Goal: Information Seeking & Learning: Learn about a topic

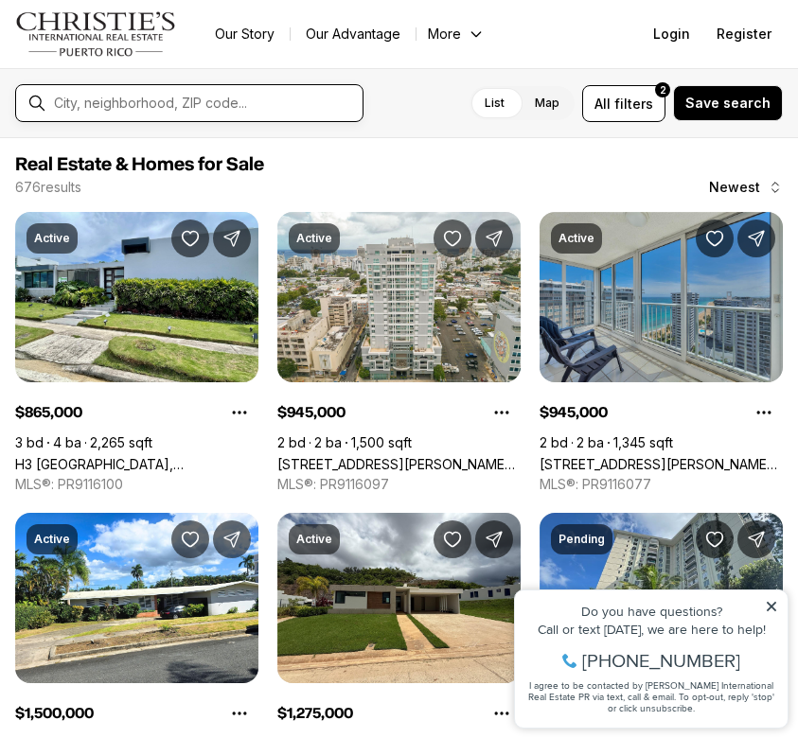
click at [218, 110] on input "text" at bounding box center [204, 103] width 301 height 17
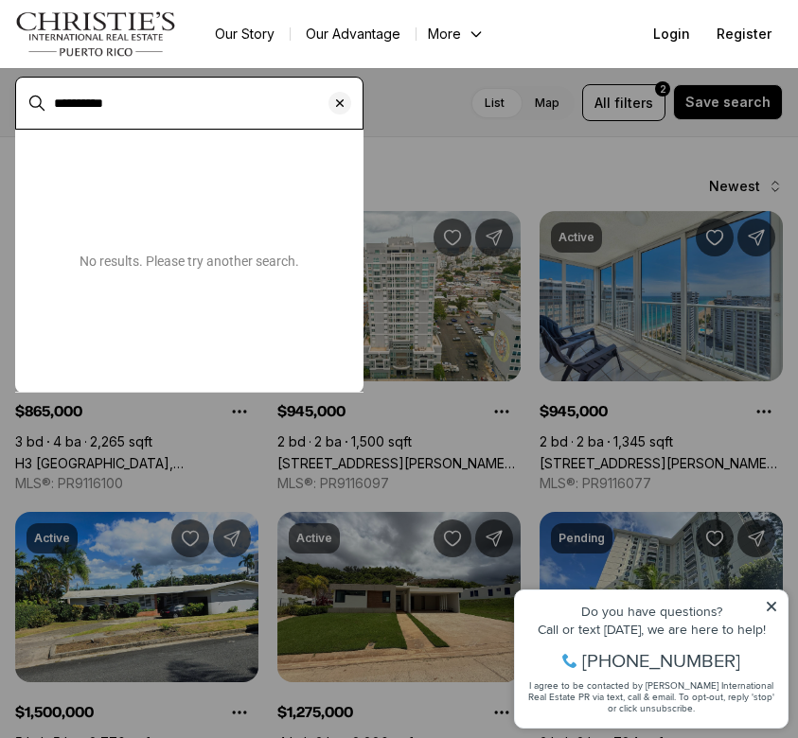
type input "**********"
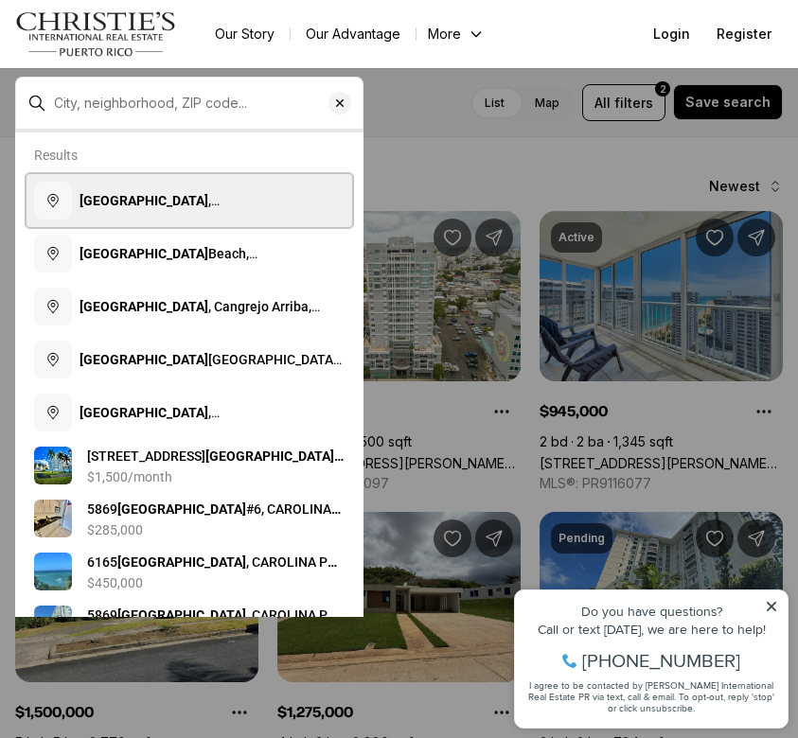
click at [199, 207] on span "Isla Verde , Carolina, Puerto Rico" at bounding box center [181, 210] width 203 height 34
click at [263, 197] on span "Isla Verde , Carolina, Puerto Rico" at bounding box center [181, 210] width 203 height 34
type input "**********"
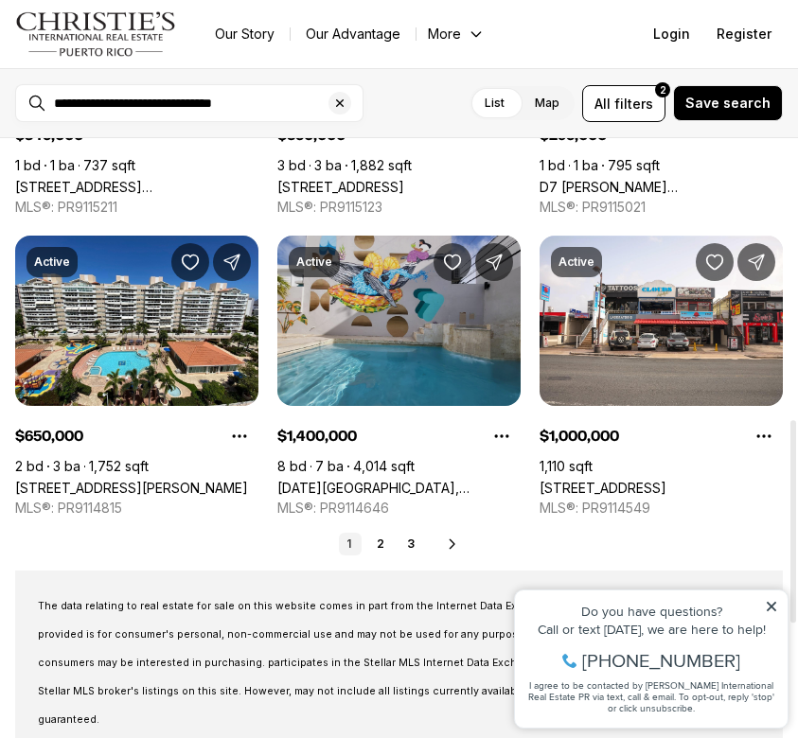
scroll to position [915, 0]
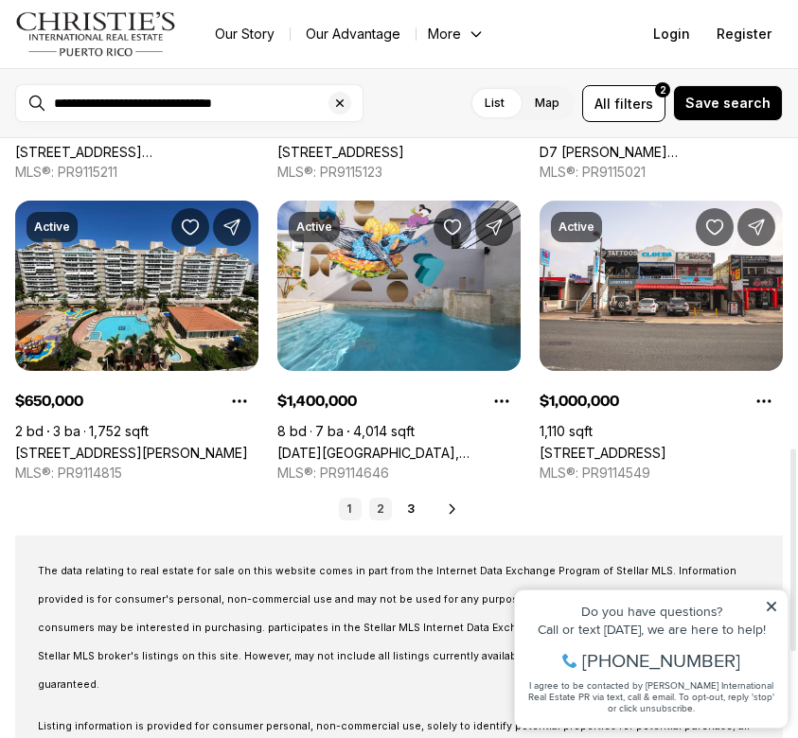
click at [372, 509] on link "2" at bounding box center [380, 509] width 23 height 23
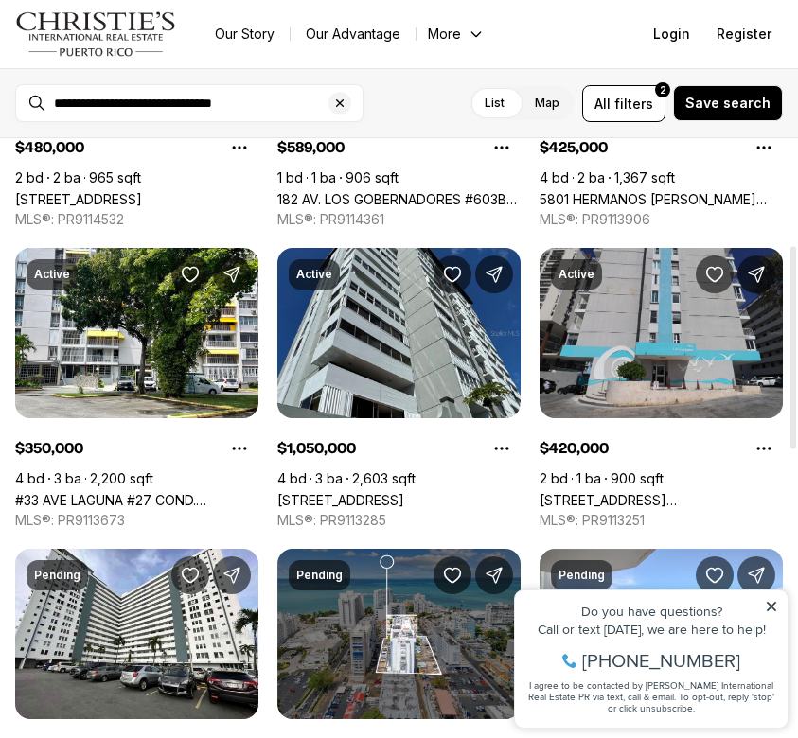
scroll to position [354, 0]
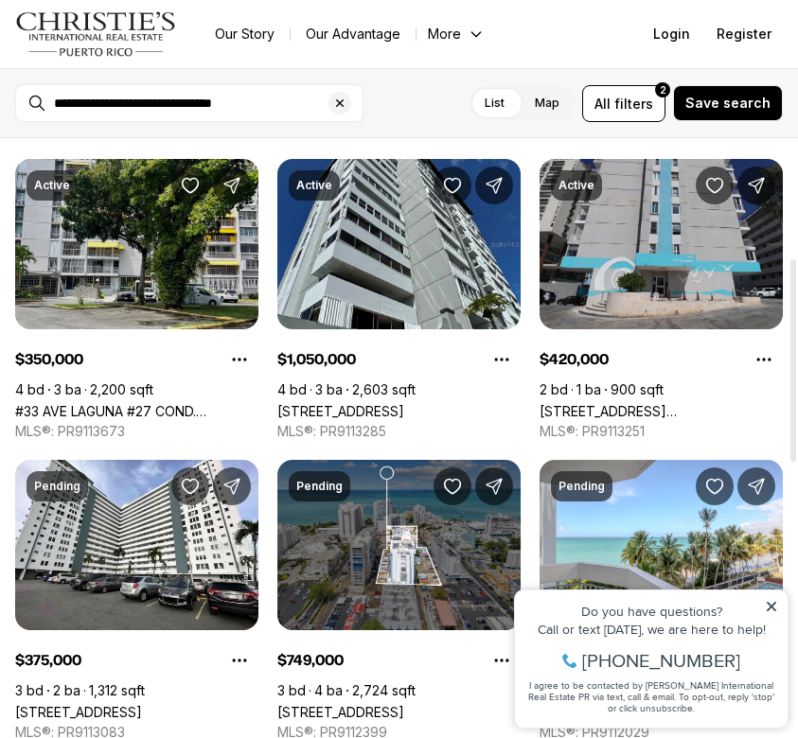
click at [137, 403] on link "#33 AVE LAGUNA #27 COND. LAGOMAR #PH-P, ISLA VERDE PR, 00979" at bounding box center [136, 411] width 243 height 16
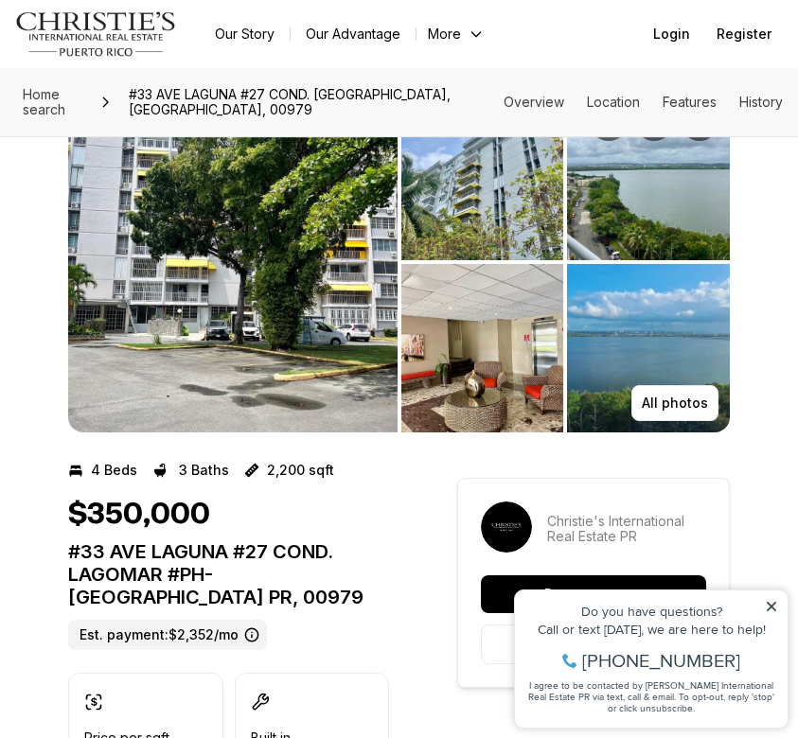
scroll to position [104, 0]
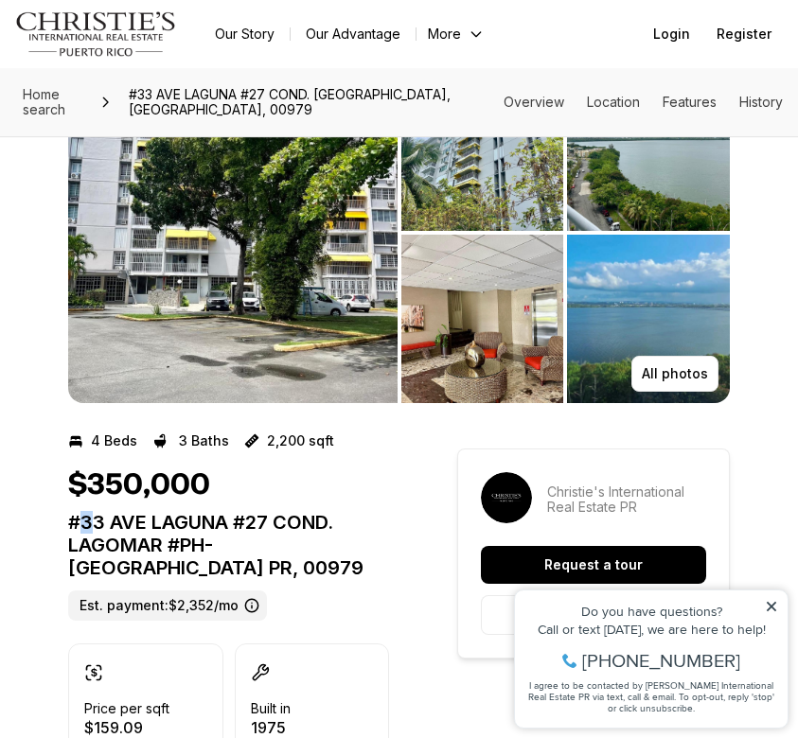
drag, startPoint x: 76, startPoint y: 523, endPoint x: 97, endPoint y: 523, distance: 20.8
click at [97, 523] on p "#33 AVE LAGUNA #27 COND. LAGOMAR #PH-P ISLA VERDE PR, 00979" at bounding box center [228, 545] width 321 height 68
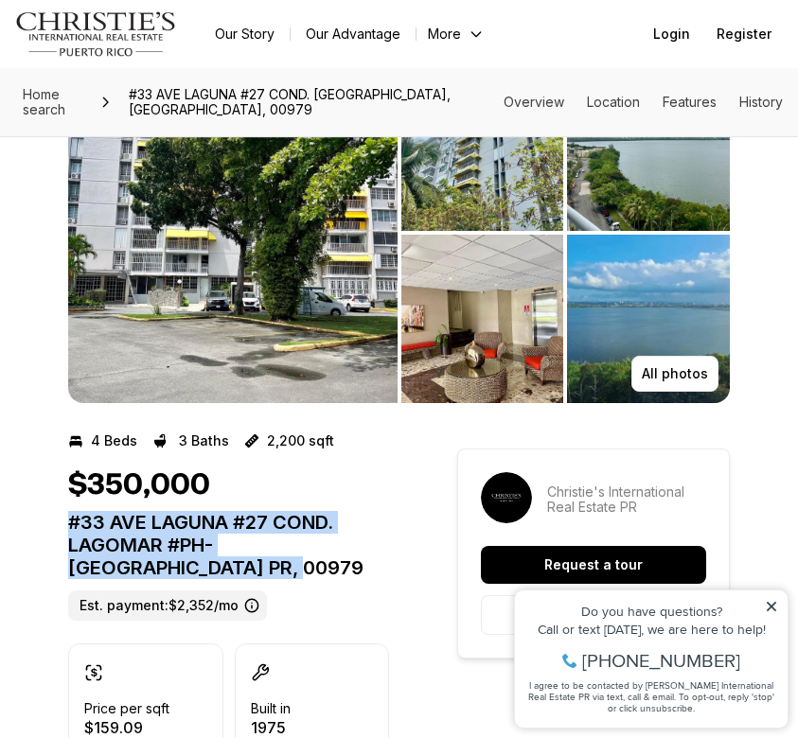
drag, startPoint x: 61, startPoint y: 513, endPoint x: 152, endPoint y: 571, distance: 108.5
copy p "#33 AVE LAGUNA #27 COND. LAGOMAR #PH-P ISLA VERDE PR, 00979"
click at [249, 514] on p "#33 AVE LAGUNA #27 COND. LAGOMAR #PH-P ISLA VERDE PR, 00979" at bounding box center [228, 545] width 321 height 68
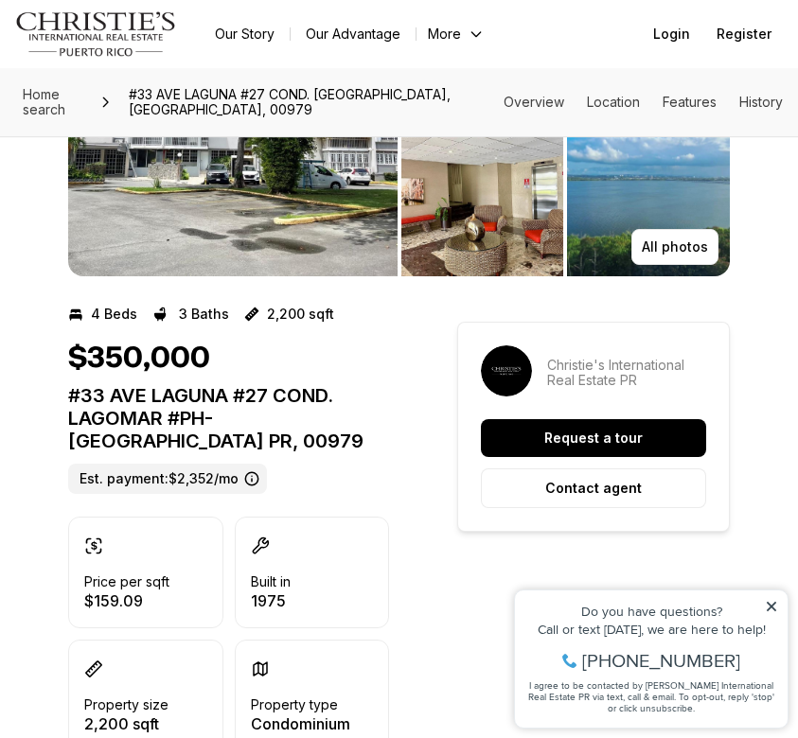
scroll to position [190, 0]
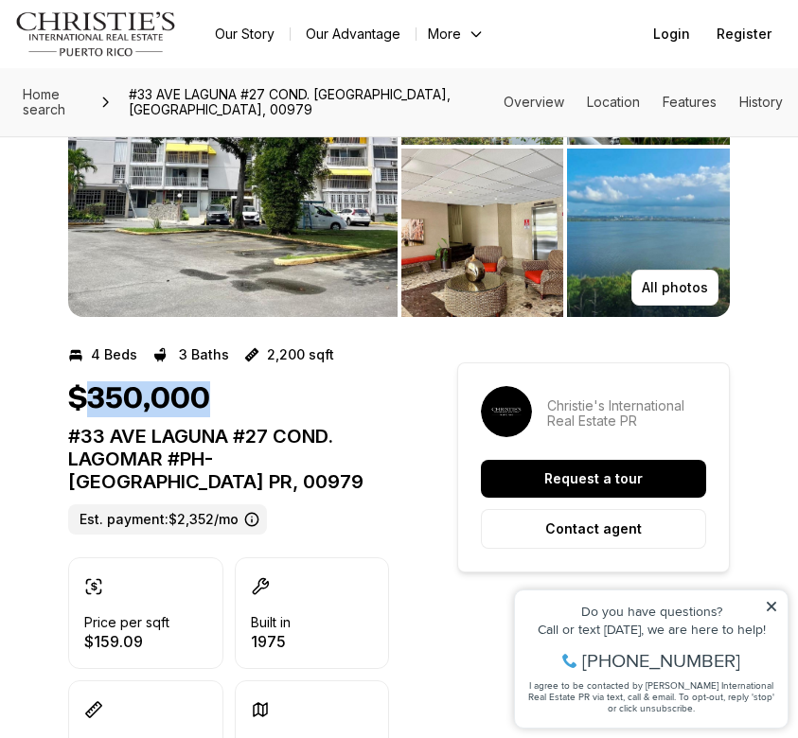
drag, startPoint x: 83, startPoint y: 399, endPoint x: 238, endPoint y: 399, distance: 154.3
click at [238, 399] on div "$350,000" at bounding box center [228, 400] width 321 height 36
copy h1 "350,000"
click at [286, 390] on div "$350,000" at bounding box center [228, 400] width 321 height 36
drag, startPoint x: 262, startPoint y: 354, endPoint x: 340, endPoint y: 354, distance: 77.6
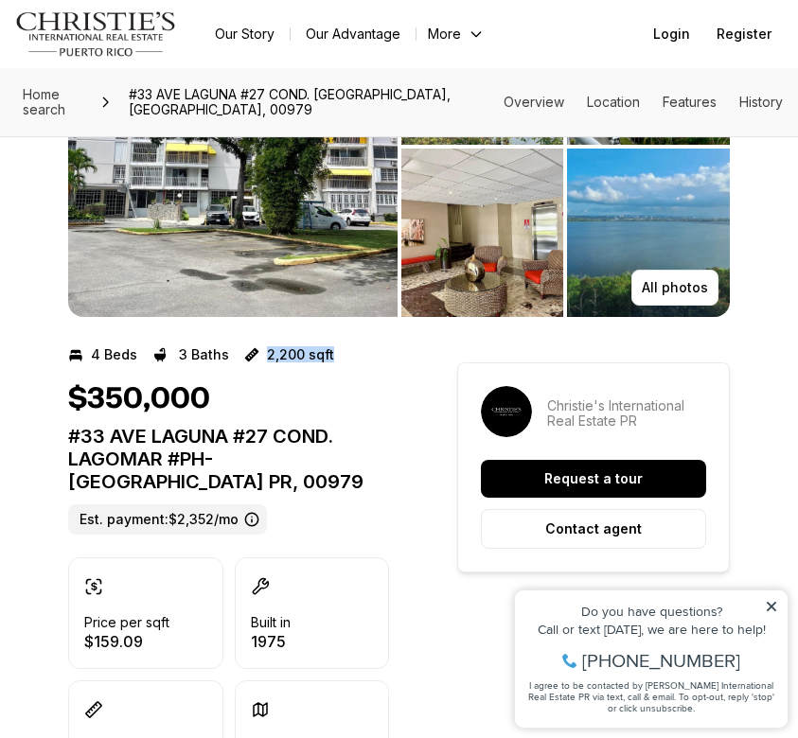
click at [340, 354] on div "4 Beds 3 Baths 2,200 sqft" at bounding box center [228, 355] width 321 height 30
copy p "2,200 sqft"
click at [378, 364] on div "4 Beds 3 Baths 2,200 sqft" at bounding box center [228, 355] width 321 height 30
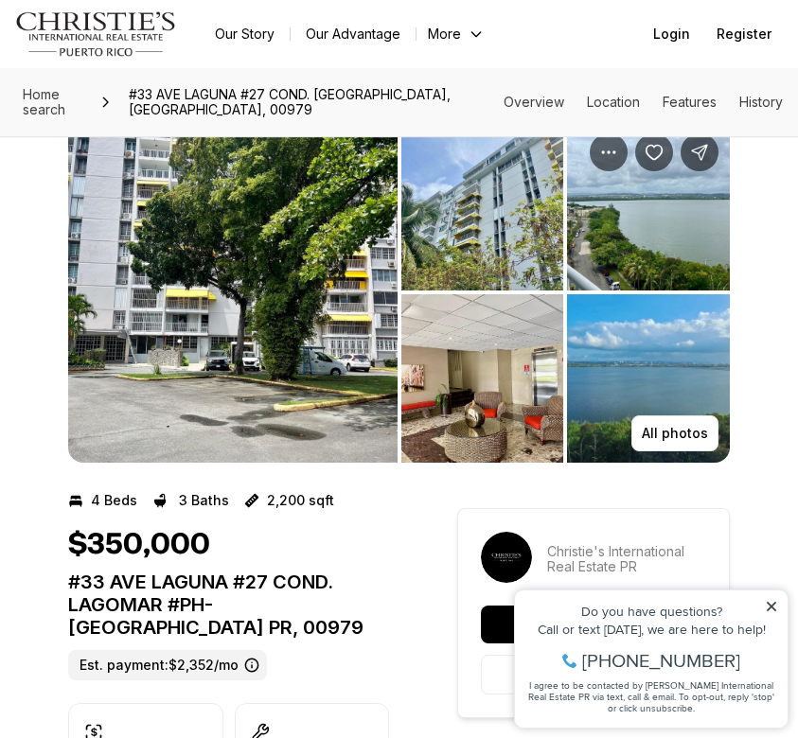
scroll to position [0, 0]
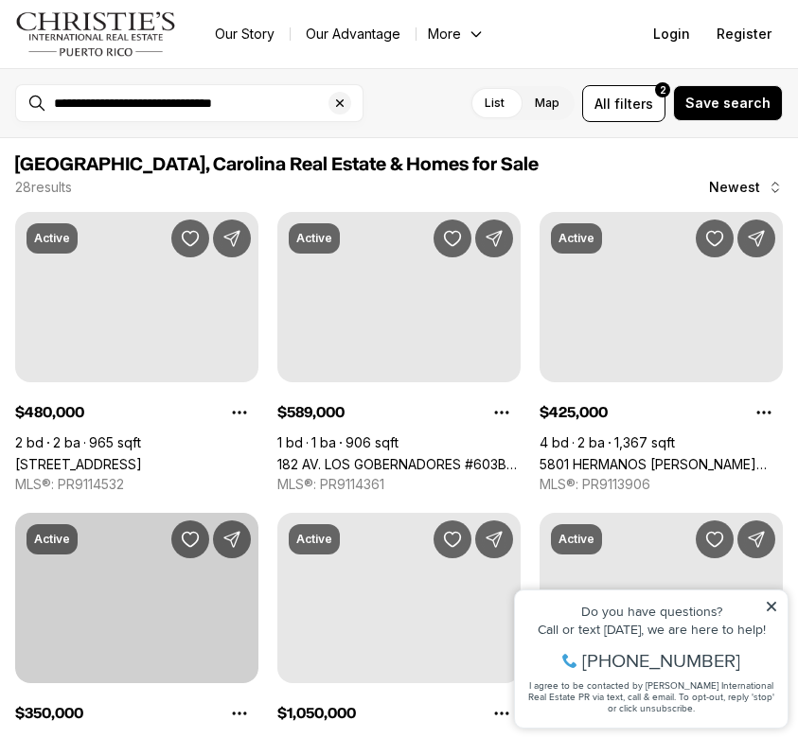
scroll to position [354, 0]
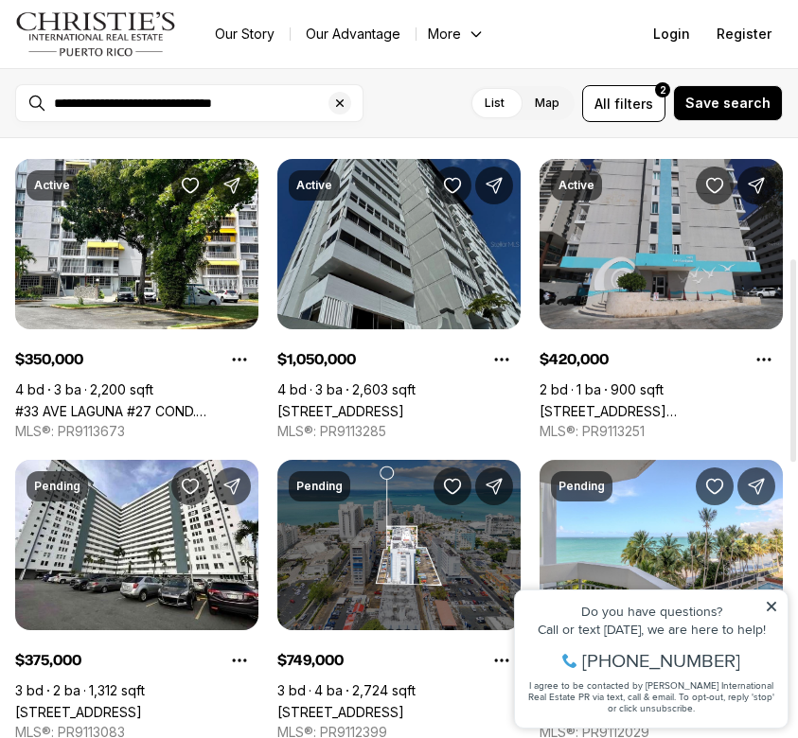
click at [396, 403] on link "[STREET_ADDRESS]" at bounding box center [340, 411] width 127 height 16
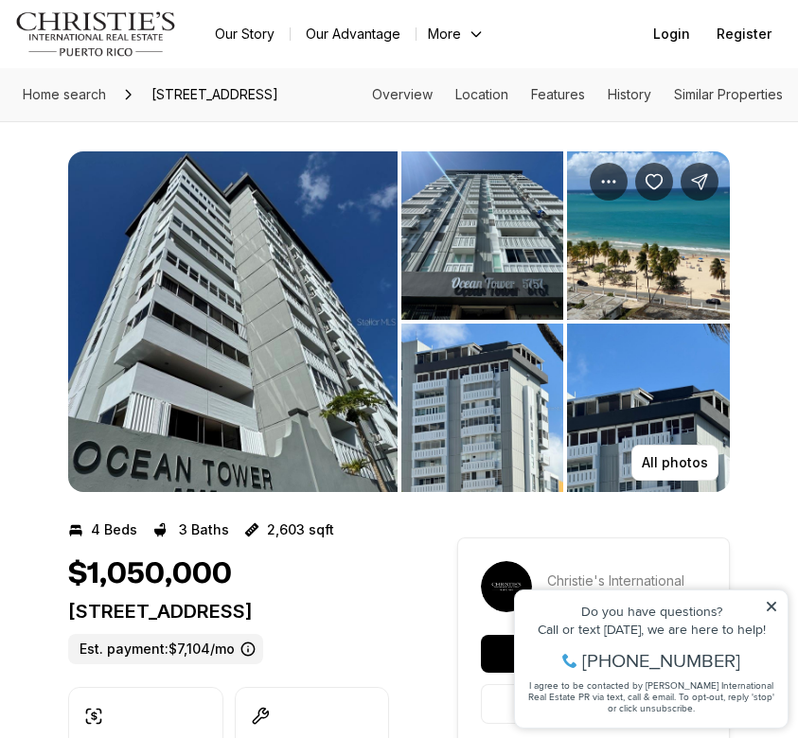
click at [291, 319] on img "View image gallery" at bounding box center [232, 321] width 329 height 341
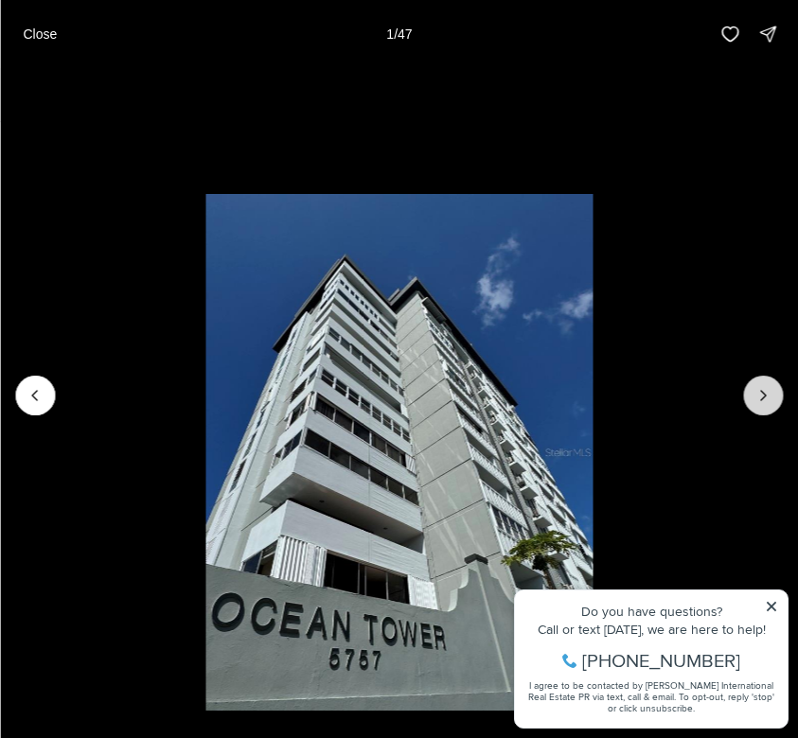
click at [755, 388] on icon "Next slide" at bounding box center [763, 395] width 19 height 19
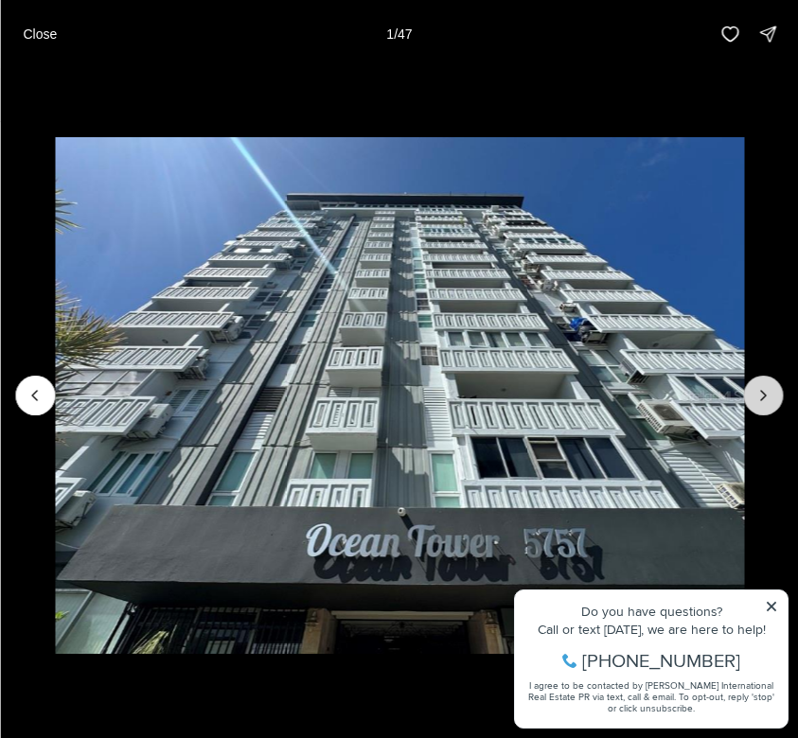
click at [757, 390] on icon "Next slide" at bounding box center [763, 395] width 19 height 19
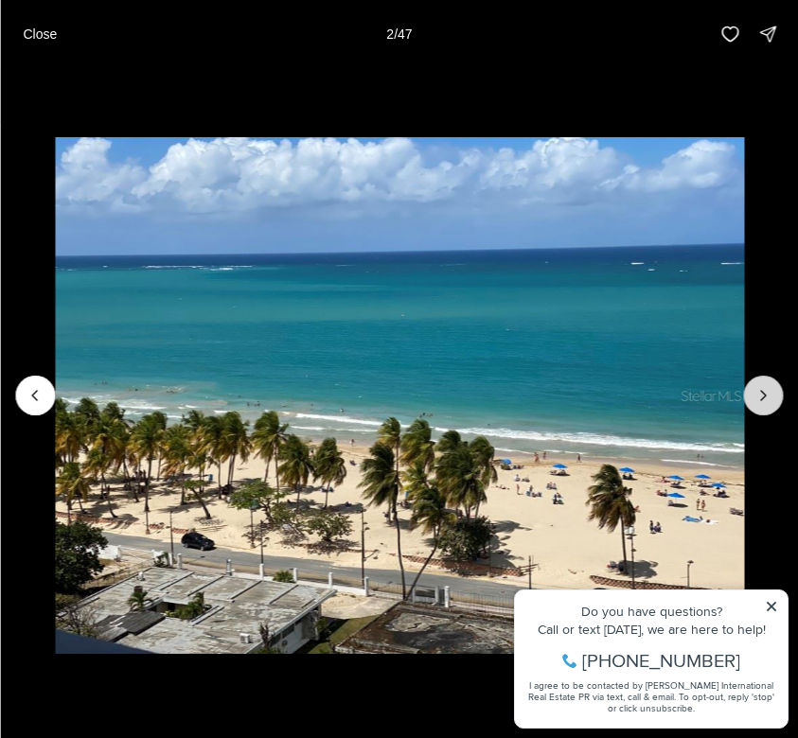
click at [757, 390] on icon "Next slide" at bounding box center [763, 395] width 19 height 19
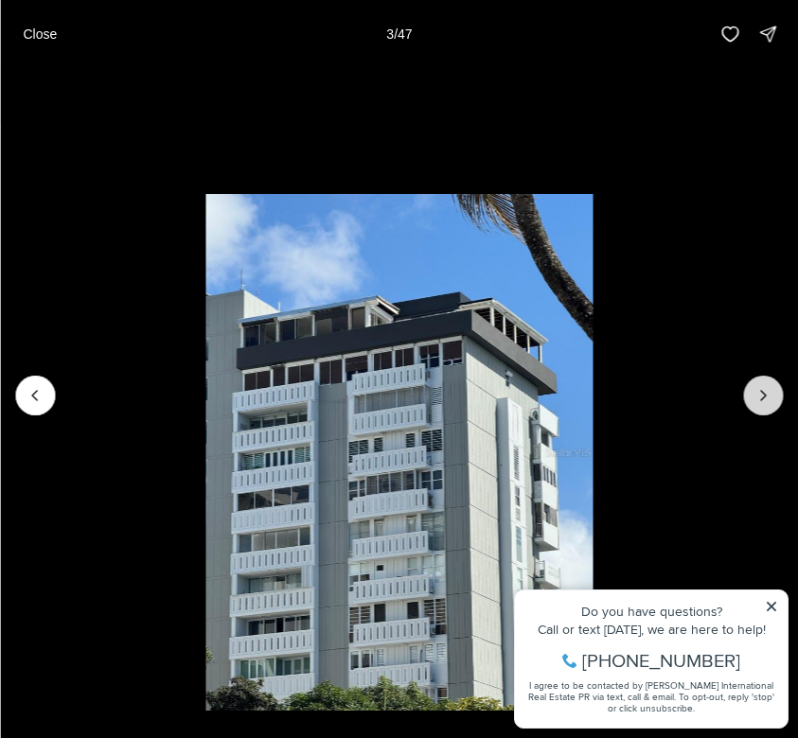
click at [757, 390] on icon "Next slide" at bounding box center [763, 395] width 19 height 19
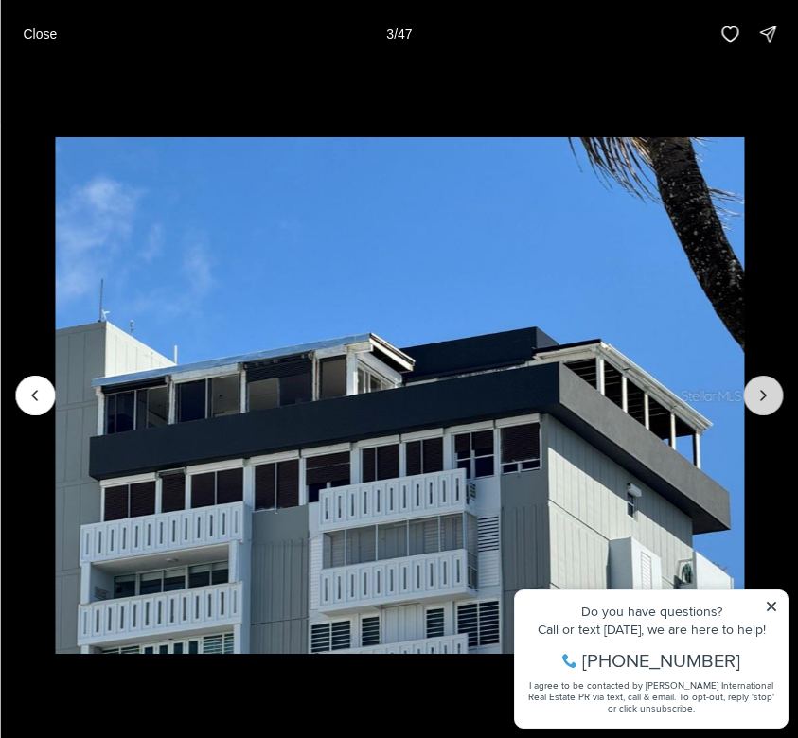
click at [757, 390] on icon "Next slide" at bounding box center [763, 395] width 19 height 19
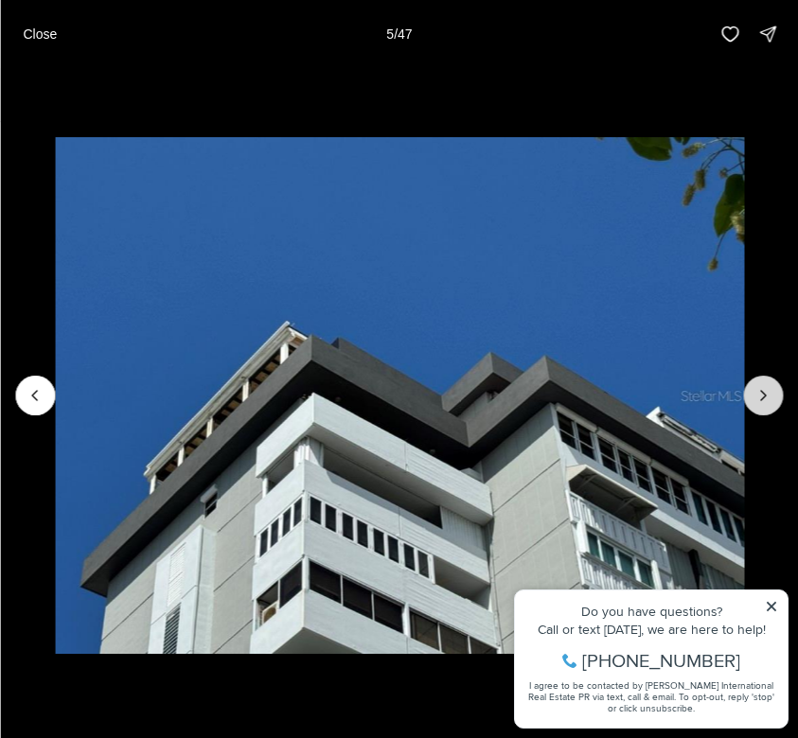
click at [757, 390] on icon "Next slide" at bounding box center [763, 395] width 19 height 19
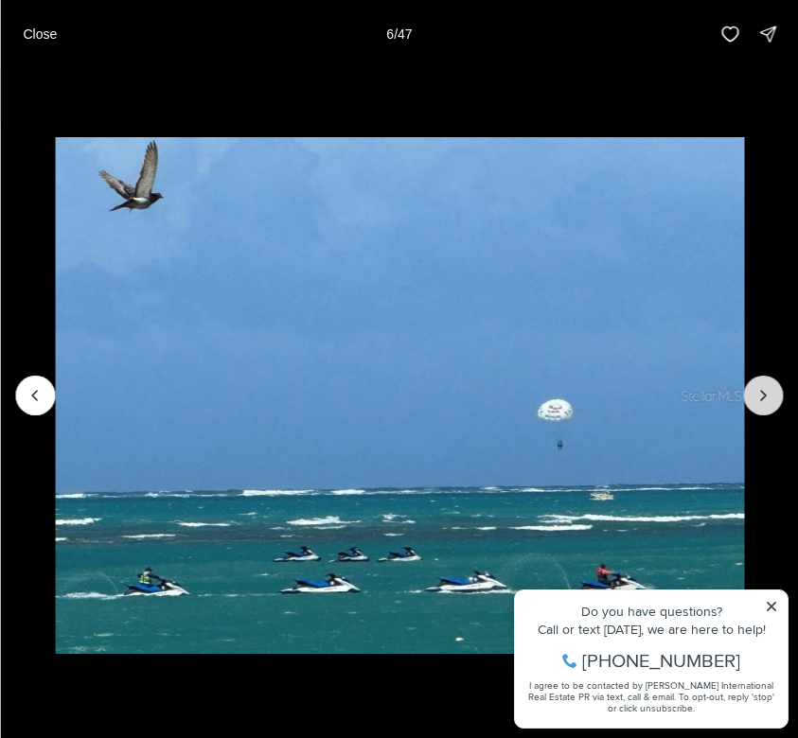
click at [757, 390] on icon "Next slide" at bounding box center [763, 395] width 19 height 19
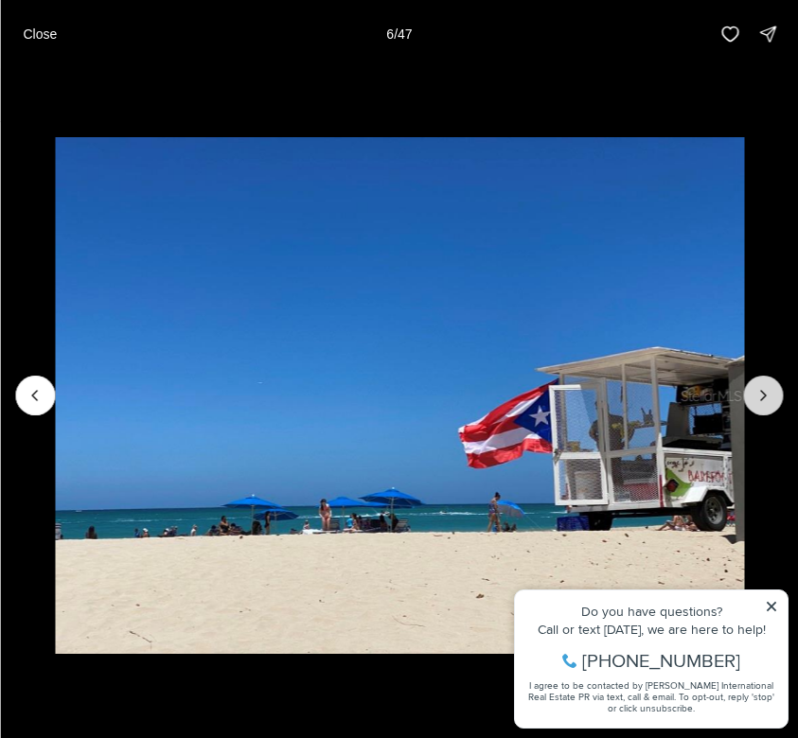
click at [757, 390] on icon "Next slide" at bounding box center [763, 395] width 19 height 19
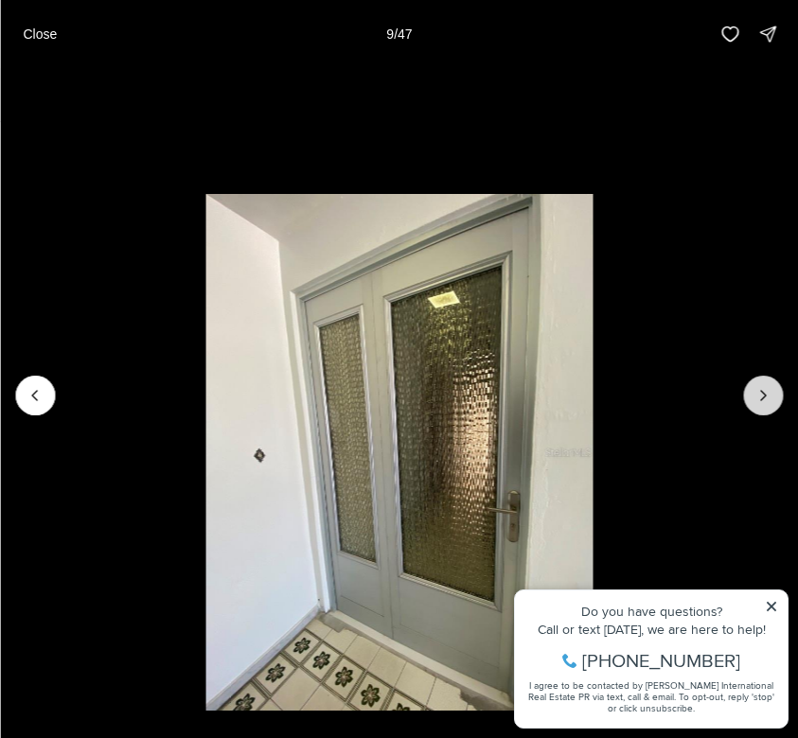
click at [757, 390] on icon "Next slide" at bounding box center [763, 395] width 19 height 19
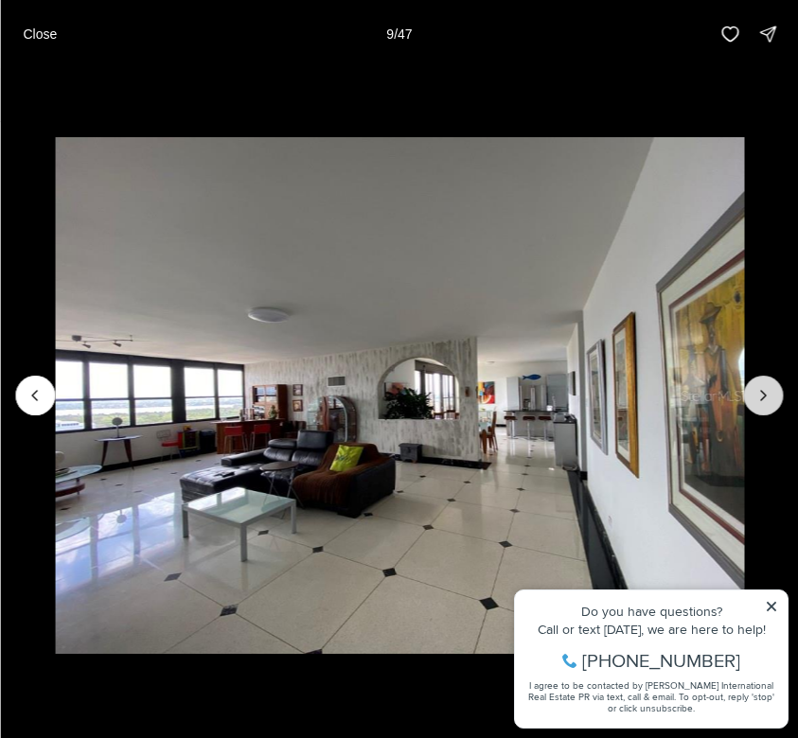
click at [757, 390] on icon "Next slide" at bounding box center [763, 395] width 19 height 19
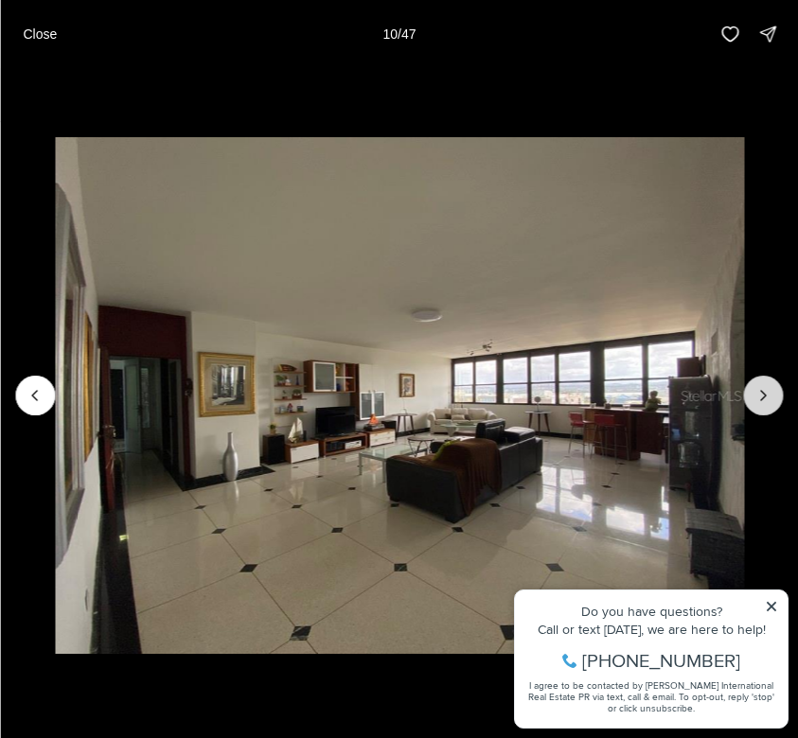
click at [757, 390] on icon "Next slide" at bounding box center [763, 395] width 19 height 19
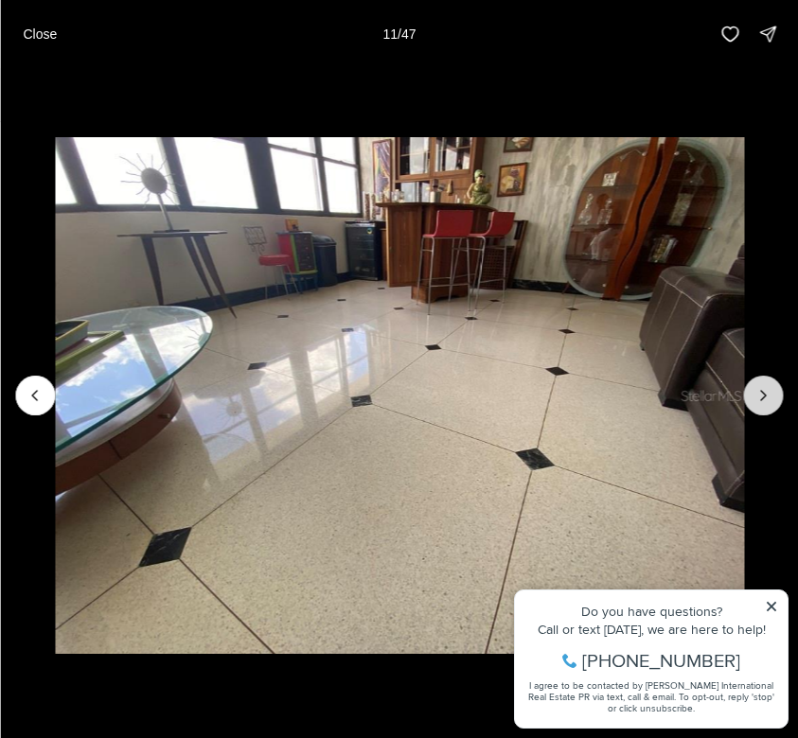
click at [757, 390] on icon "Next slide" at bounding box center [763, 395] width 19 height 19
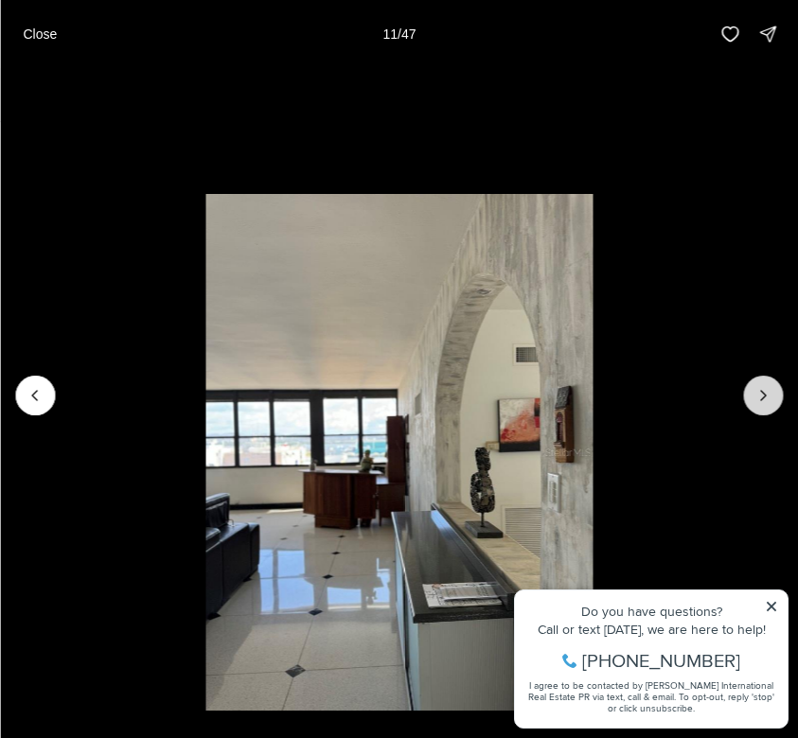
click at [757, 390] on icon "Next slide" at bounding box center [763, 395] width 19 height 19
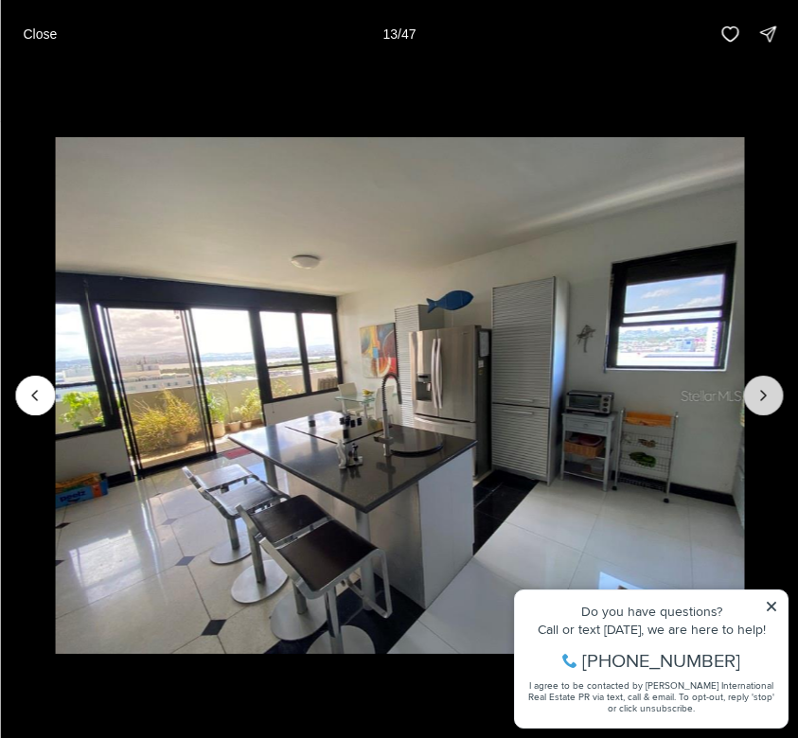
click at [757, 390] on icon "Next slide" at bounding box center [763, 395] width 19 height 19
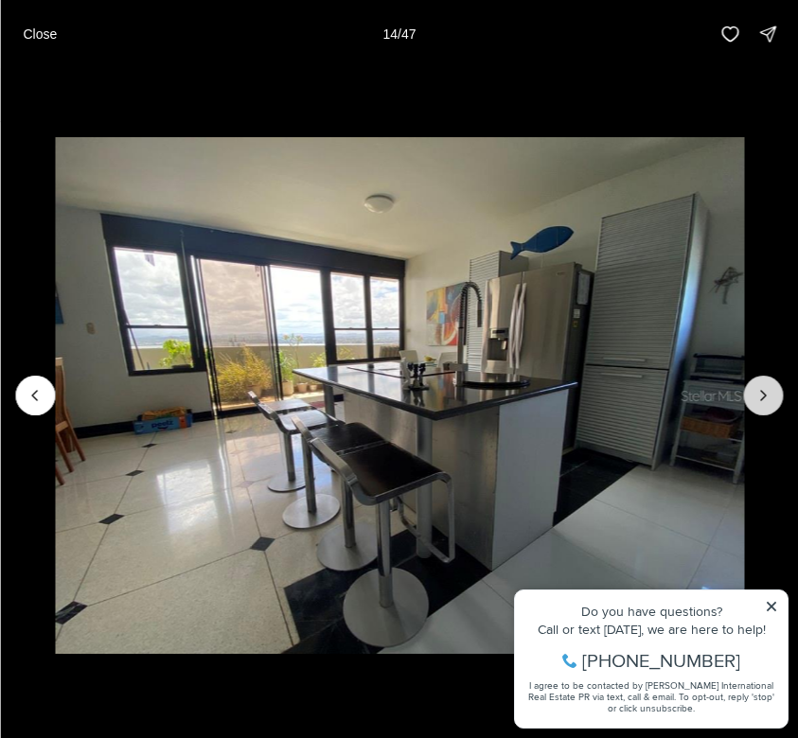
click at [757, 390] on icon "Next slide" at bounding box center [763, 395] width 19 height 19
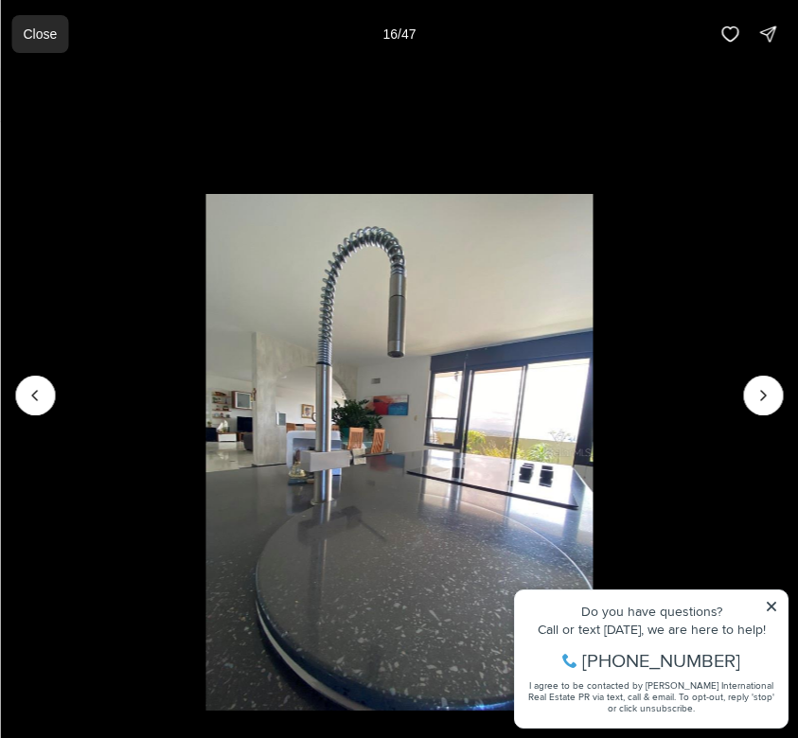
click at [41, 39] on p "Close" at bounding box center [40, 34] width 34 height 15
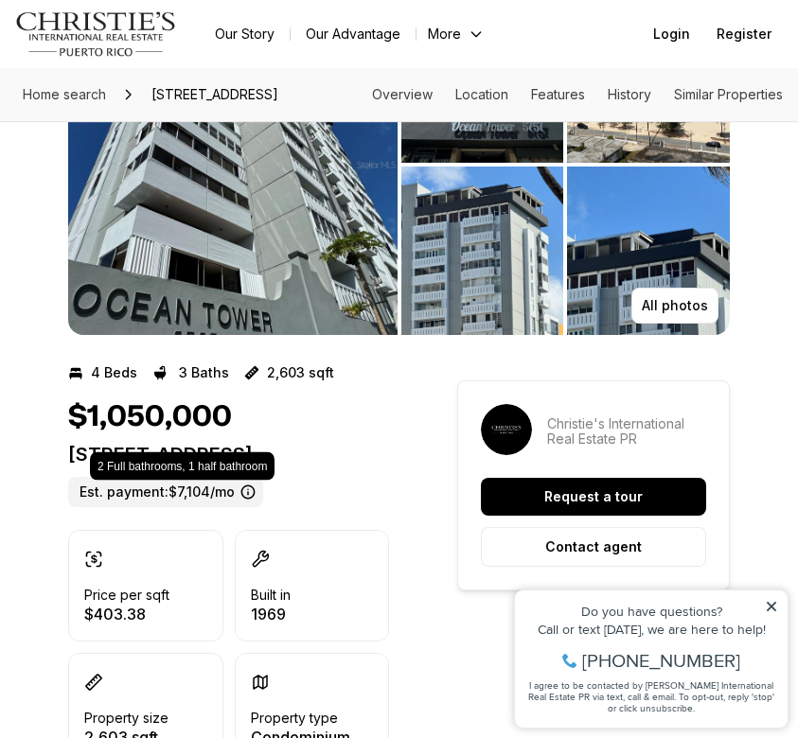
scroll to position [167, 0]
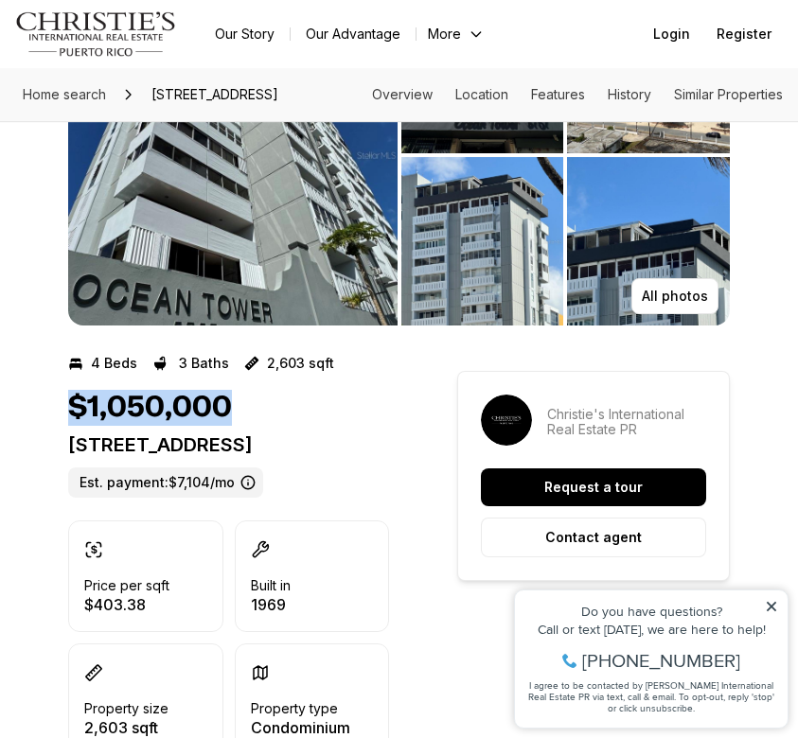
drag, startPoint x: 231, startPoint y: 425, endPoint x: 72, endPoint y: 423, distance: 159.1
click at [72, 423] on div "$1,050,000" at bounding box center [228, 408] width 321 height 36
click at [76, 423] on h1 "$1,050,000" at bounding box center [150, 408] width 164 height 36
drag, startPoint x: 231, startPoint y: 424, endPoint x: 91, endPoint y: 422, distance: 140.1
click at [91, 422] on div "$1,050,000" at bounding box center [228, 408] width 321 height 36
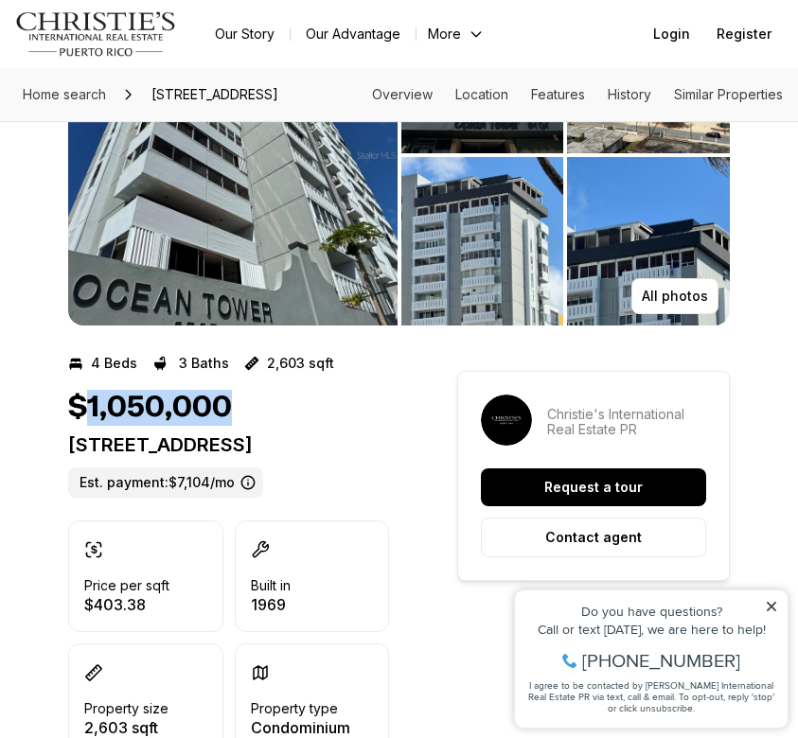
copy h1 "1,050,000"
click at [280, 426] on div "$1,050,000" at bounding box center [228, 408] width 321 height 36
drag, startPoint x: 276, startPoint y: 486, endPoint x: 60, endPoint y: 459, distance: 218.4
copy p "5757 AVE ISLA VERDE #PH-3 CAROLINA PR, 00979"
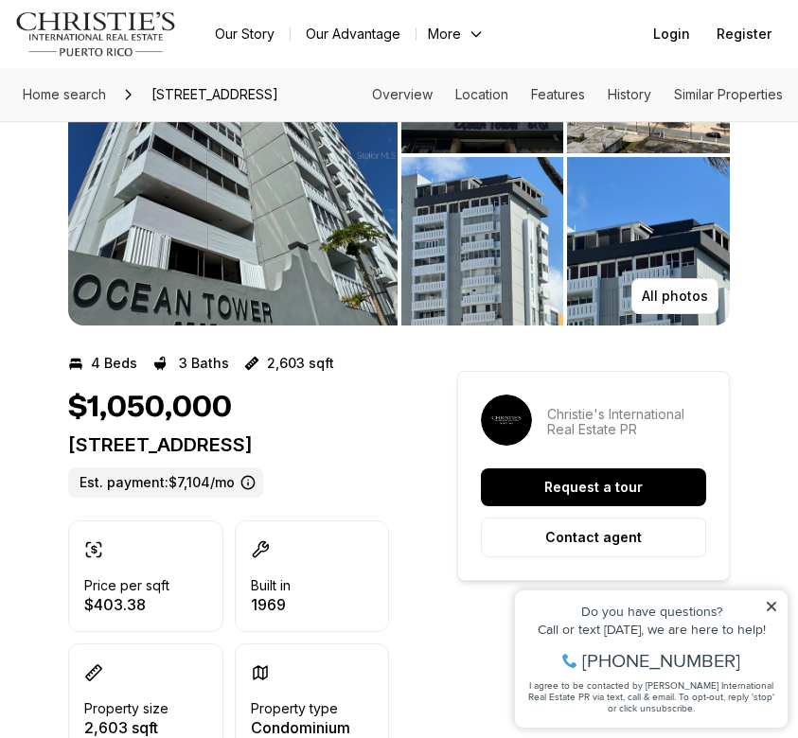
click at [299, 410] on div "$1,050,000" at bounding box center [228, 408] width 321 height 36
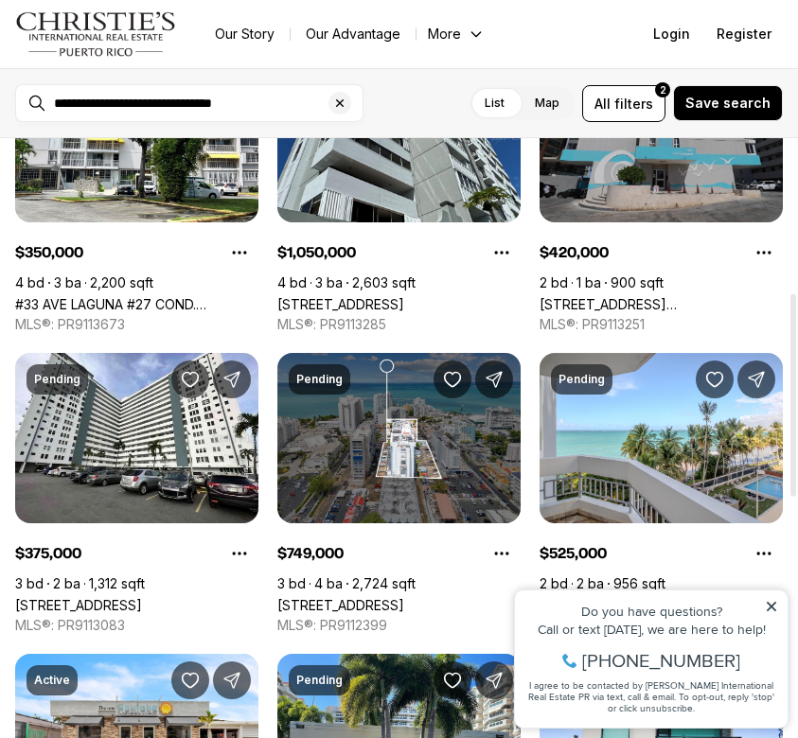
scroll to position [456, 0]
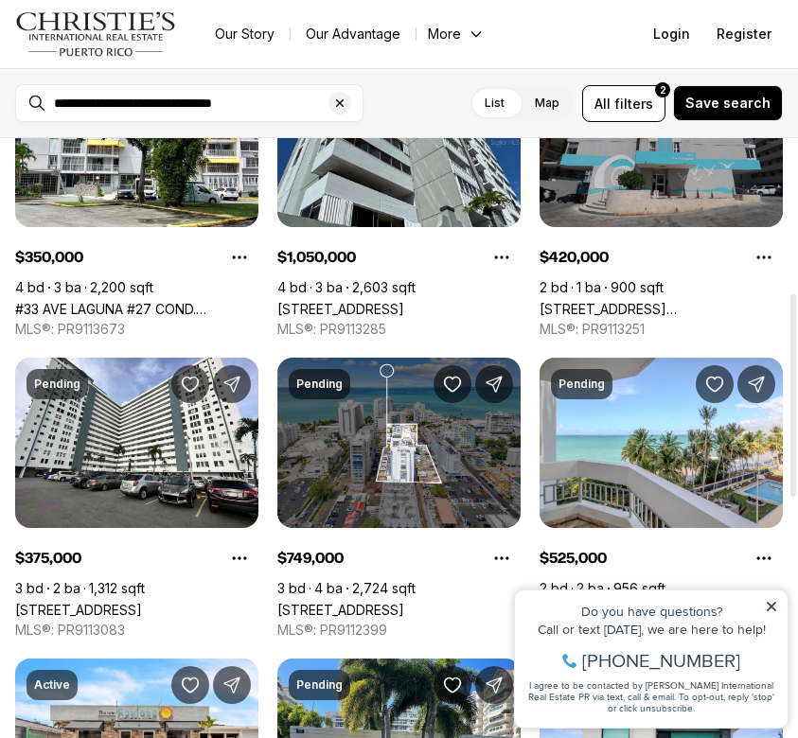
click at [613, 301] on link "3409 AVE. ISLA VERDE #904, CAROLINA PR, 00979" at bounding box center [661, 309] width 243 height 16
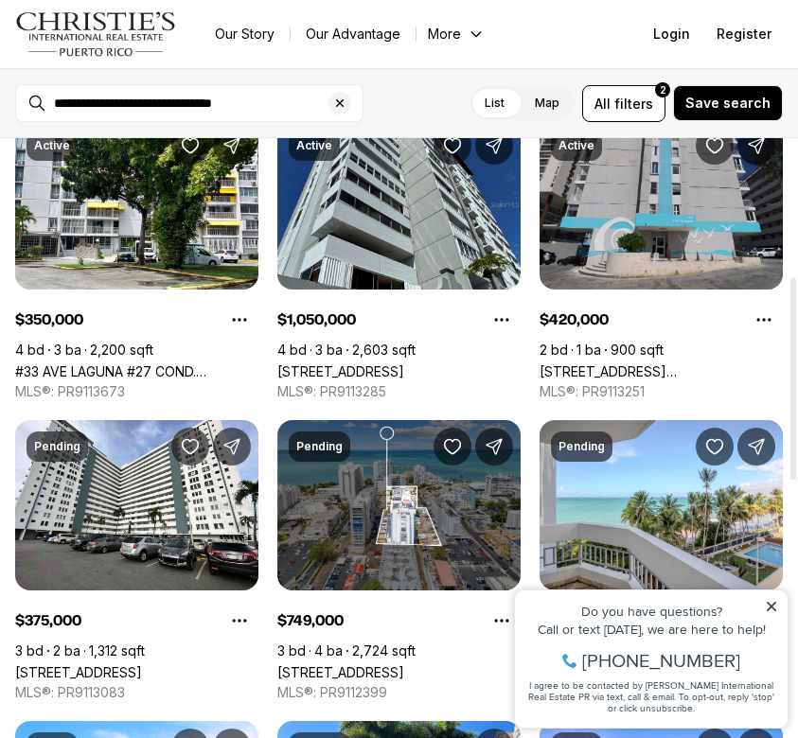
scroll to position [407, 0]
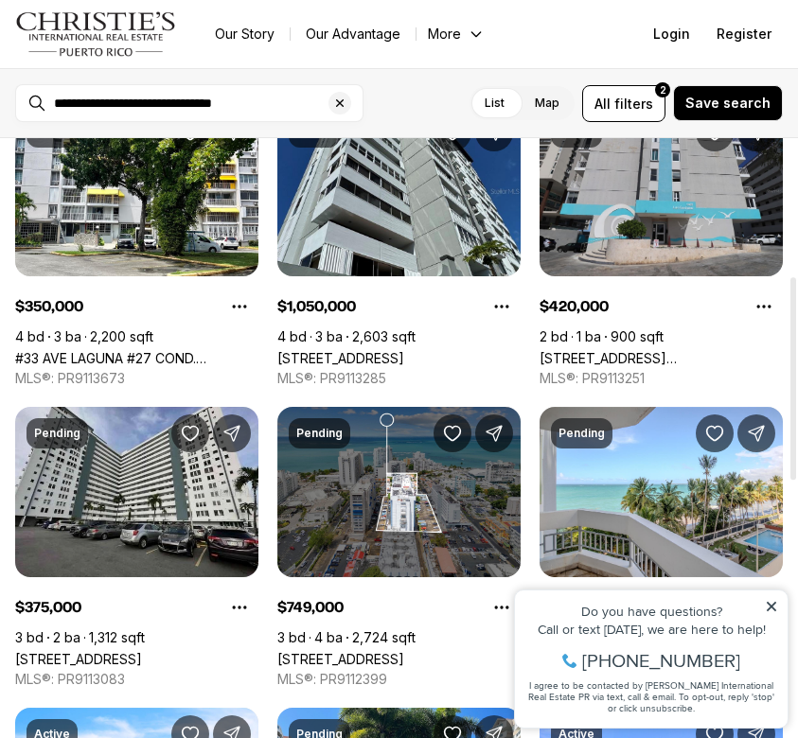
click at [142, 651] on link "4327 ISLA VERDE AVE #103, CAROLINA PR, 00979" at bounding box center [78, 659] width 127 height 16
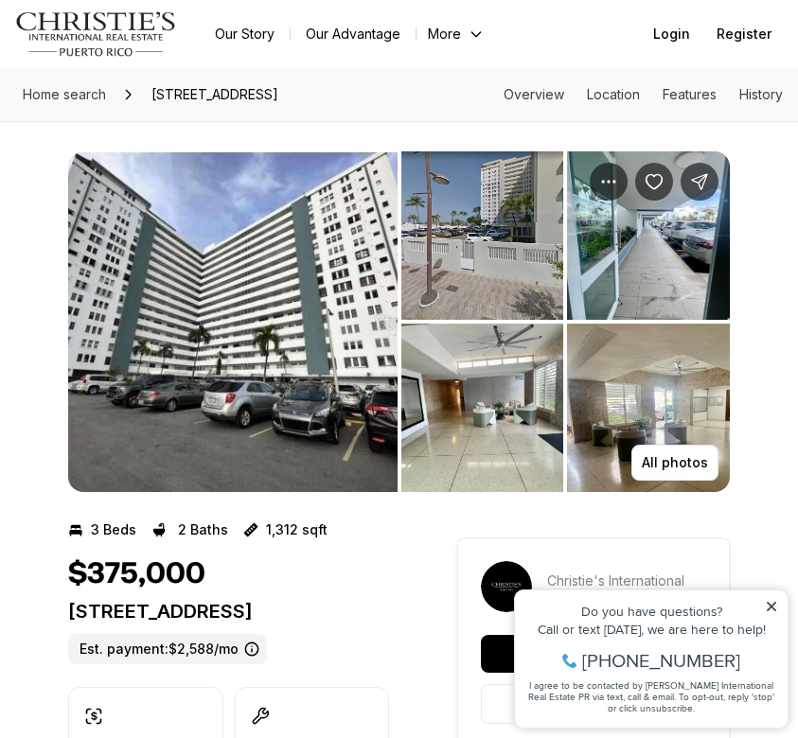
click at [485, 241] on img "View image gallery" at bounding box center [482, 235] width 163 height 169
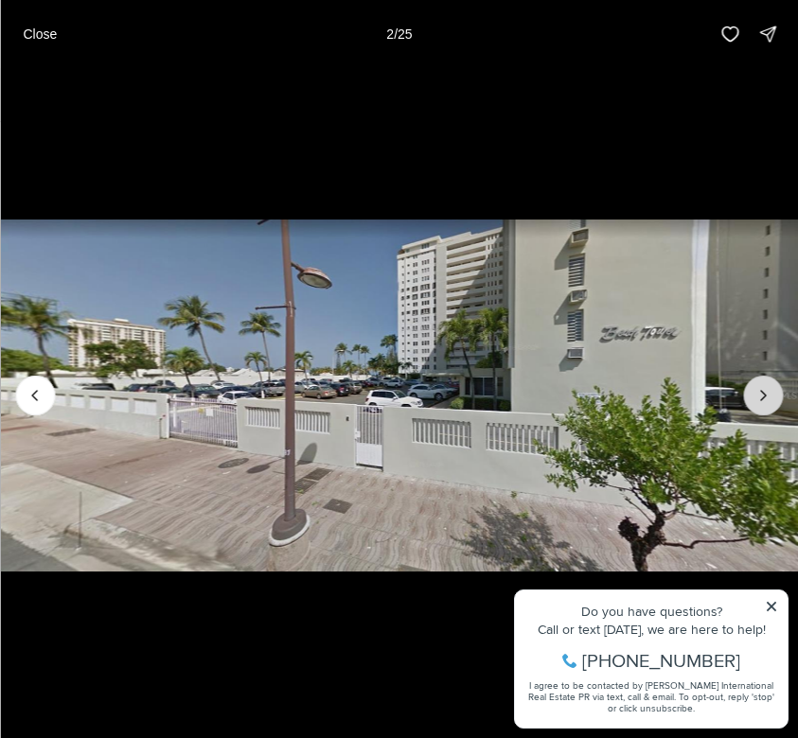
click at [759, 393] on icon "Next slide" at bounding box center [763, 395] width 19 height 19
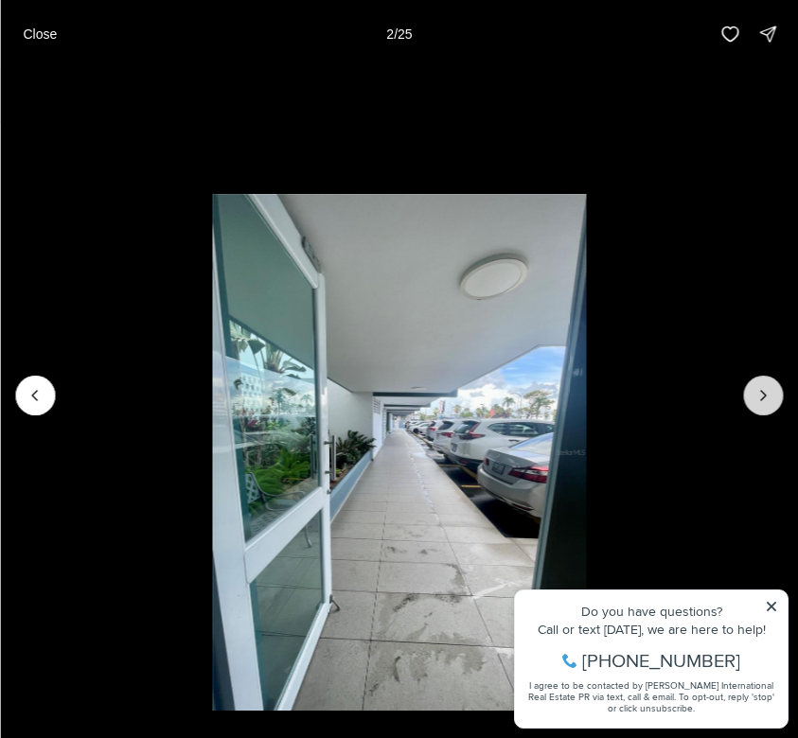
click at [759, 393] on icon "Next slide" at bounding box center [763, 395] width 19 height 19
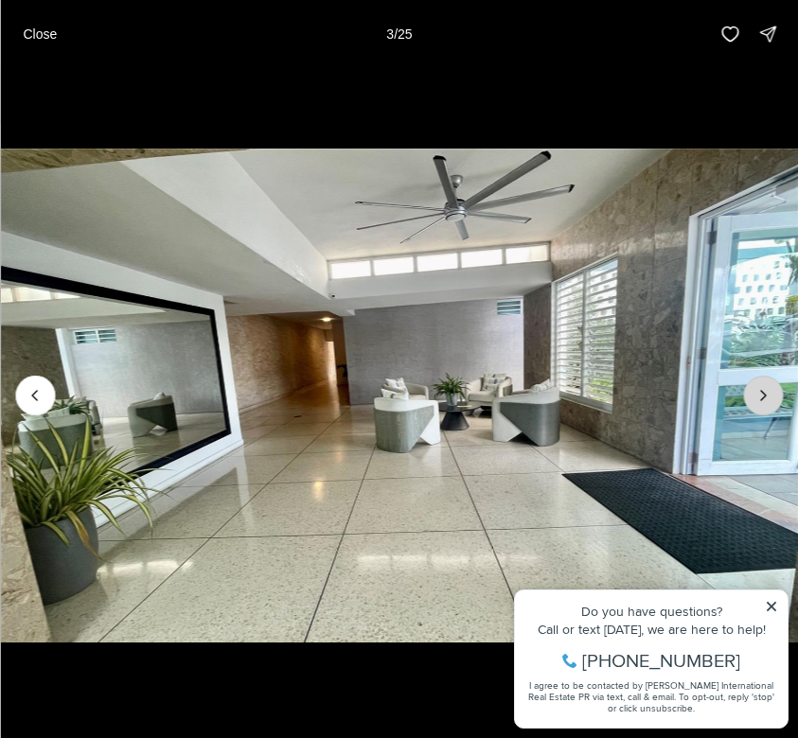
click at [759, 393] on icon "Next slide" at bounding box center [763, 395] width 19 height 19
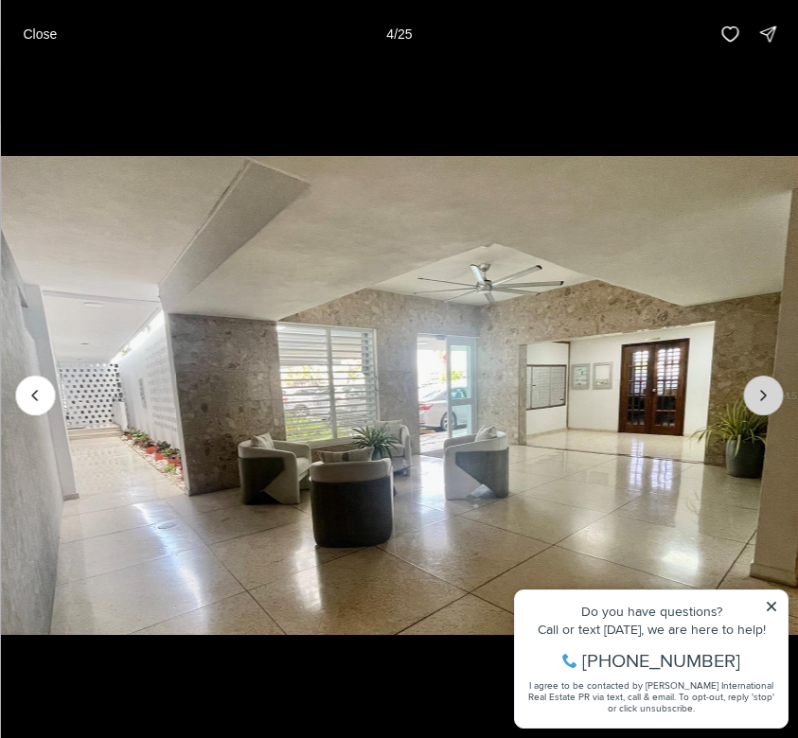
click at [759, 393] on icon "Next slide" at bounding box center [763, 395] width 19 height 19
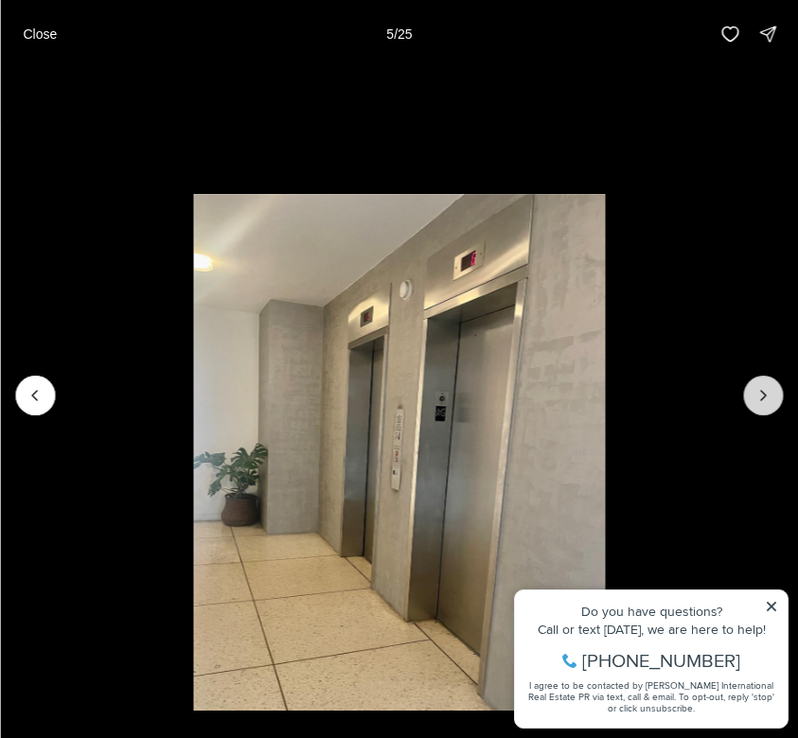
click at [759, 393] on icon "Next slide" at bounding box center [763, 395] width 19 height 19
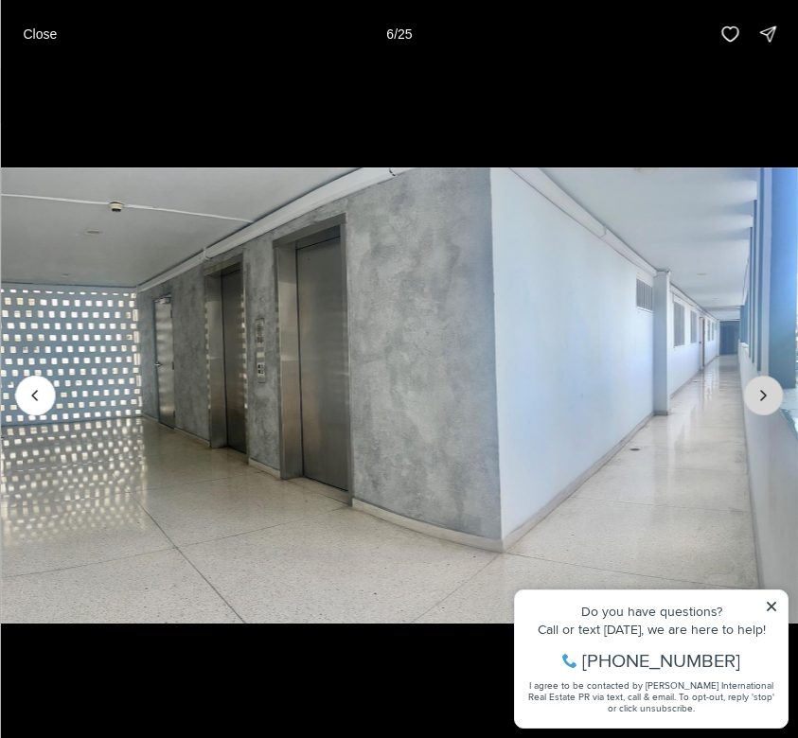
click at [759, 393] on icon "Next slide" at bounding box center [763, 395] width 19 height 19
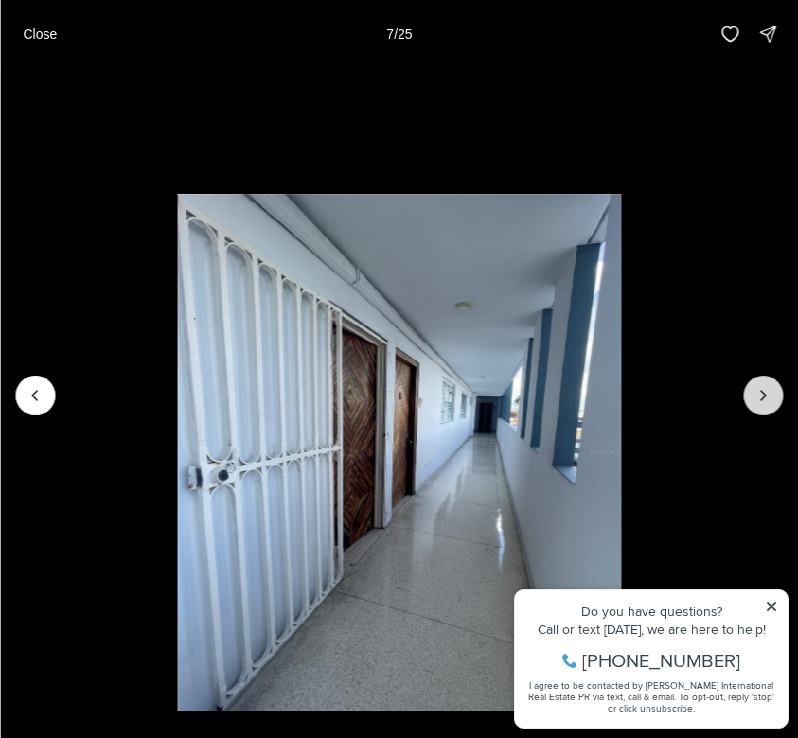
click at [759, 393] on icon "Next slide" at bounding box center [763, 395] width 19 height 19
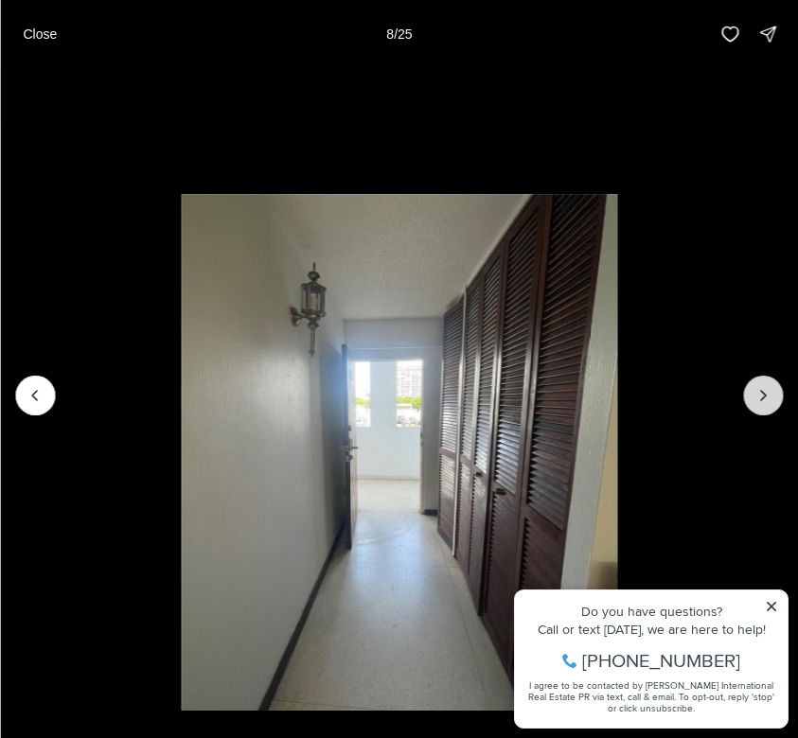
click at [759, 393] on icon "Next slide" at bounding box center [763, 395] width 19 height 19
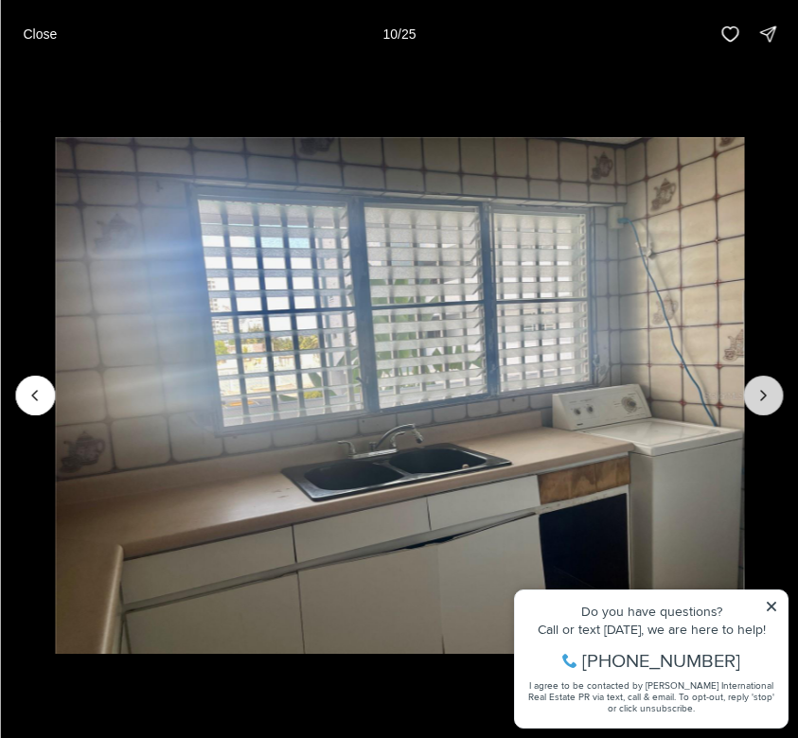
click at [759, 393] on icon "Next slide" at bounding box center [763, 395] width 19 height 19
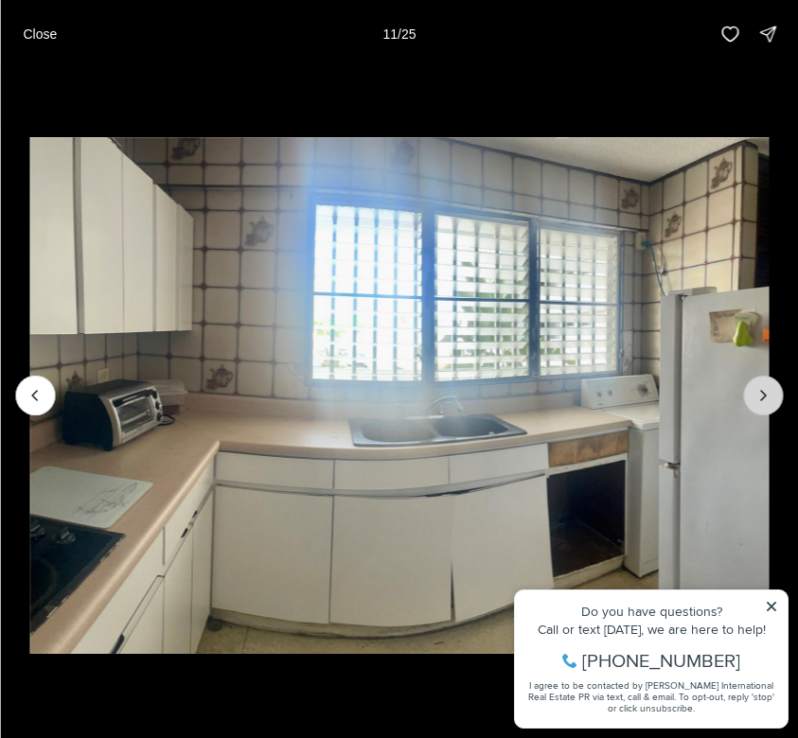
click at [759, 393] on icon "Next slide" at bounding box center [763, 395] width 19 height 19
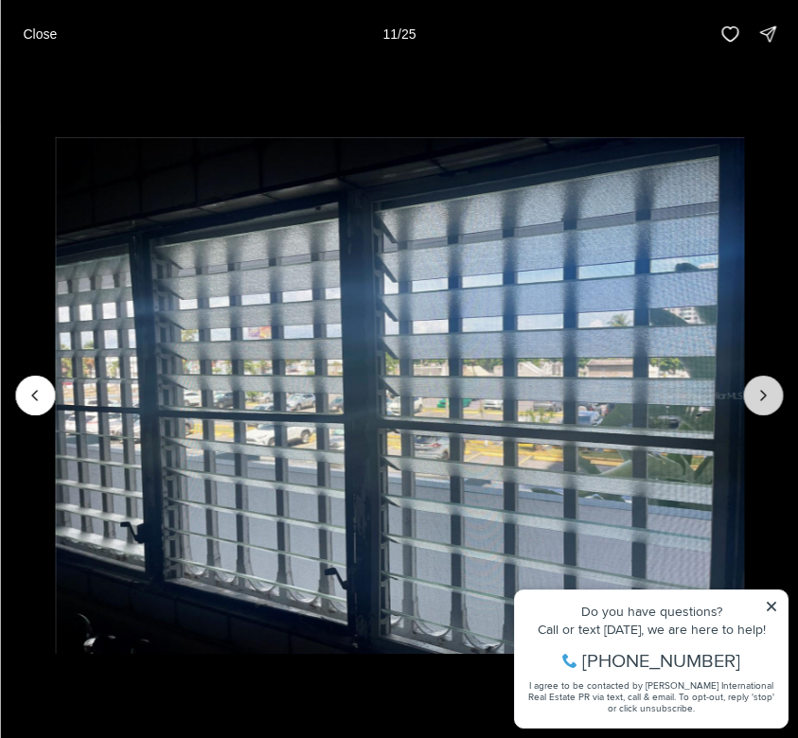
click at [759, 393] on icon "Next slide" at bounding box center [763, 395] width 19 height 19
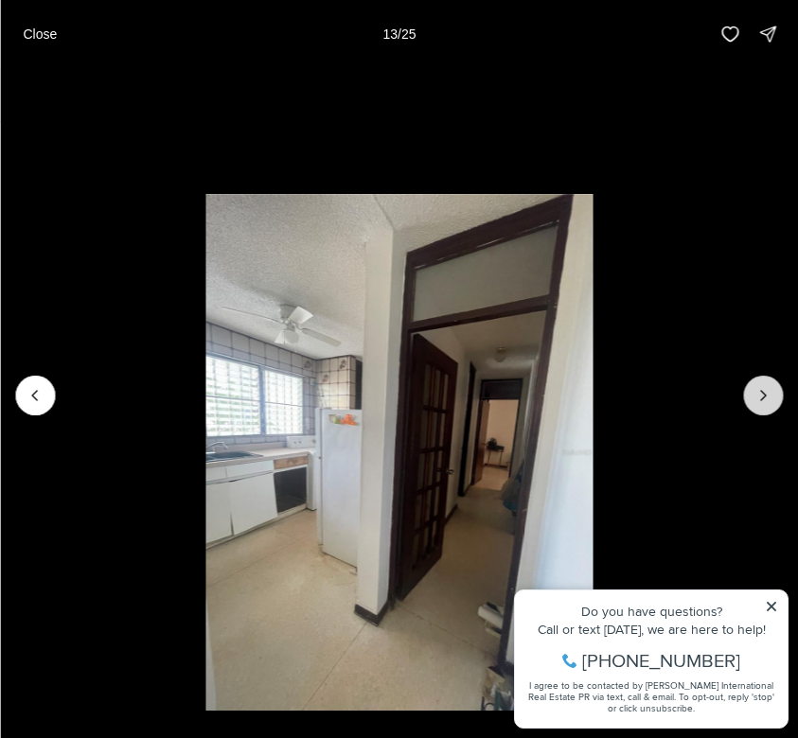
click at [759, 393] on icon "Next slide" at bounding box center [763, 395] width 19 height 19
click at [118, 40] on div "Close 14 / 25" at bounding box center [399, 34] width 798 height 68
click at [33, 39] on p "Close" at bounding box center [40, 34] width 34 height 15
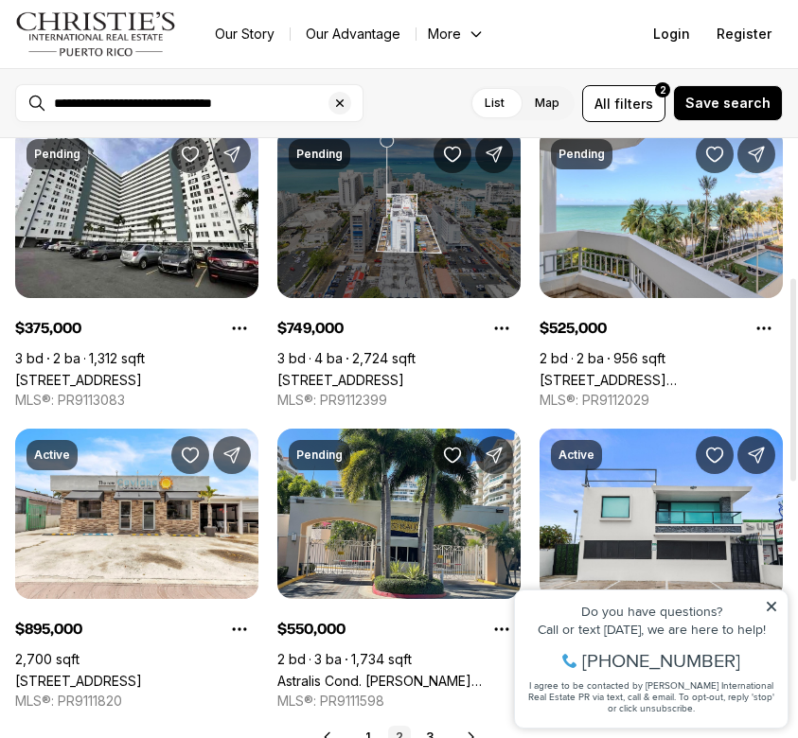
scroll to position [823, 0]
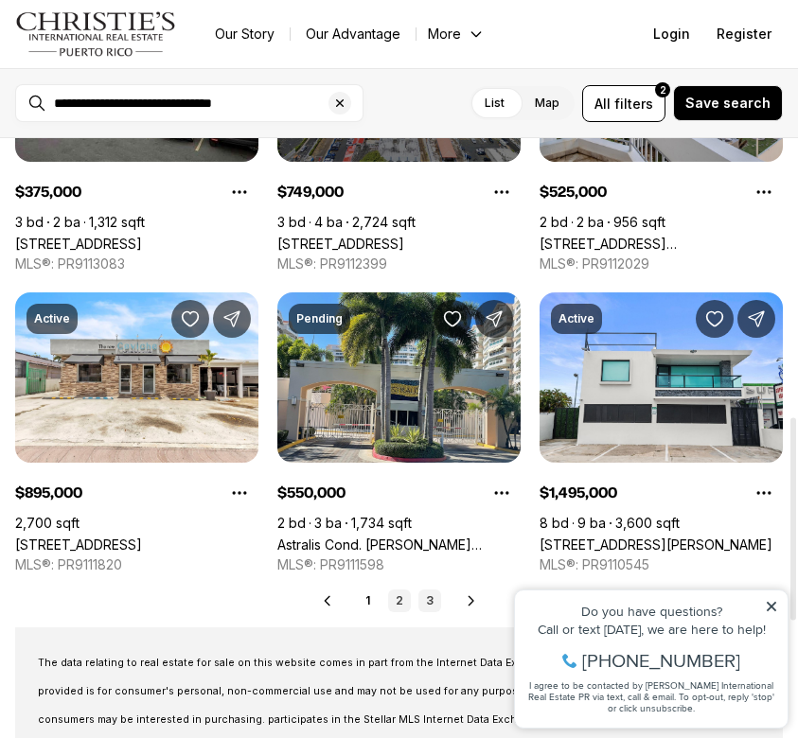
click at [431, 599] on link "3" at bounding box center [429, 601] width 23 height 23
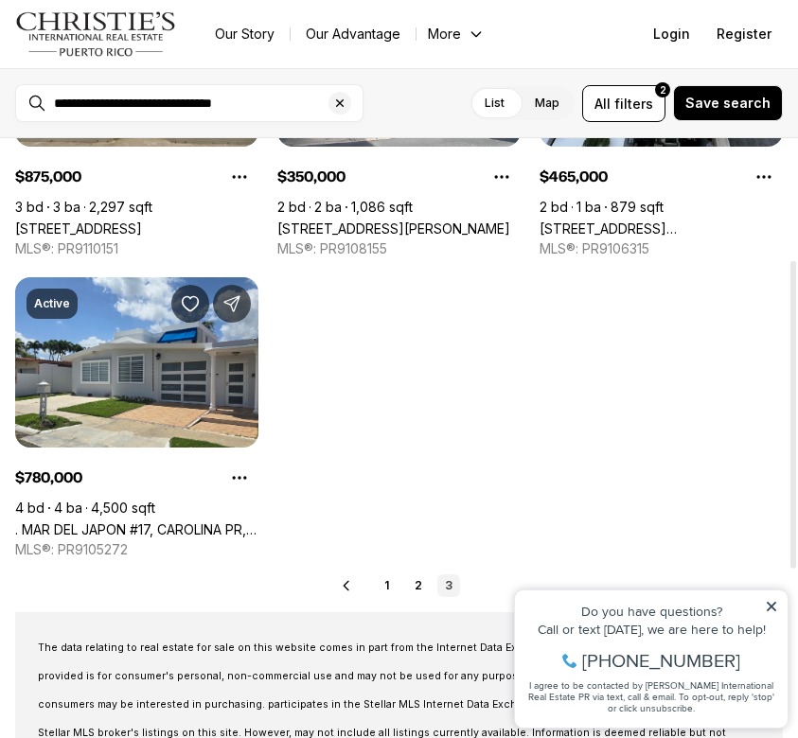
scroll to position [368, 0]
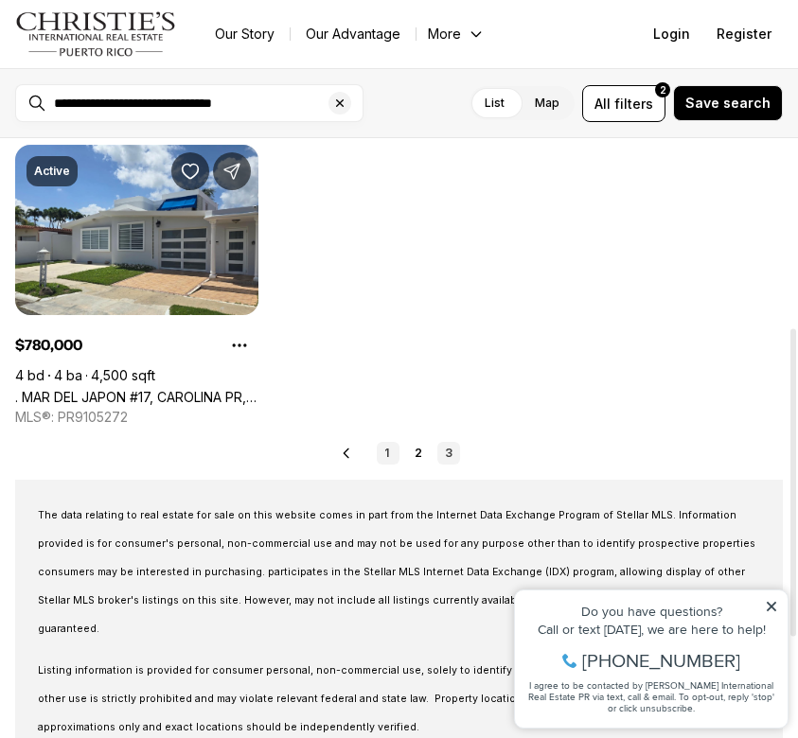
click at [377, 454] on link "1" at bounding box center [388, 453] width 23 height 23
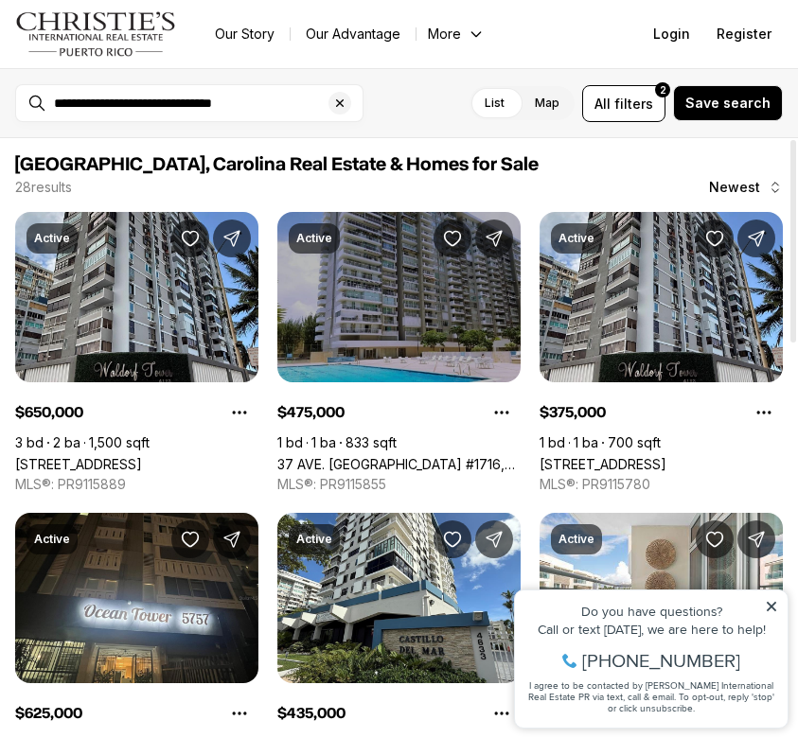
click at [408, 456] on link "37 AVE. [GEOGRAPHIC_DATA] #1716, [GEOGRAPHIC_DATA], 00979" at bounding box center [398, 464] width 243 height 16
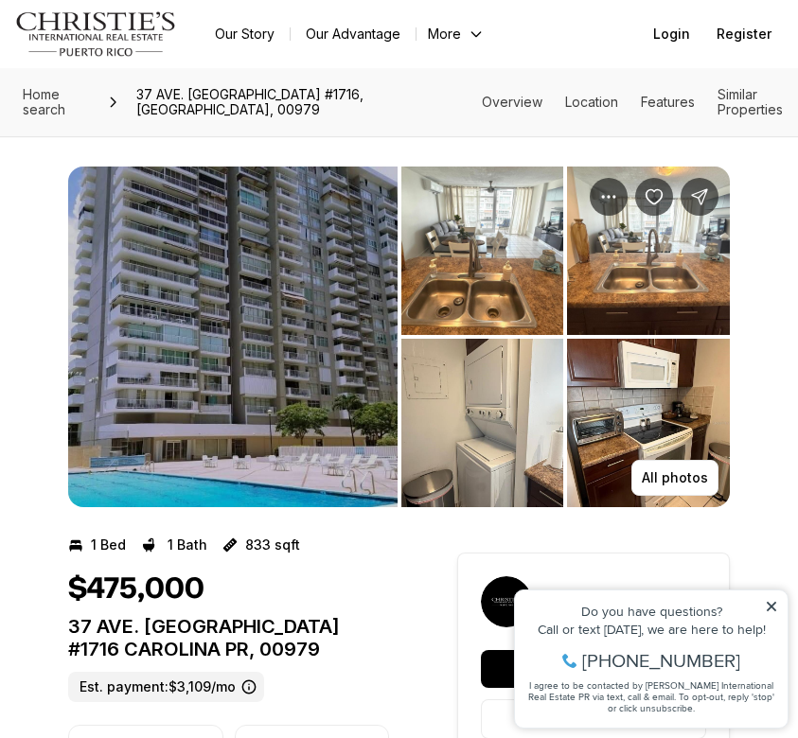
click at [464, 258] on img "View image gallery" at bounding box center [482, 251] width 163 height 169
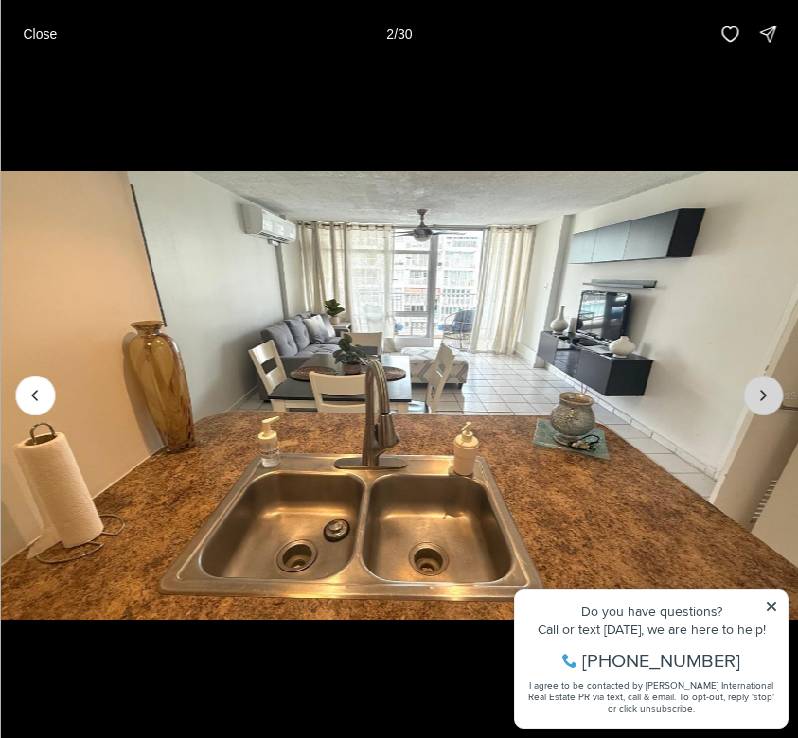
click at [759, 385] on button "Next slide" at bounding box center [763, 396] width 40 height 40
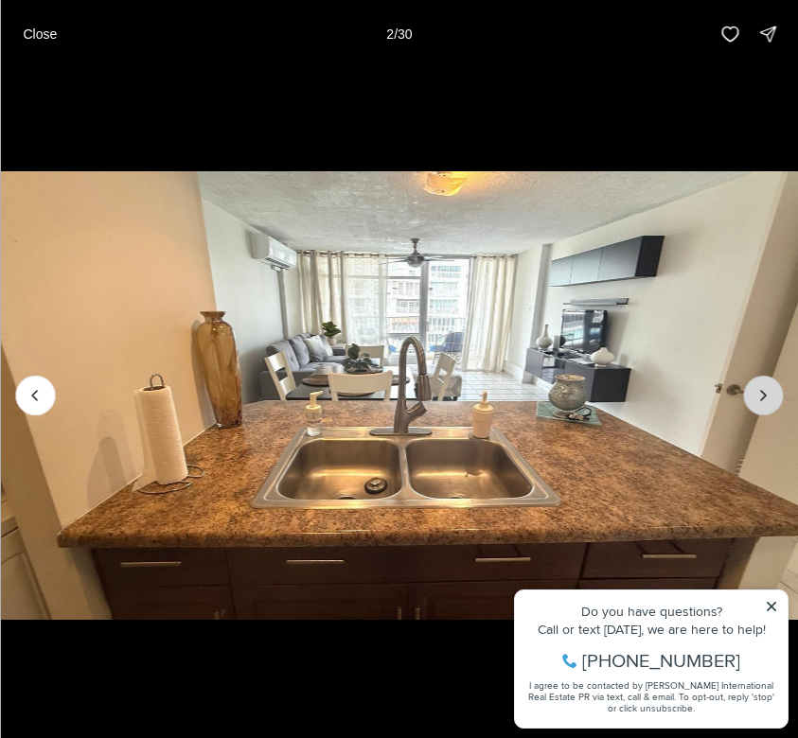
click at [759, 386] on icon "Next slide" at bounding box center [763, 395] width 19 height 19
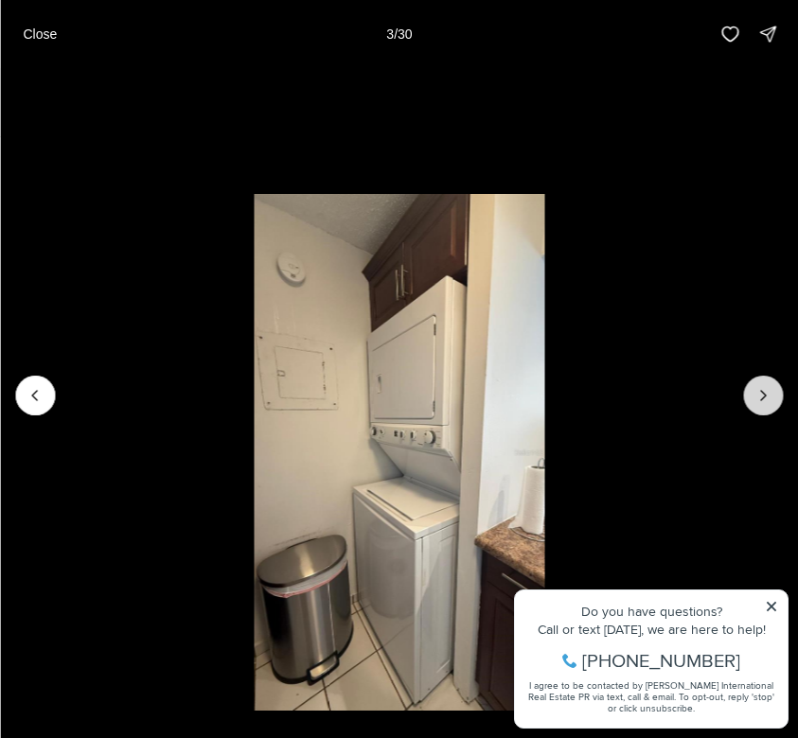
click at [759, 386] on icon "Next slide" at bounding box center [763, 395] width 19 height 19
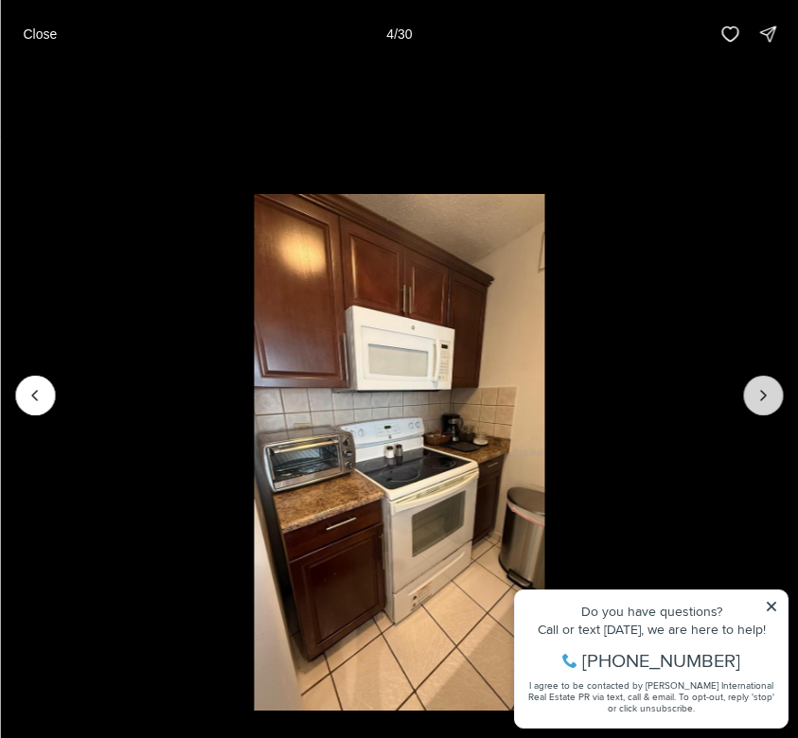
click at [759, 386] on icon "Next slide" at bounding box center [763, 395] width 19 height 19
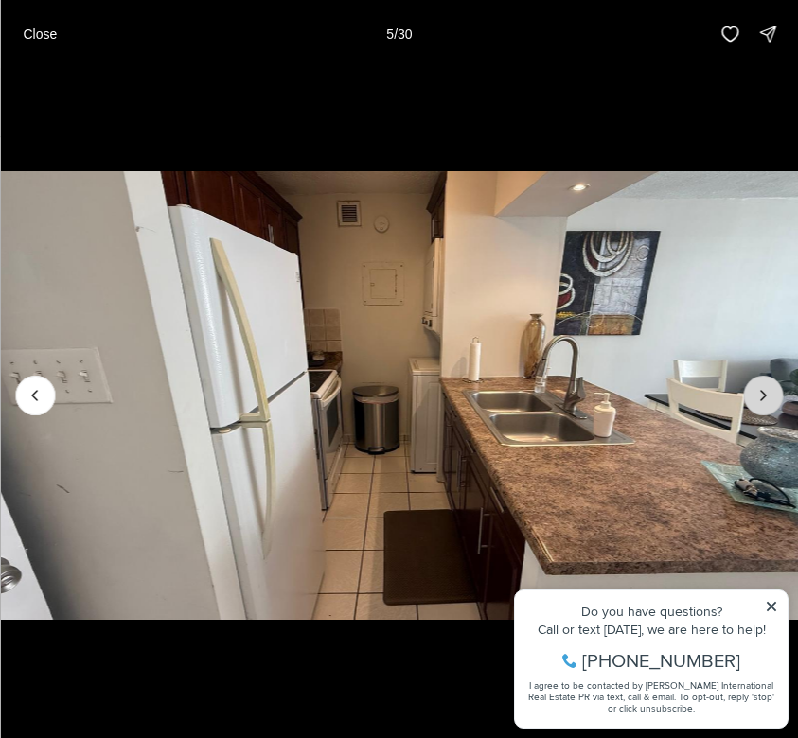
click at [759, 386] on icon "Next slide" at bounding box center [763, 395] width 19 height 19
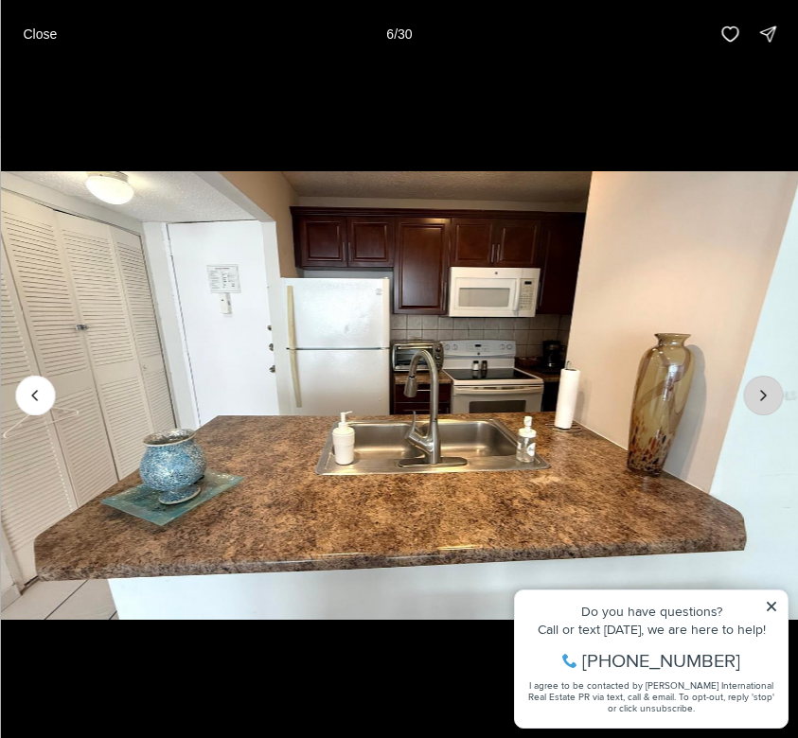
click at [759, 386] on icon "Next slide" at bounding box center [763, 395] width 19 height 19
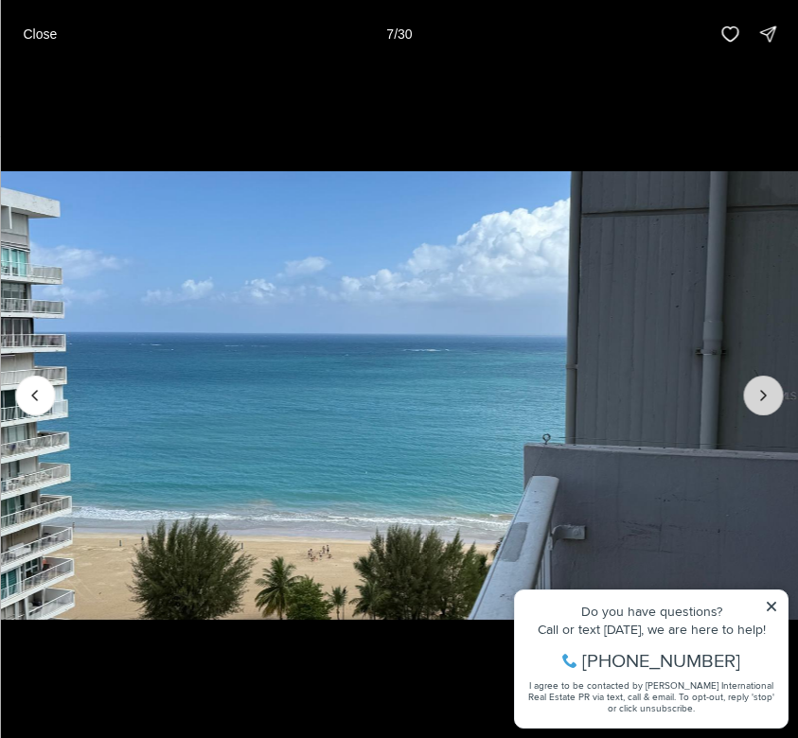
click at [759, 386] on icon "Next slide" at bounding box center [763, 395] width 19 height 19
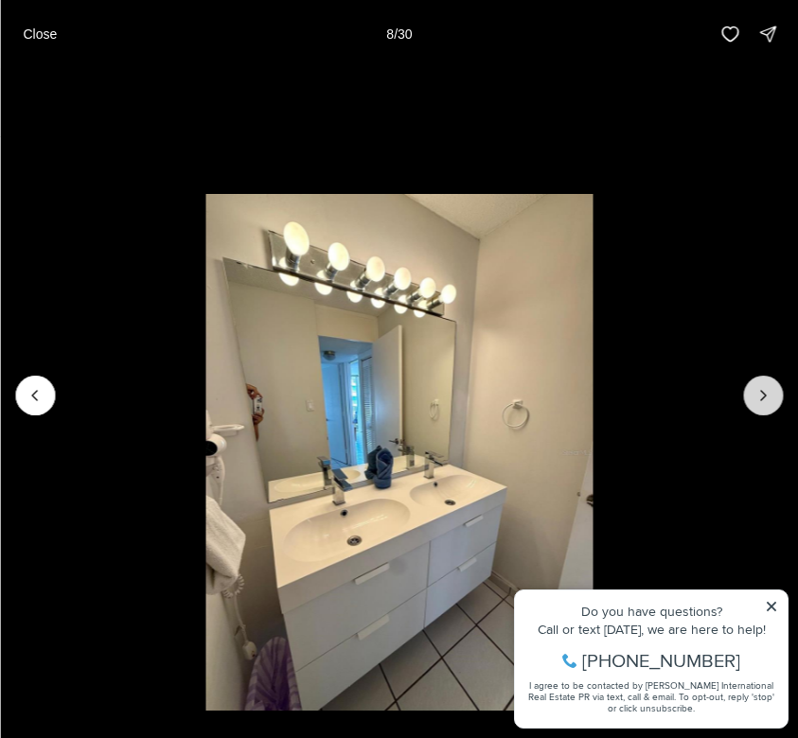
click at [759, 386] on icon "Next slide" at bounding box center [763, 395] width 19 height 19
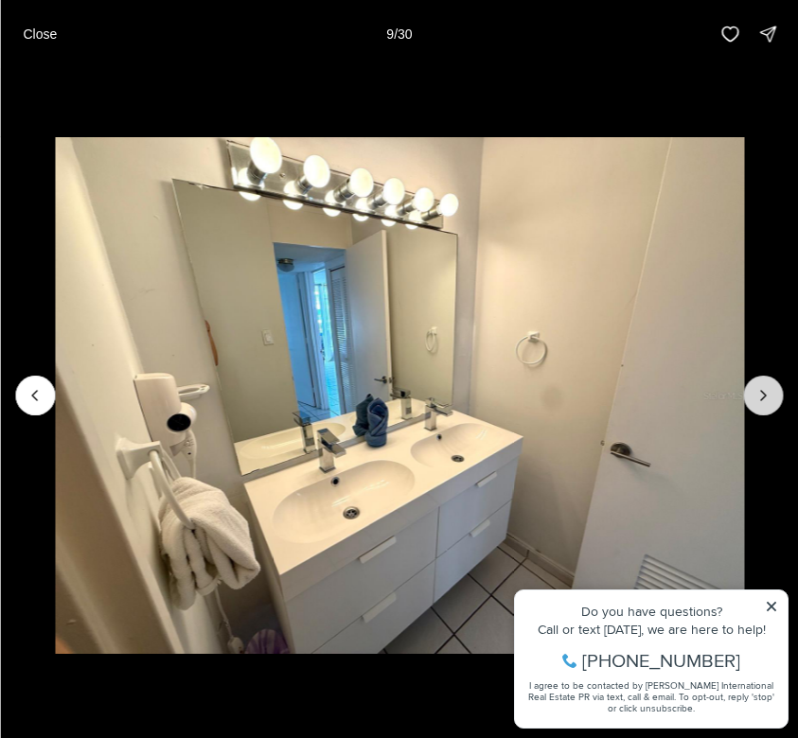
click at [759, 386] on icon "Next slide" at bounding box center [763, 395] width 19 height 19
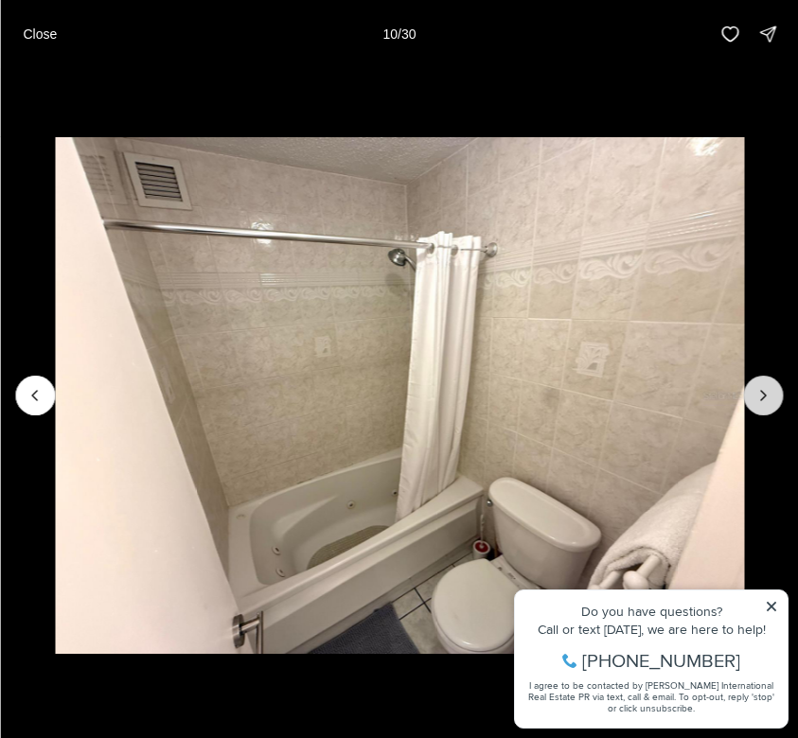
click at [759, 386] on icon "Next slide" at bounding box center [763, 395] width 19 height 19
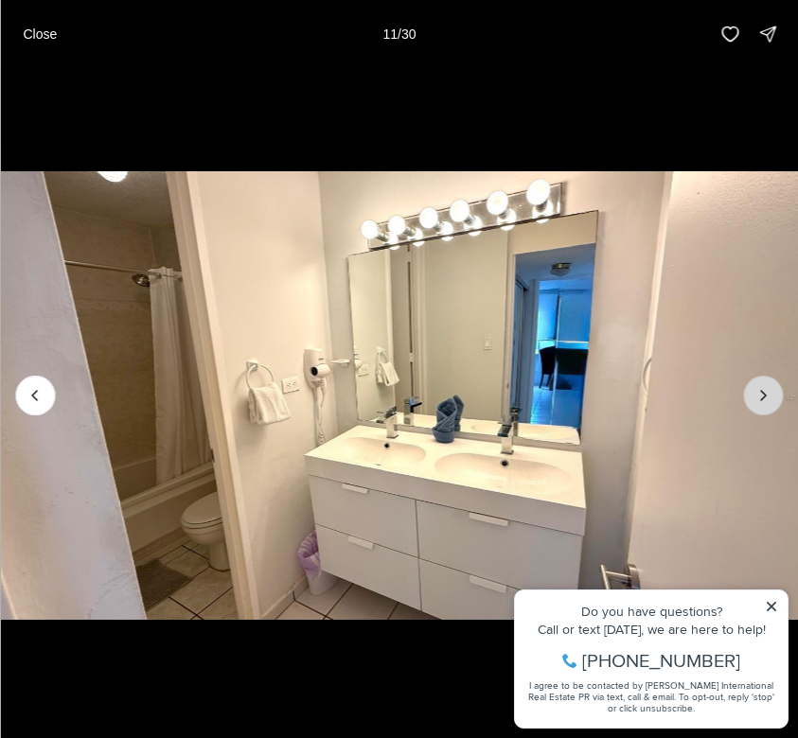
click at [759, 386] on icon "Next slide" at bounding box center [763, 395] width 19 height 19
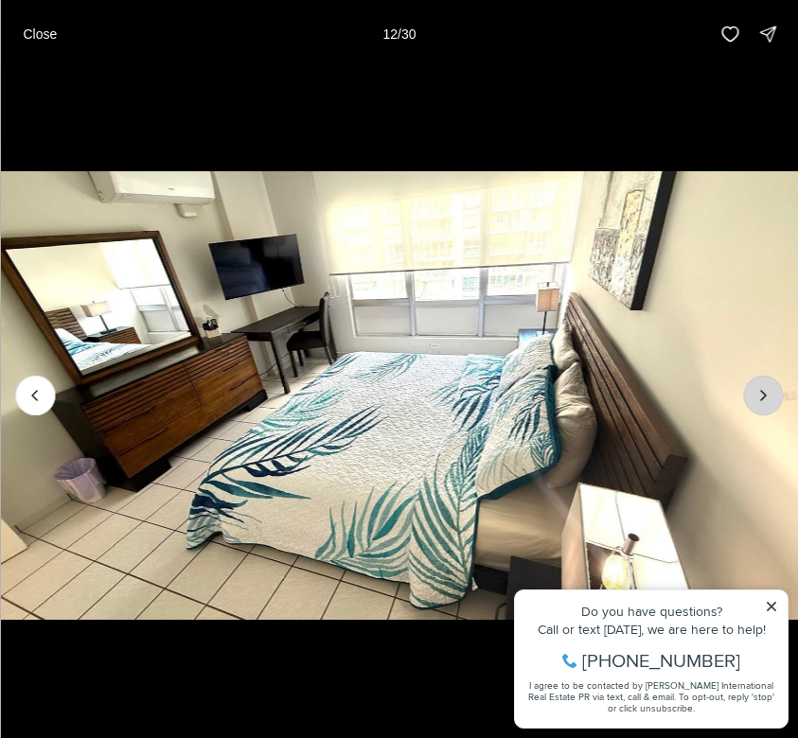
click at [759, 386] on icon "Next slide" at bounding box center [763, 395] width 19 height 19
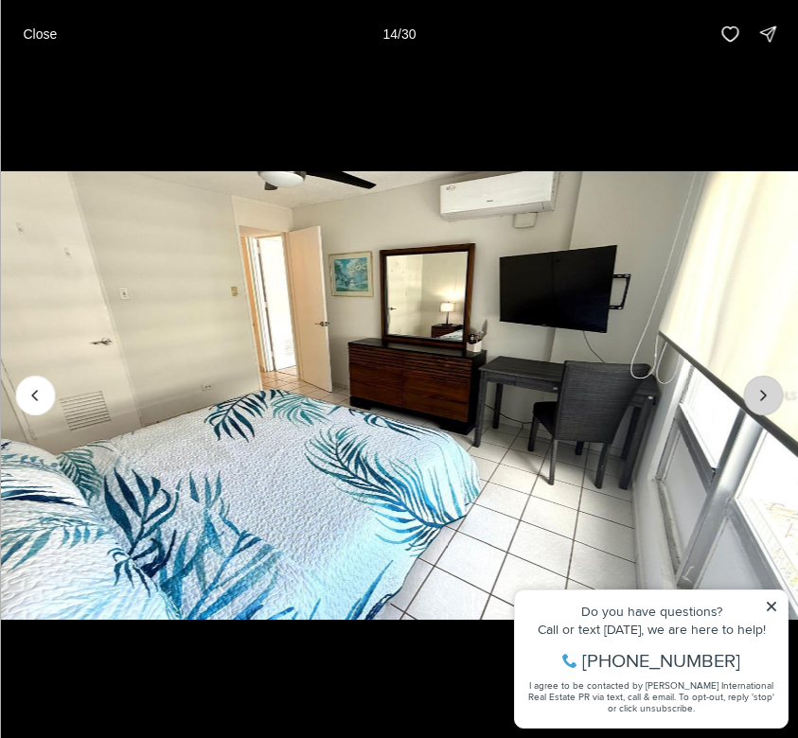
click at [759, 386] on icon "Next slide" at bounding box center [763, 395] width 19 height 19
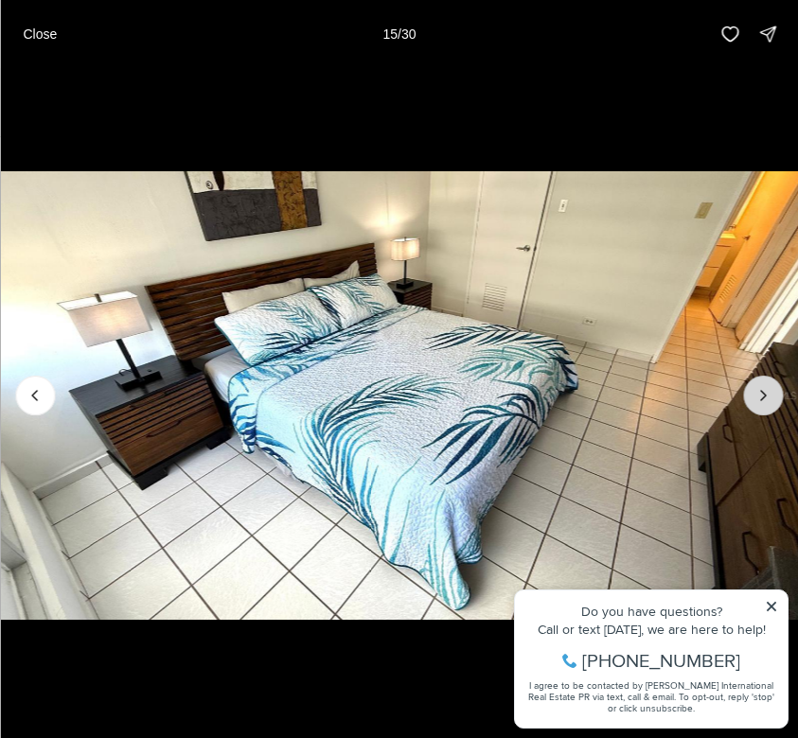
click at [759, 386] on icon "Next slide" at bounding box center [763, 395] width 19 height 19
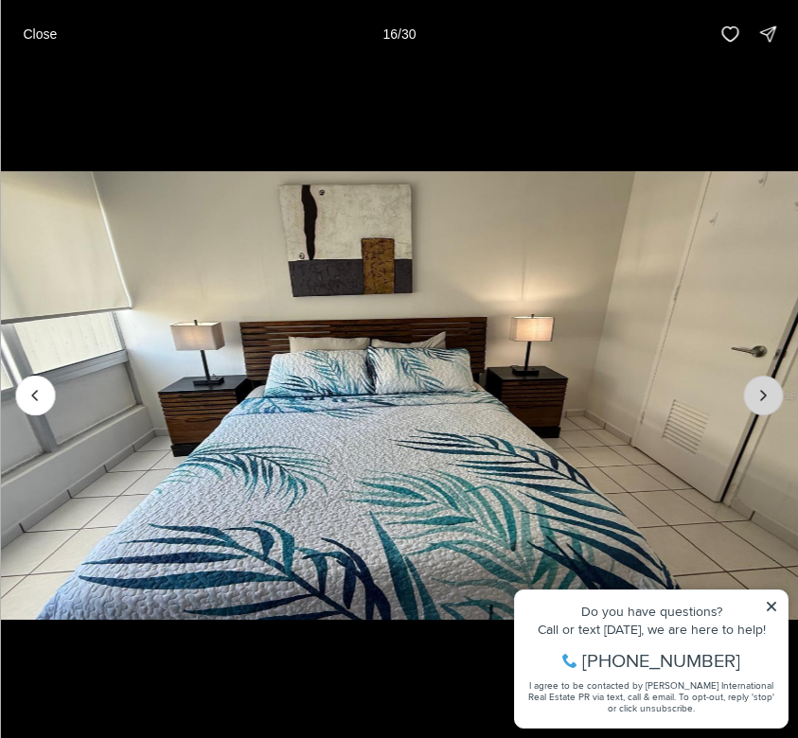
click at [759, 386] on icon "Next slide" at bounding box center [763, 395] width 19 height 19
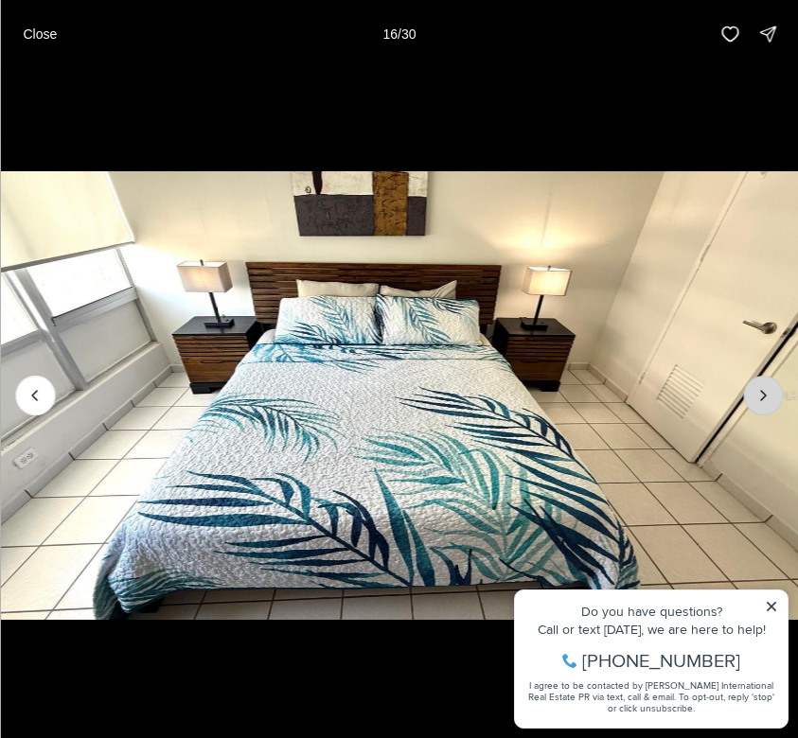
click at [759, 386] on icon "Next slide" at bounding box center [763, 395] width 19 height 19
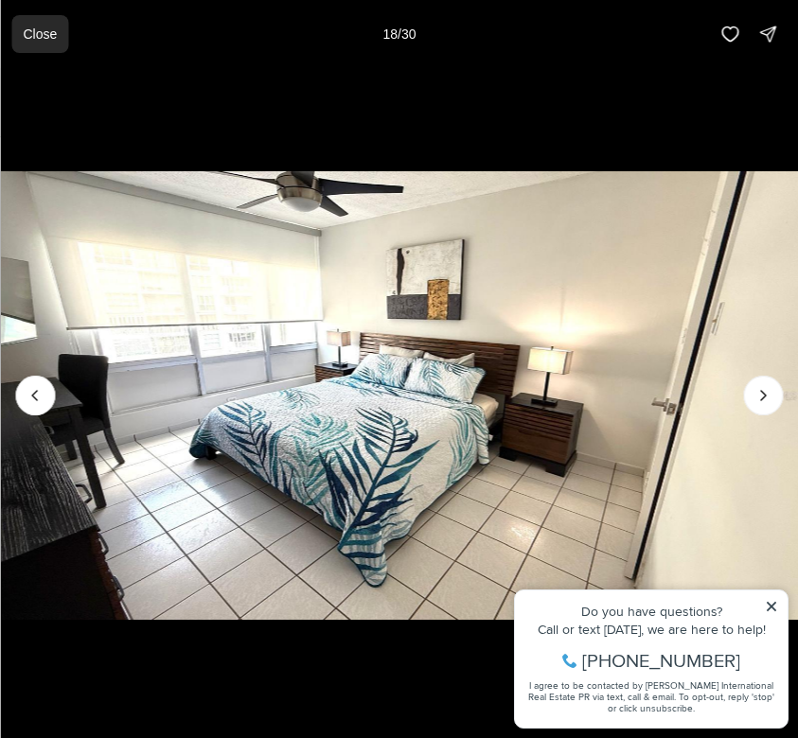
click at [38, 33] on p "Close" at bounding box center [40, 34] width 34 height 15
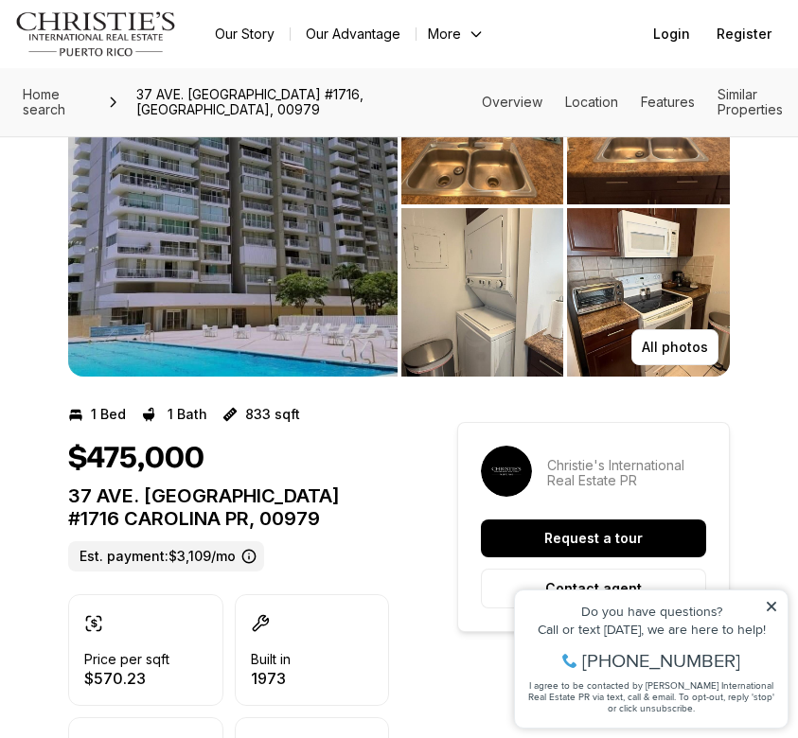
scroll to position [151, 0]
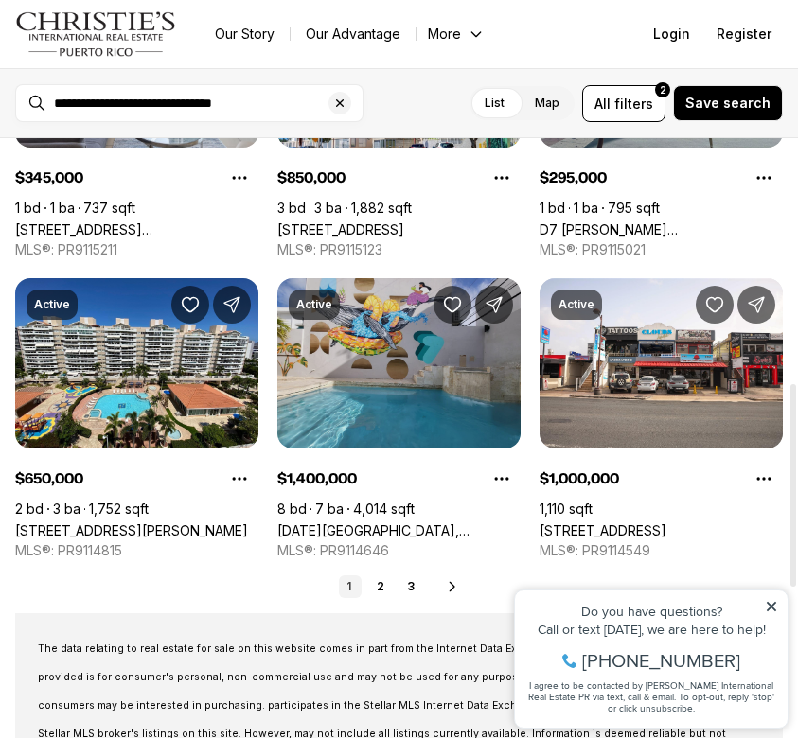
scroll to position [965, 0]
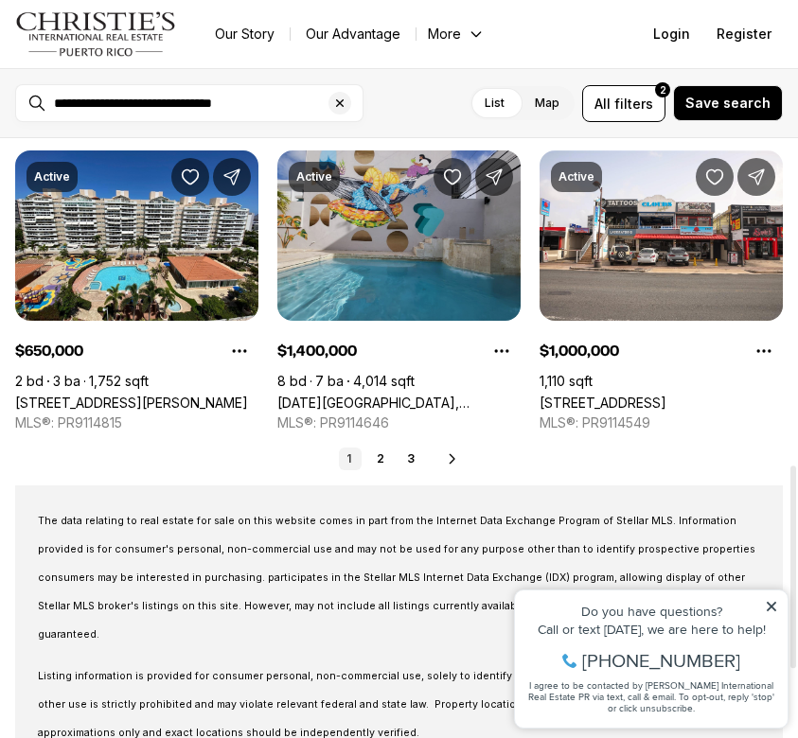
click at [384, 395] on link "[DATE][GEOGRAPHIC_DATA], [GEOGRAPHIC_DATA] PR, 00979" at bounding box center [398, 403] width 243 height 16
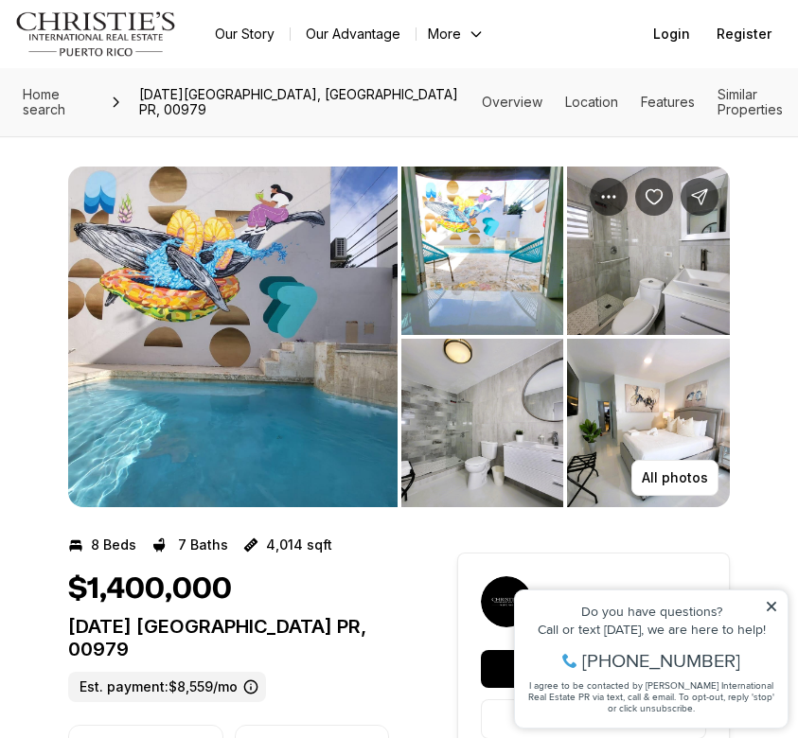
click at [301, 321] on img "View image gallery" at bounding box center [232, 337] width 329 height 341
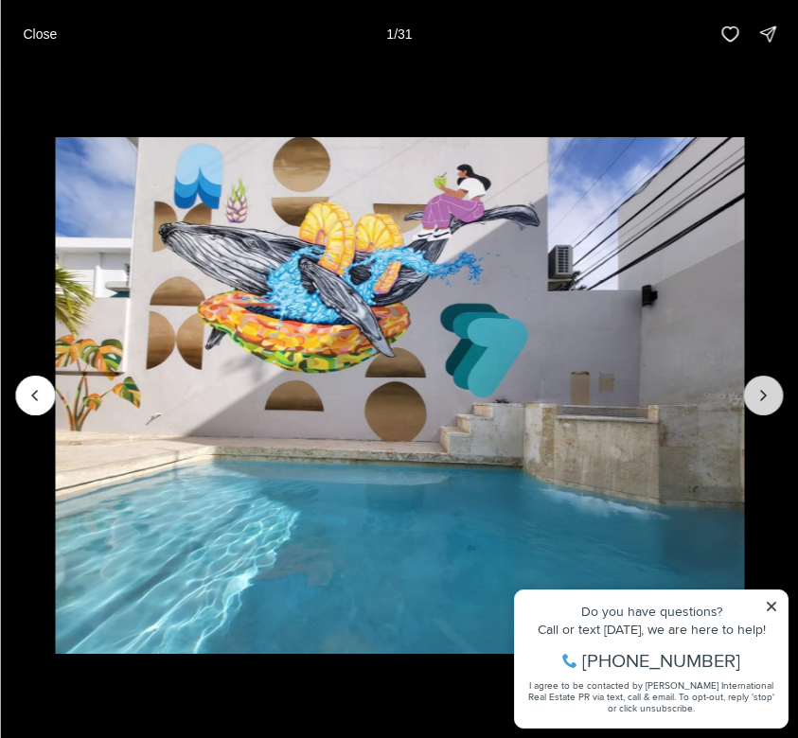
click at [767, 384] on button "Next slide" at bounding box center [763, 396] width 40 height 40
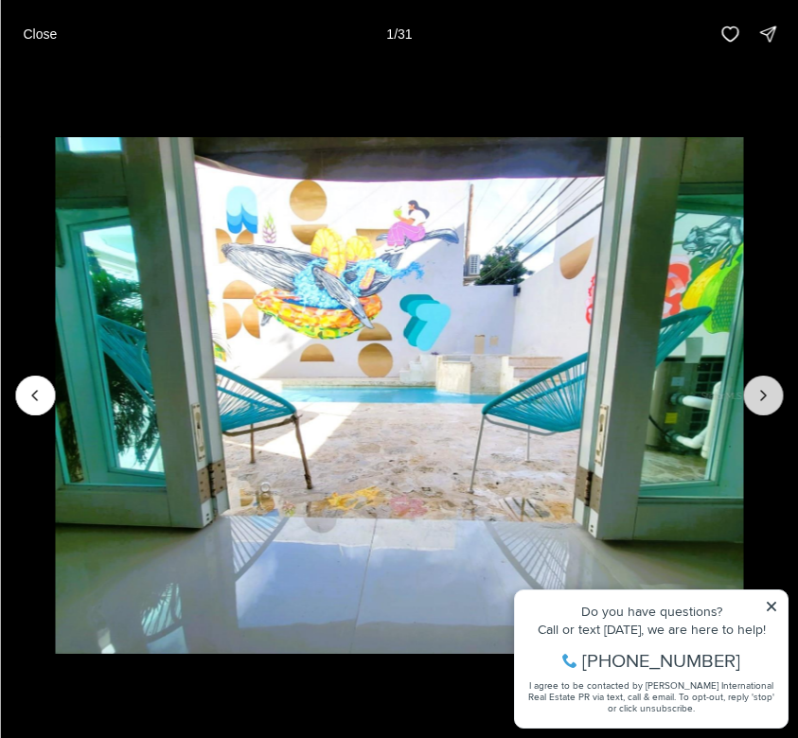
click at [767, 388] on icon "Next slide" at bounding box center [763, 395] width 19 height 19
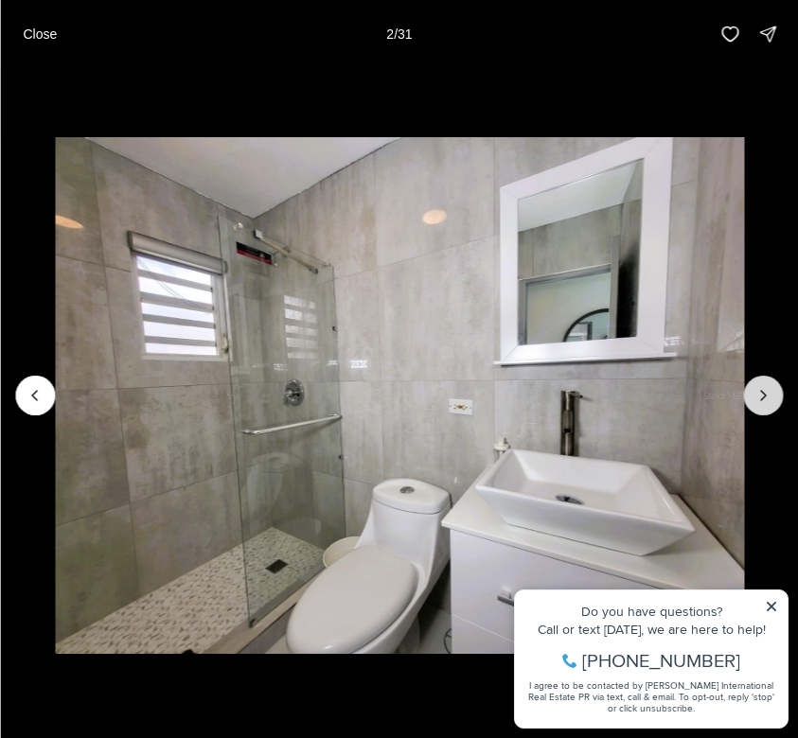
click at [767, 388] on icon "Next slide" at bounding box center [763, 395] width 19 height 19
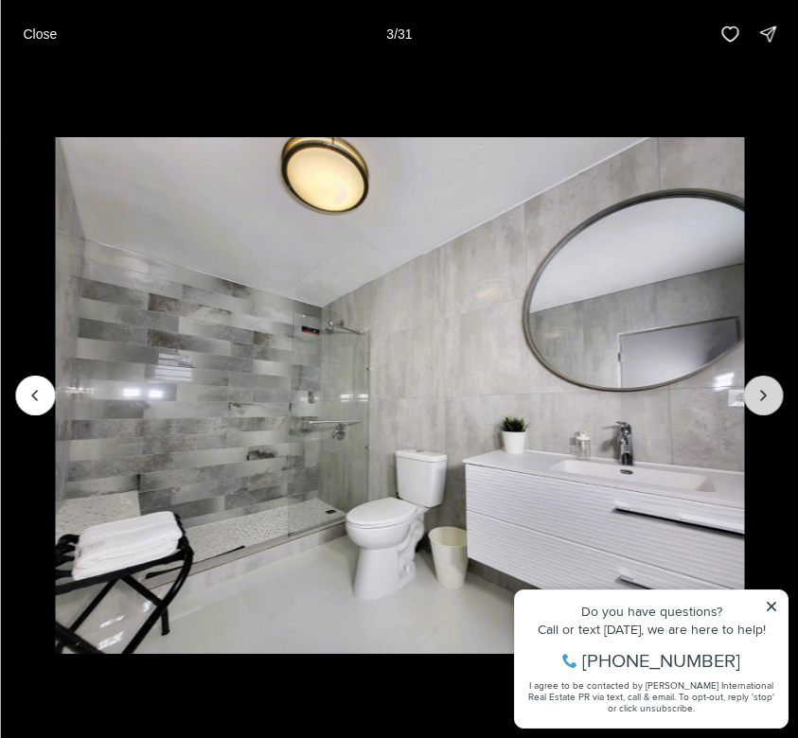
click at [767, 388] on icon "Next slide" at bounding box center [763, 395] width 19 height 19
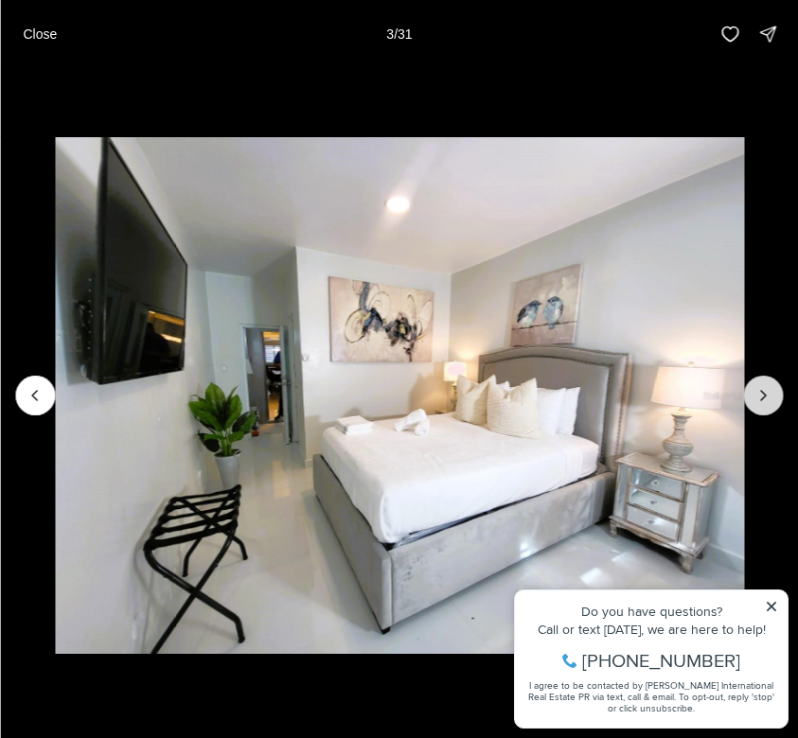
click at [767, 388] on icon "Next slide" at bounding box center [763, 395] width 19 height 19
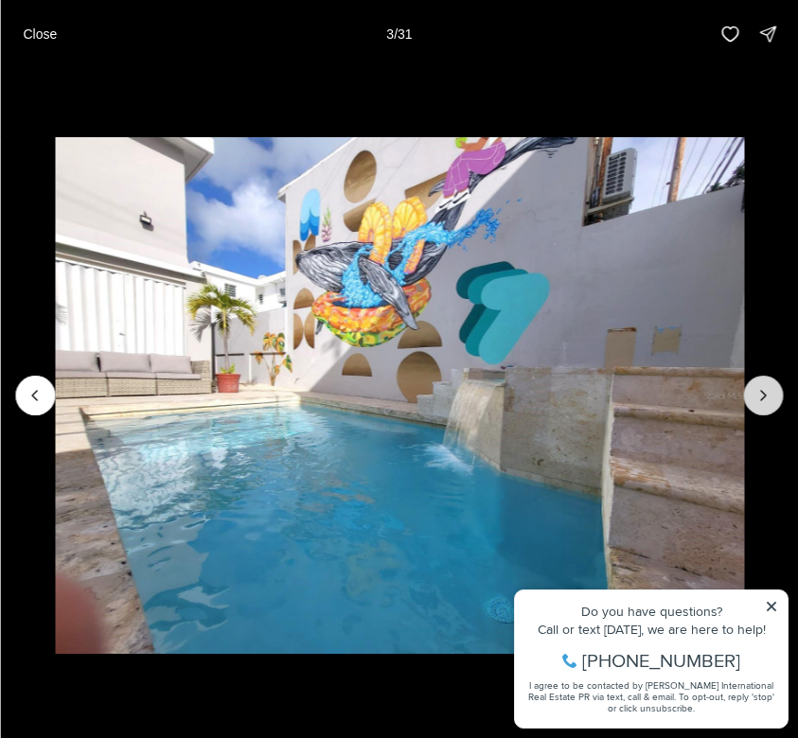
click at [767, 388] on icon "Next slide" at bounding box center [763, 395] width 19 height 19
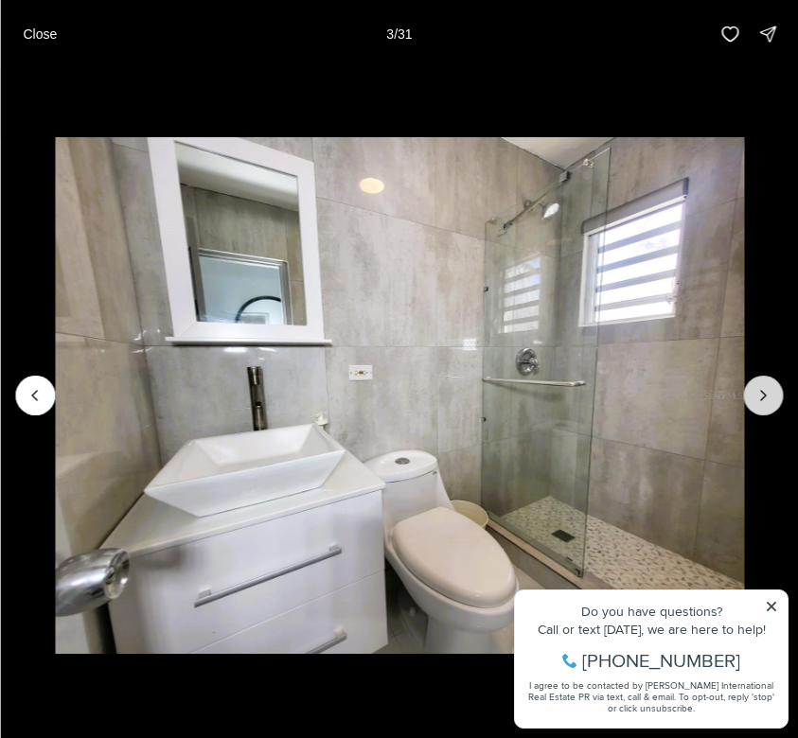
click at [767, 388] on icon "Next slide" at bounding box center [763, 395] width 19 height 19
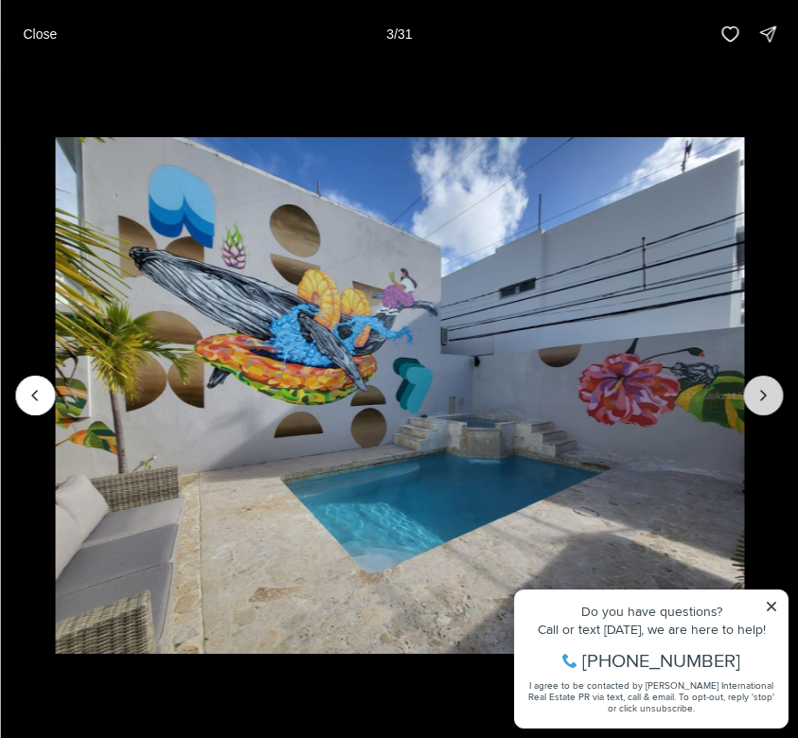
click at [767, 388] on icon "Next slide" at bounding box center [763, 395] width 19 height 19
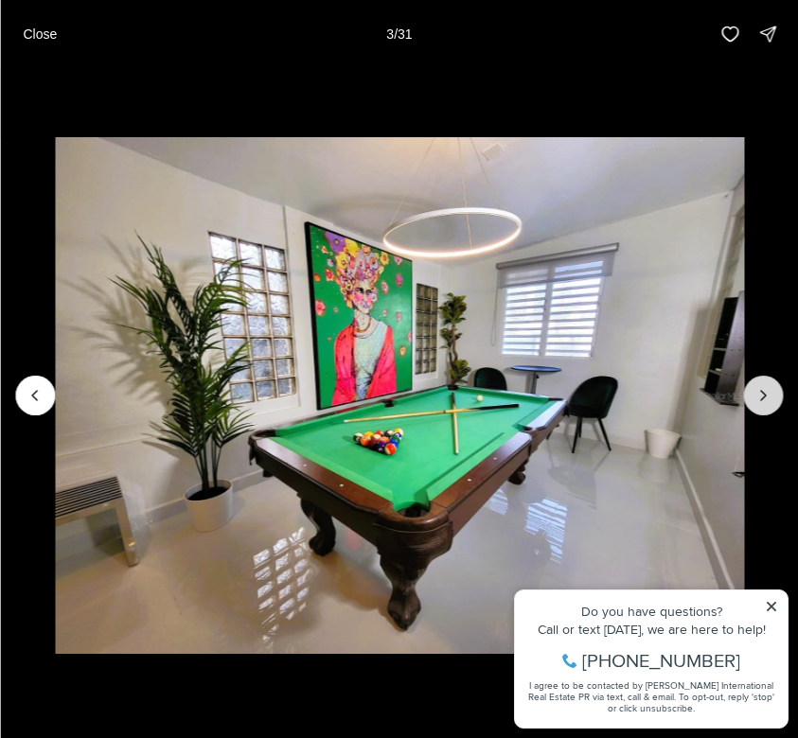
click at [767, 388] on icon "Next slide" at bounding box center [763, 395] width 19 height 19
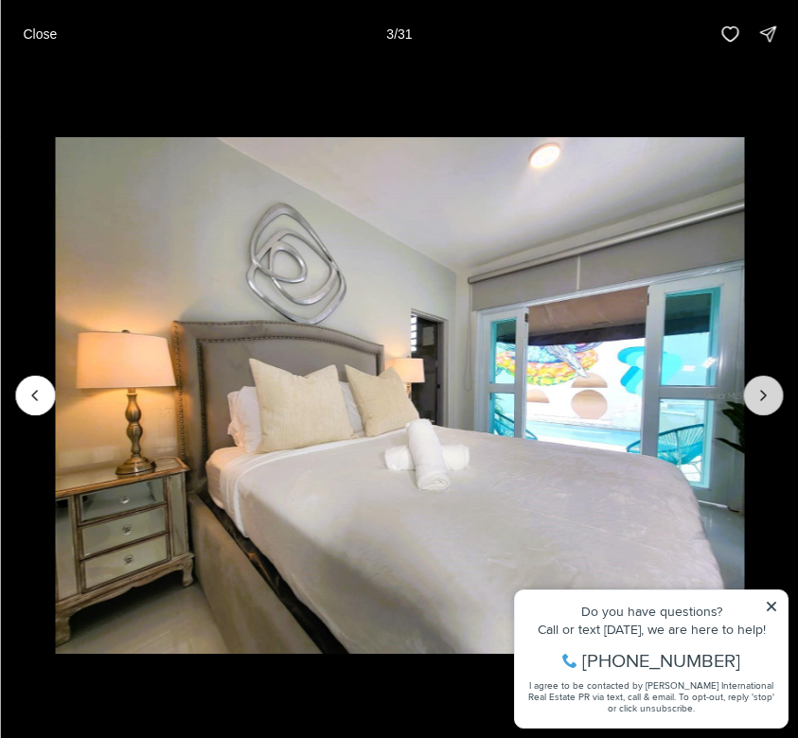
click at [767, 388] on icon "Next slide" at bounding box center [763, 395] width 19 height 19
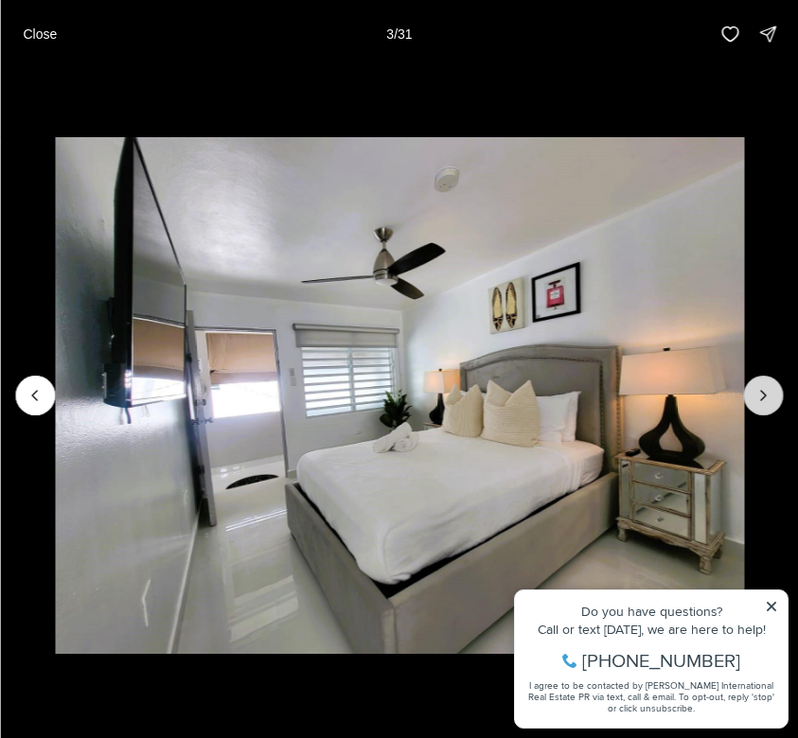
click at [767, 388] on icon "Next slide" at bounding box center [763, 395] width 19 height 19
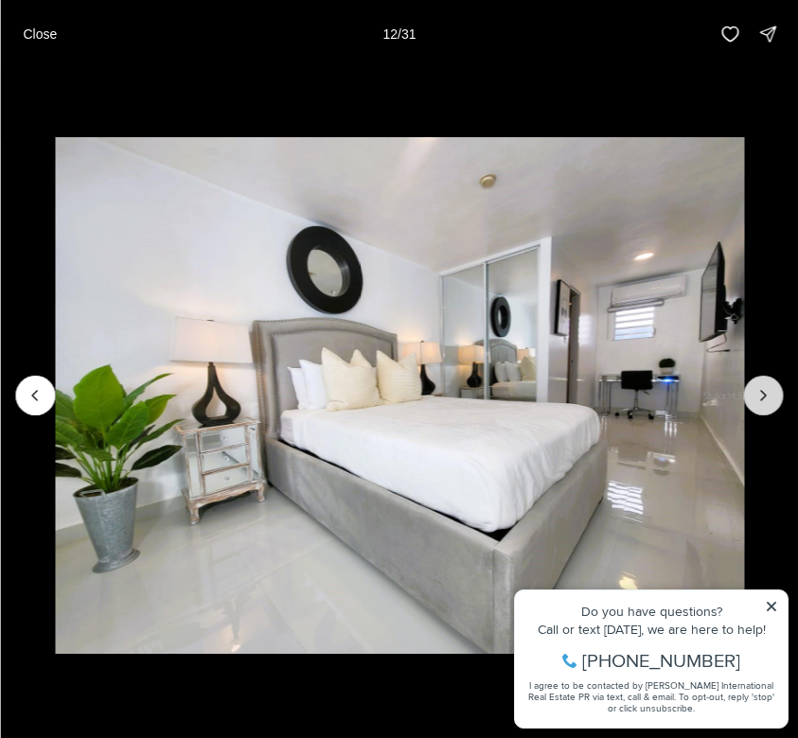
click at [767, 388] on icon "Next slide" at bounding box center [763, 395] width 19 height 19
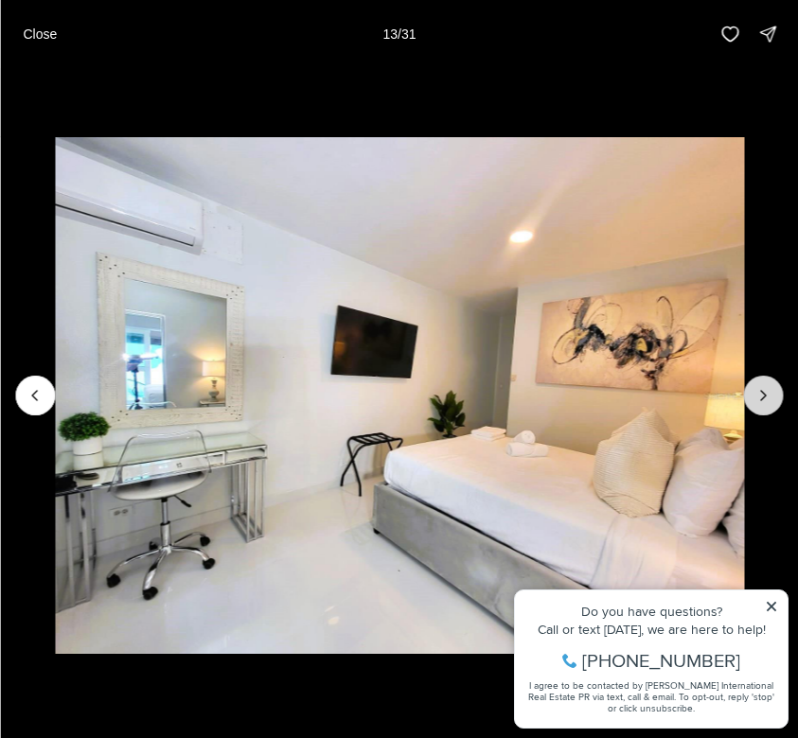
click at [767, 388] on icon "Next slide" at bounding box center [763, 395] width 19 height 19
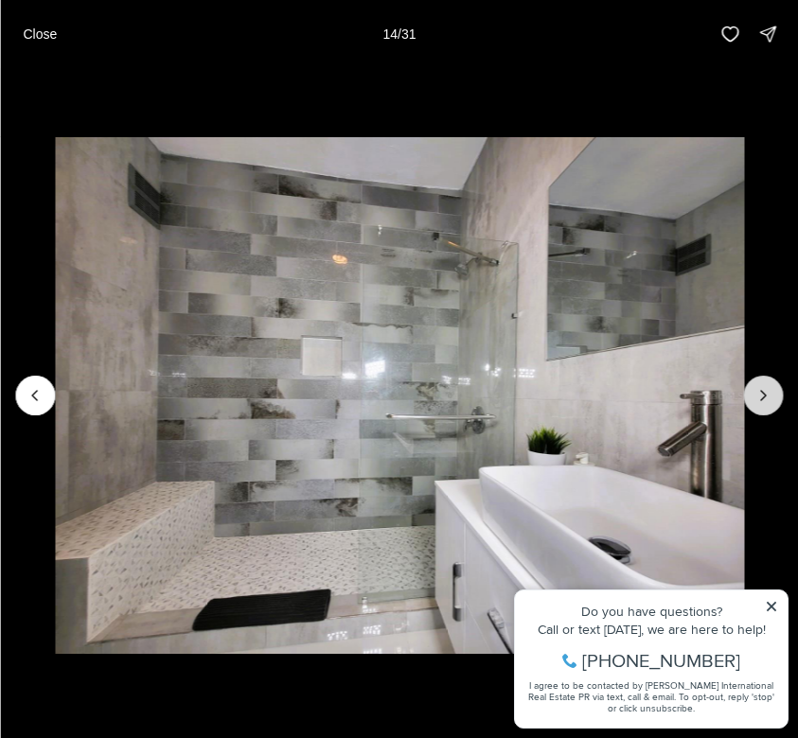
click at [767, 388] on icon "Next slide" at bounding box center [763, 395] width 19 height 19
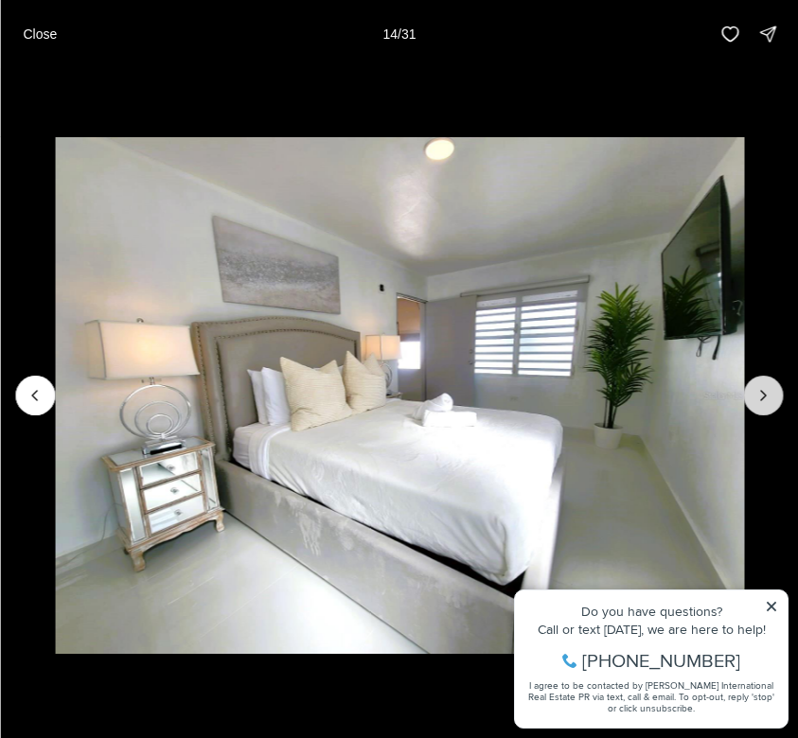
click at [767, 388] on icon "Next slide" at bounding box center [763, 395] width 19 height 19
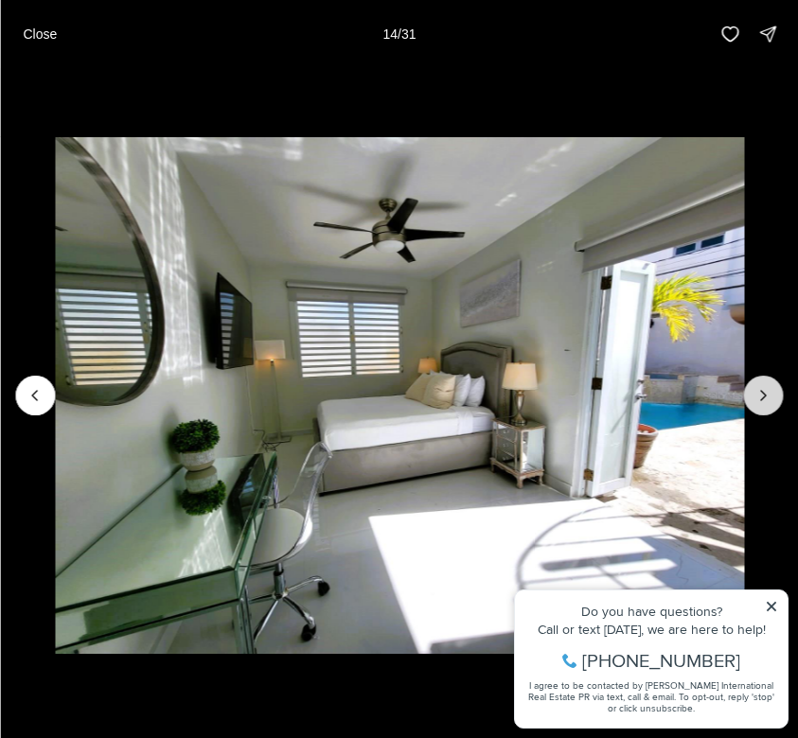
click at [767, 388] on icon "Next slide" at bounding box center [763, 395] width 19 height 19
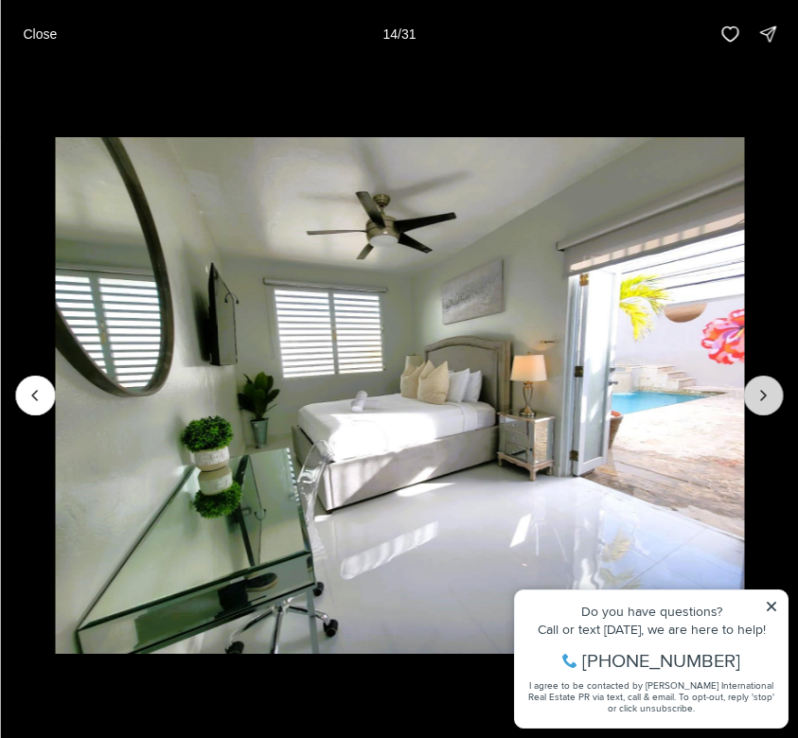
click at [767, 388] on icon "Next slide" at bounding box center [763, 395] width 19 height 19
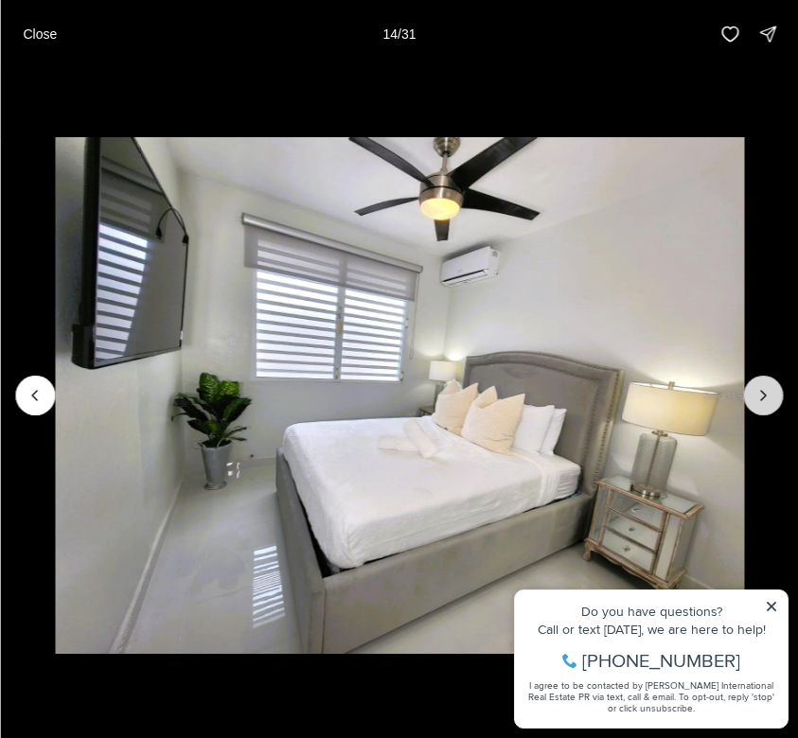
click at [767, 388] on icon "Next slide" at bounding box center [763, 395] width 19 height 19
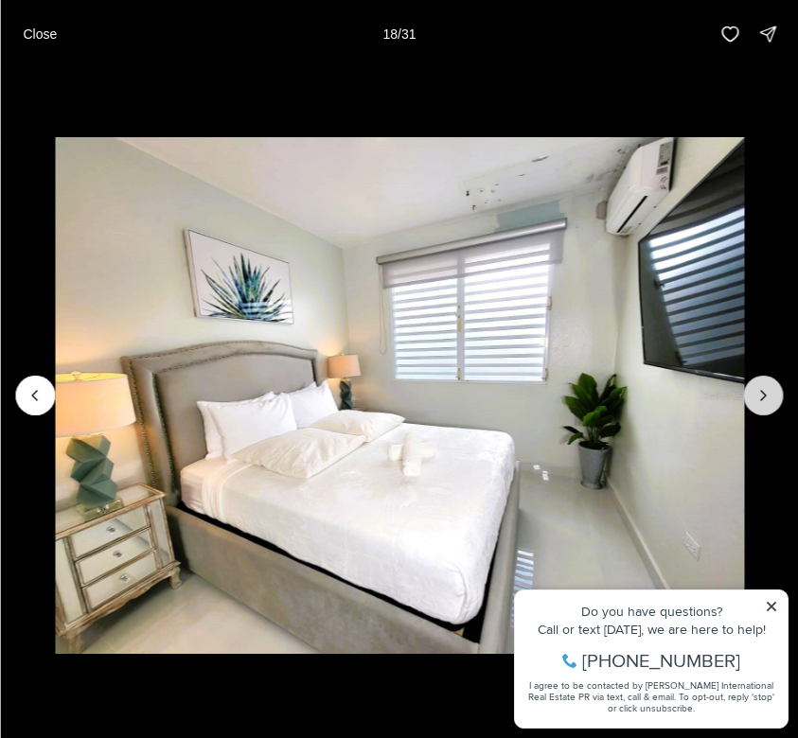
click at [767, 388] on icon "Next slide" at bounding box center [763, 395] width 19 height 19
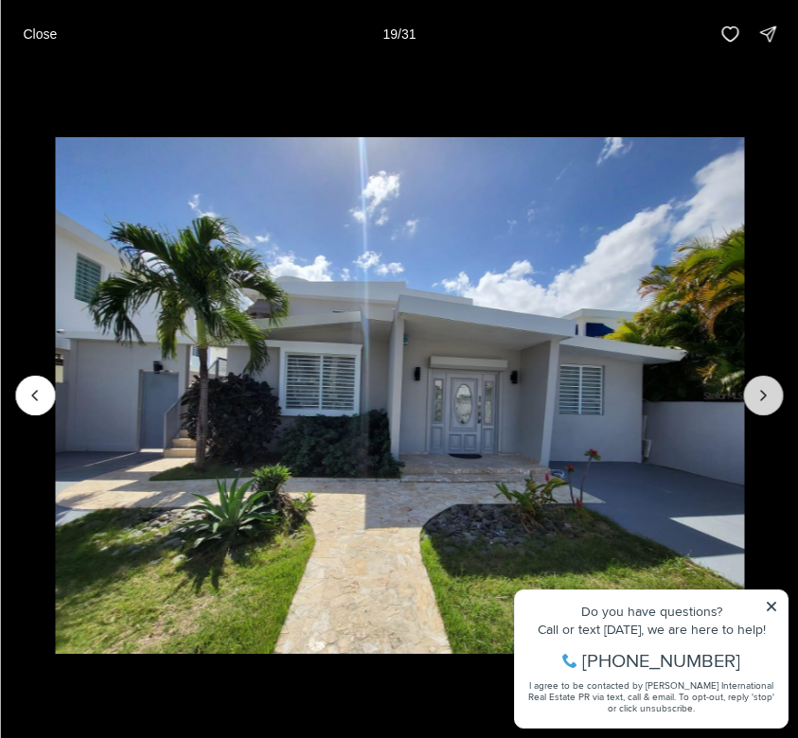
click at [767, 388] on icon "Next slide" at bounding box center [763, 395] width 19 height 19
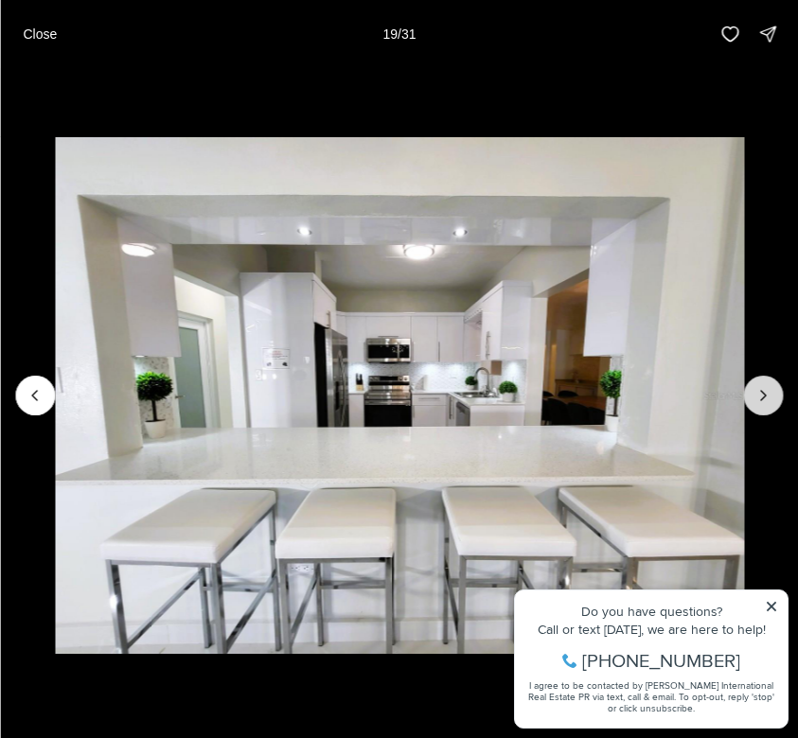
click at [767, 388] on icon "Next slide" at bounding box center [763, 395] width 19 height 19
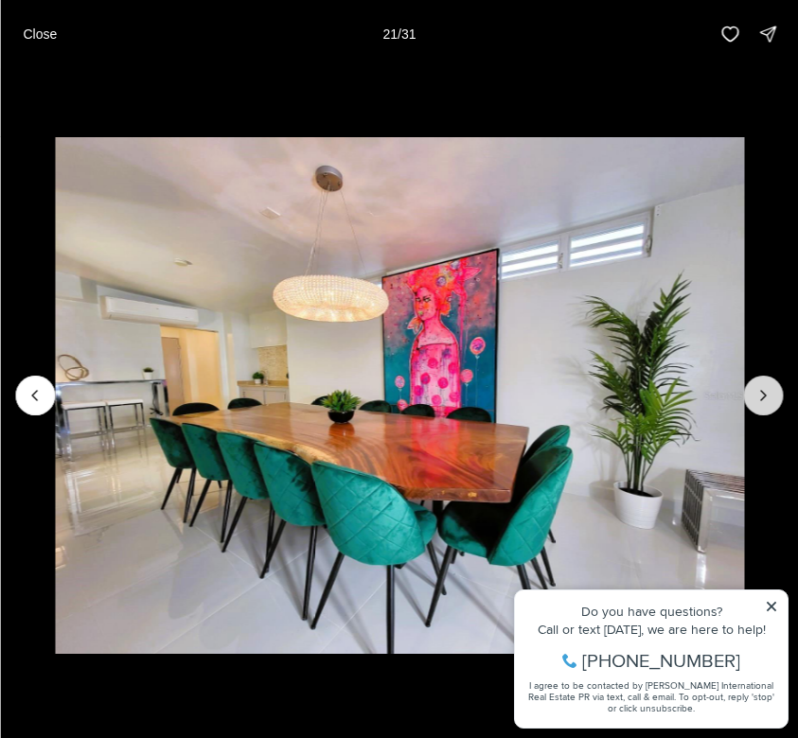
click at [767, 388] on icon "Next slide" at bounding box center [763, 395] width 19 height 19
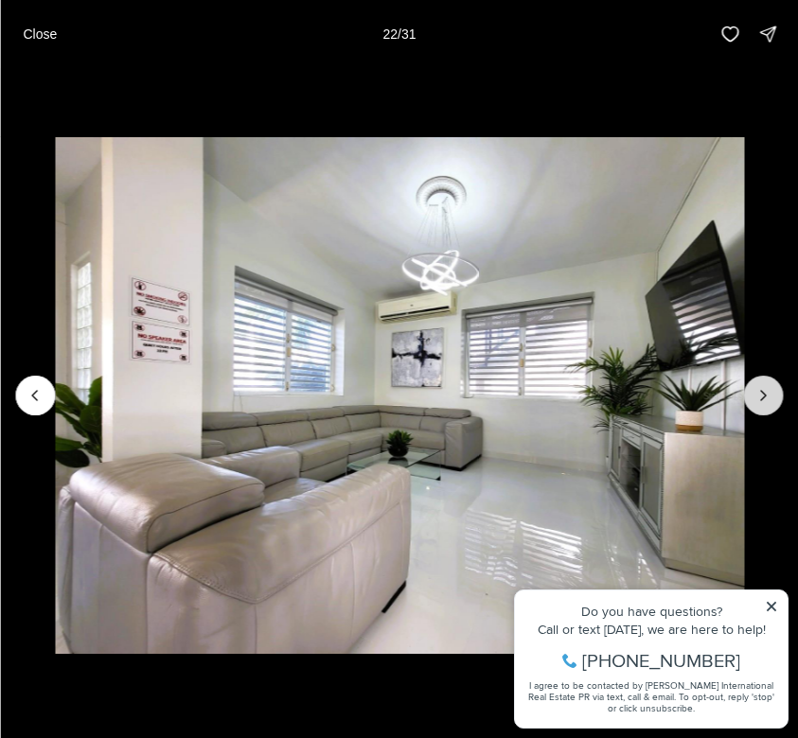
click at [767, 388] on icon "Next slide" at bounding box center [763, 395] width 19 height 19
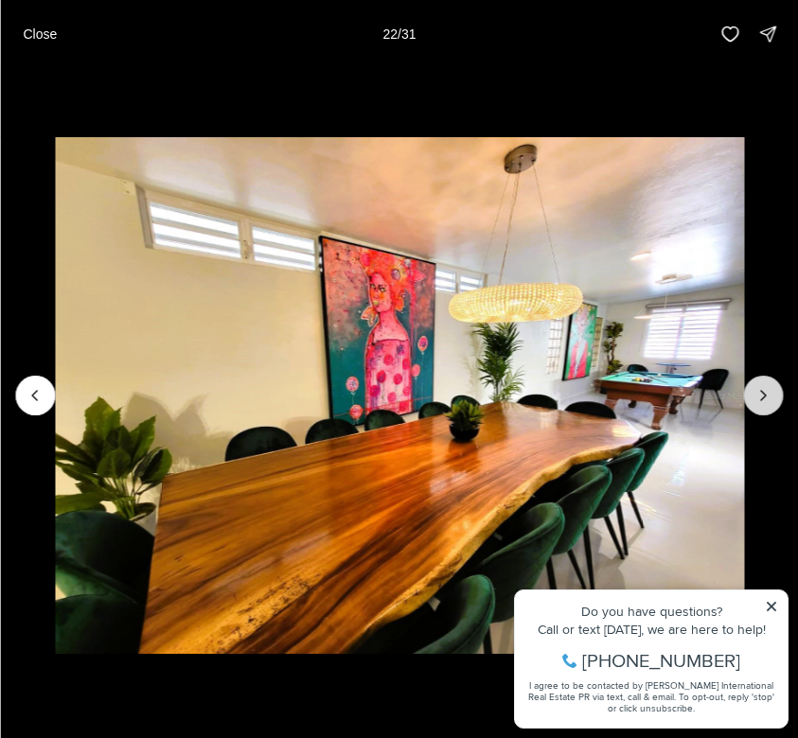
click at [767, 388] on icon "Next slide" at bounding box center [763, 395] width 19 height 19
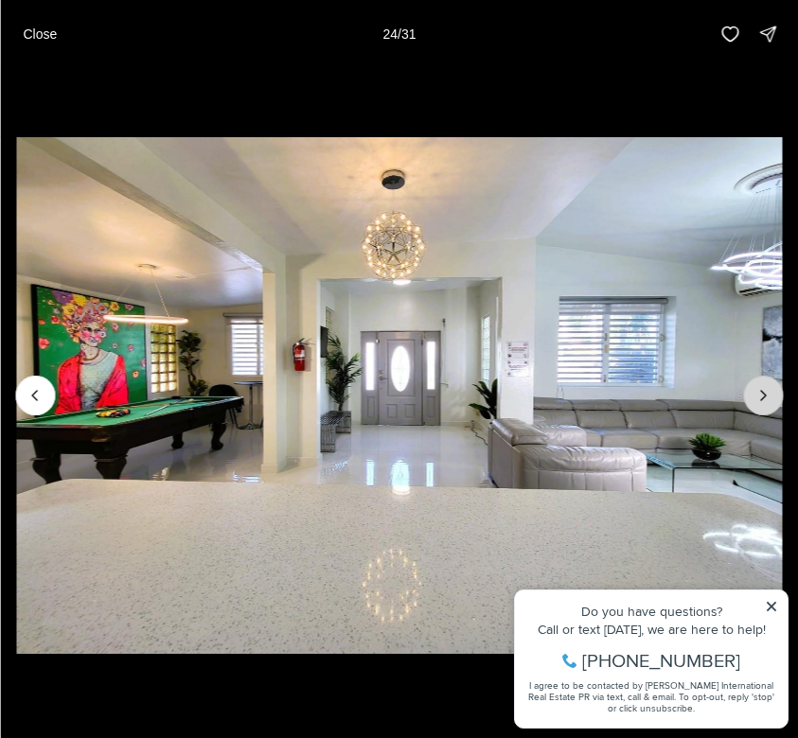
click at [767, 388] on icon "Next slide" at bounding box center [763, 395] width 19 height 19
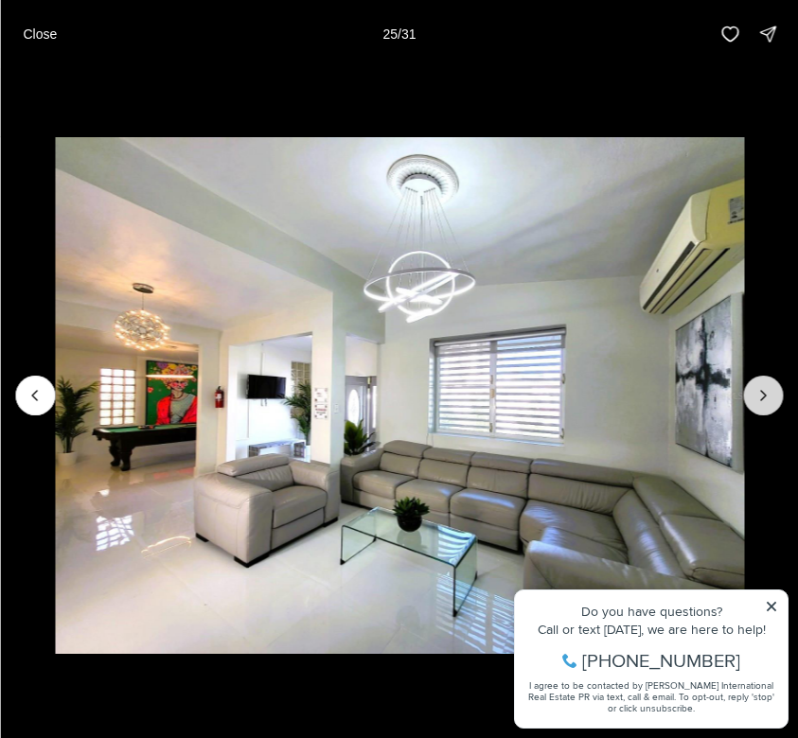
click at [767, 388] on icon "Next slide" at bounding box center [763, 395] width 19 height 19
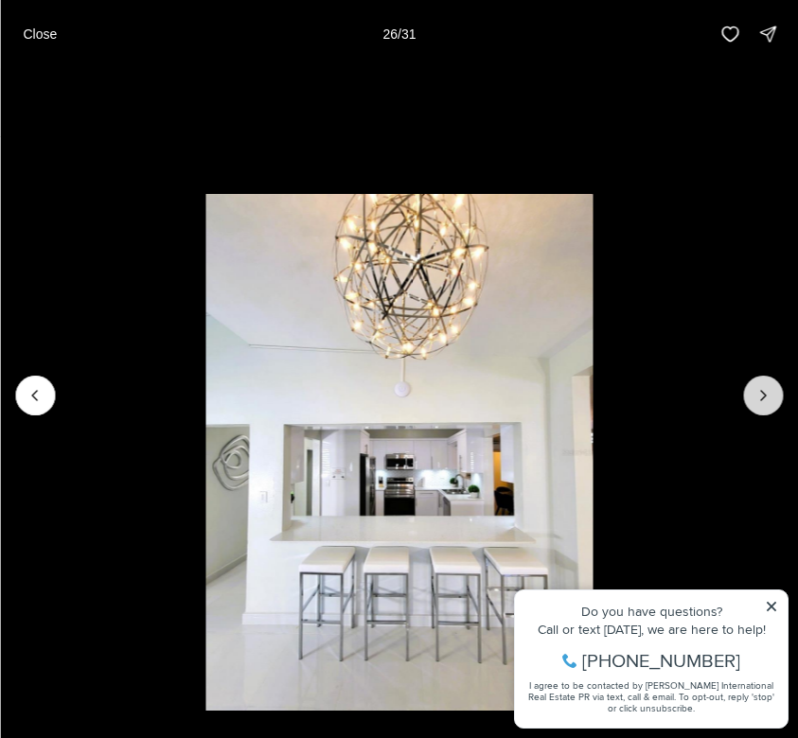
click at [767, 388] on icon "Next slide" at bounding box center [763, 395] width 19 height 19
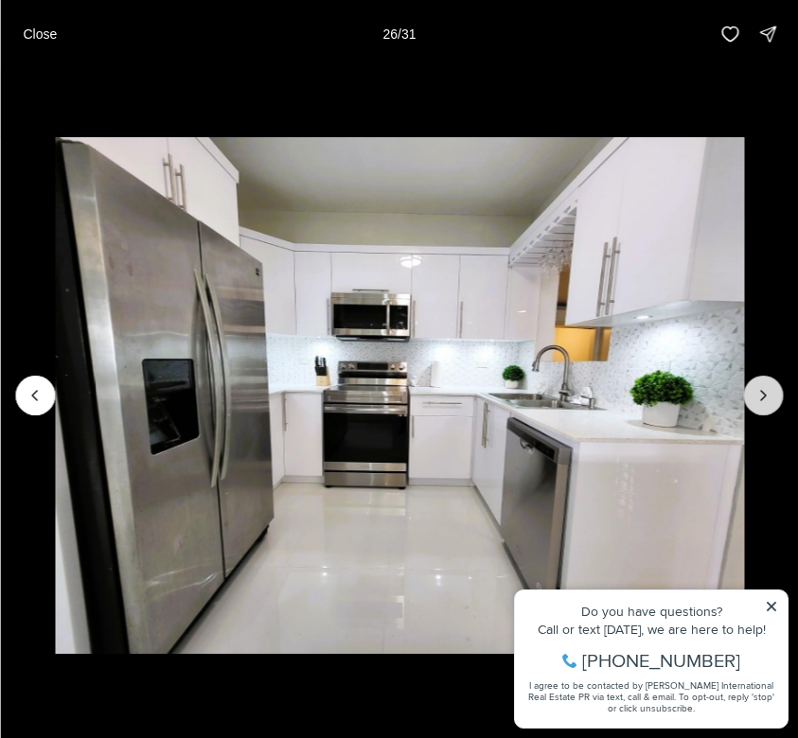
click at [767, 388] on icon "Next slide" at bounding box center [763, 395] width 19 height 19
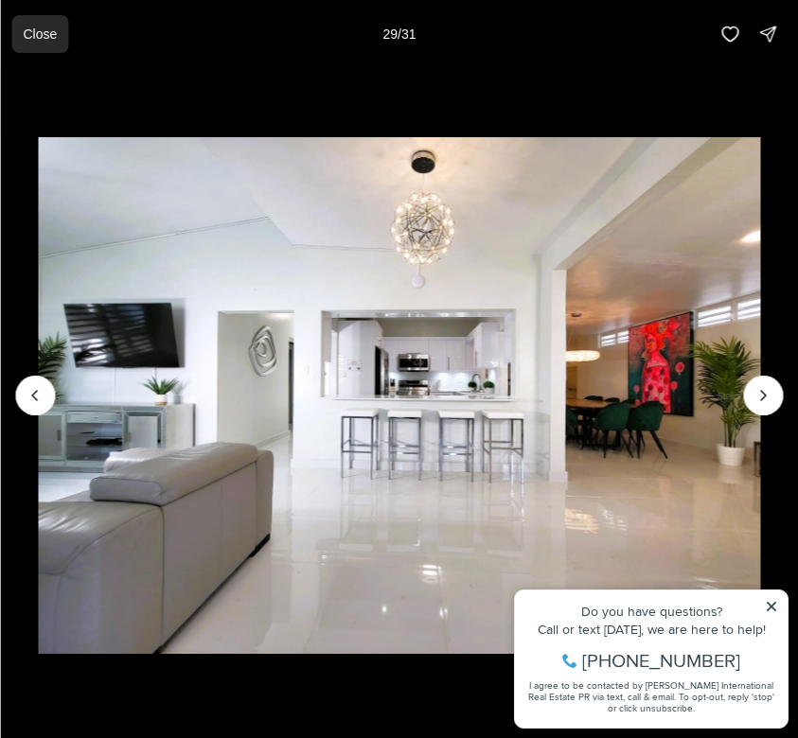
click at [47, 44] on button "Close" at bounding box center [39, 34] width 57 height 38
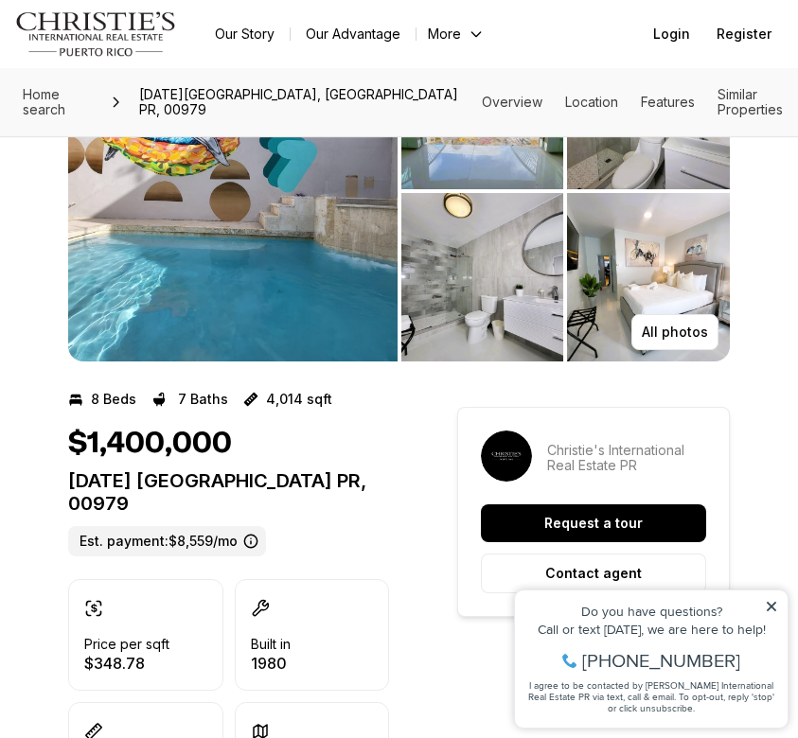
scroll to position [179, 0]
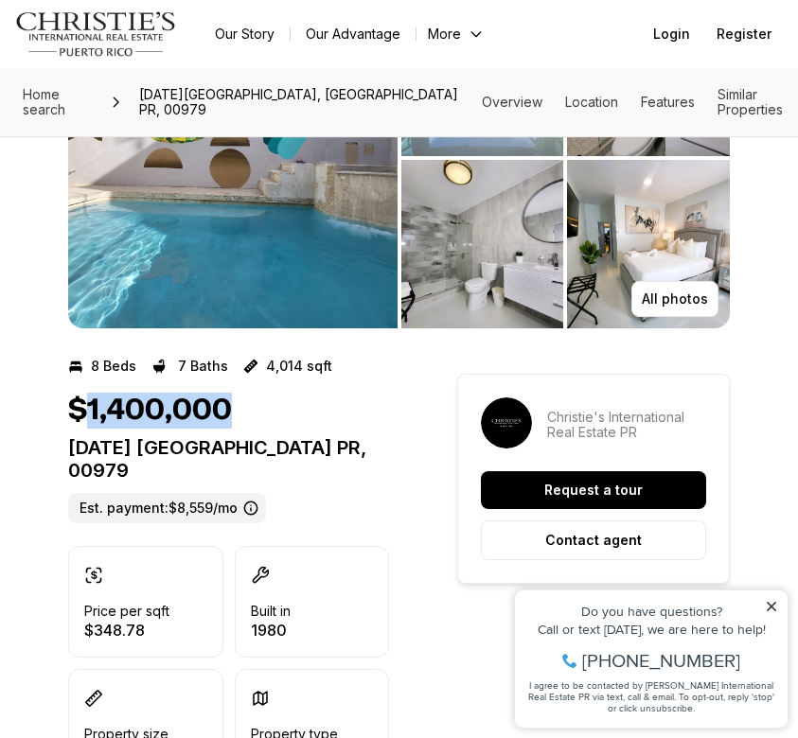
drag, startPoint x: 84, startPoint y: 412, endPoint x: 253, endPoint y: 409, distance: 168.6
click at [253, 409] on div "$1,400,000" at bounding box center [228, 411] width 321 height 36
copy h1 "1,400,000"
click at [290, 434] on div "$1,400,000 [DATE] [GEOGRAPHIC_DATA] [GEOGRAPHIC_DATA], 00979 Est. payment: $8,5…" at bounding box center [228, 458] width 321 height 131
drag, startPoint x: 269, startPoint y: 474, endPoint x: 66, endPoint y: 449, distance: 204.2
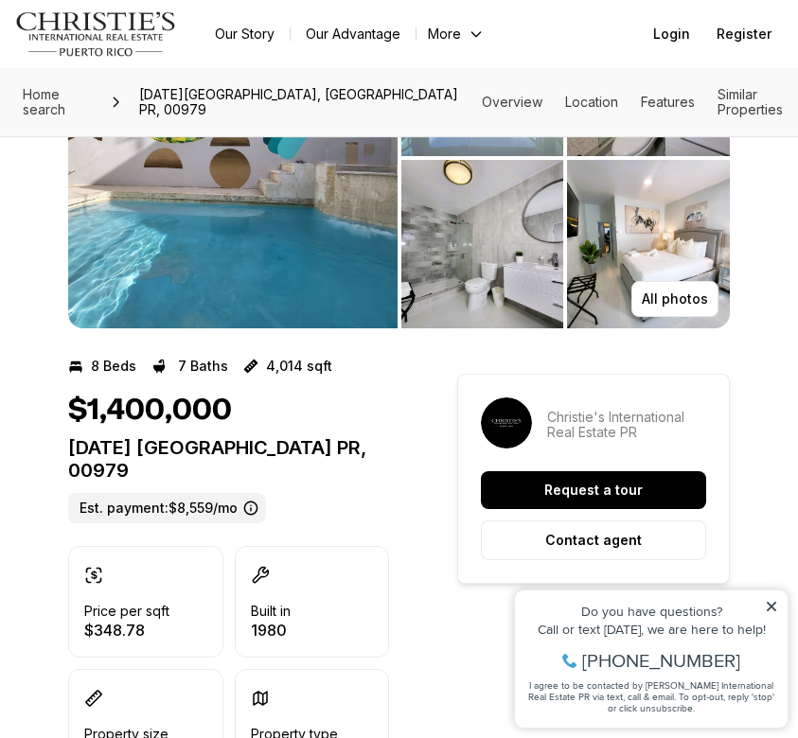
copy p "[DATE] [GEOGRAPHIC_DATA] PR, 00979"
click at [326, 421] on div "$1,400,000" at bounding box center [228, 411] width 321 height 36
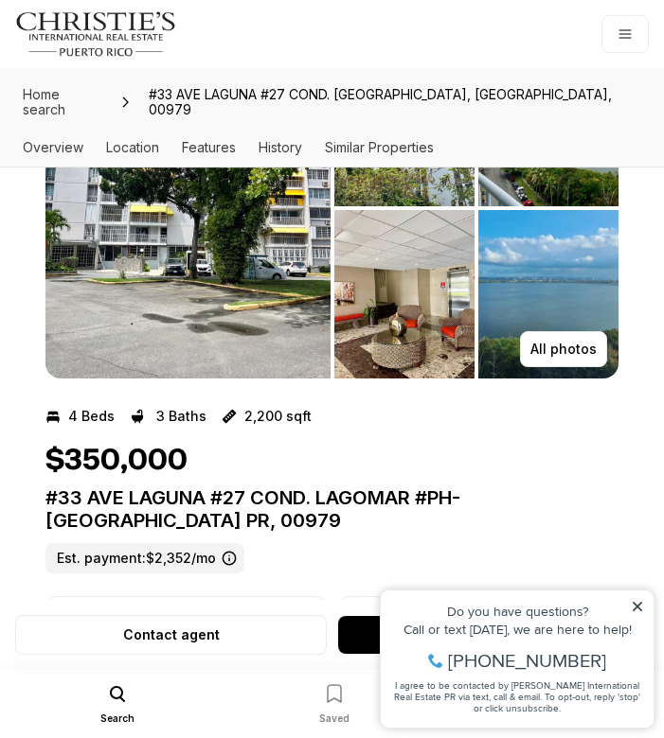
scroll to position [167, 0]
